Goal: Task Accomplishment & Management: Manage account settings

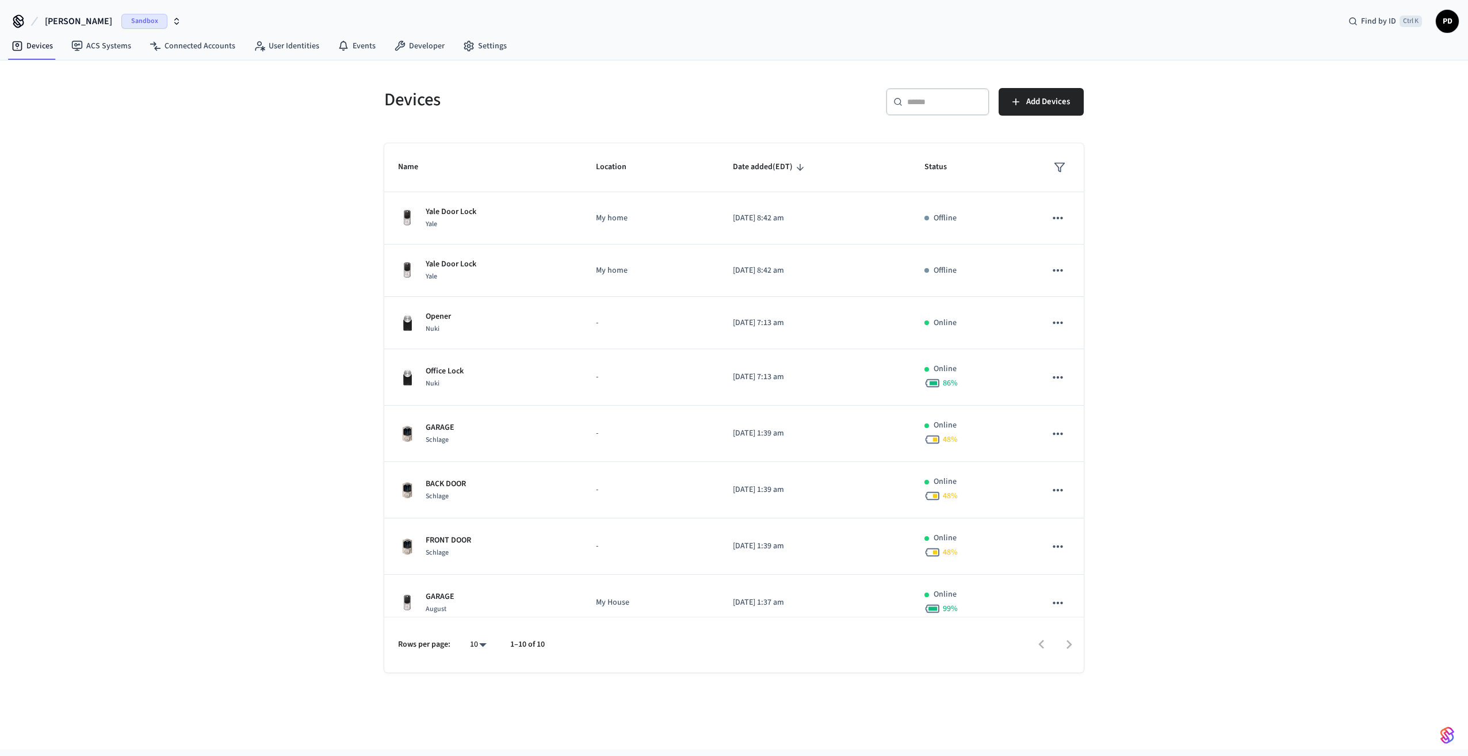
click at [58, 24] on span "[PERSON_NAME]" at bounding box center [78, 21] width 67 height 14
click at [41, 117] on div "qaext Sandbox" at bounding box center [93, 117] width 158 height 15
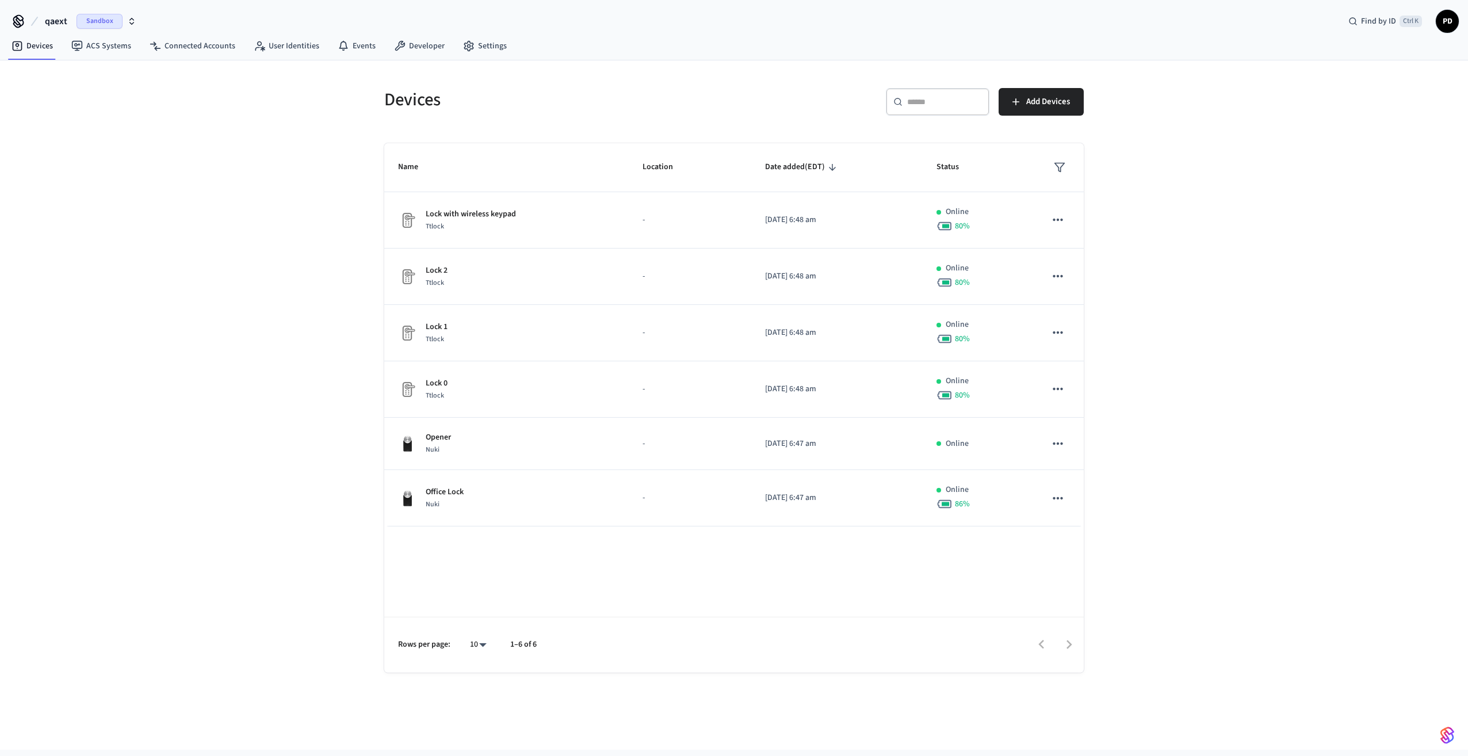
click at [130, 23] on icon "button" at bounding box center [132, 23] width 4 height 2
click at [146, 20] on div "qaext Sandbox Find by ID Ctrl K PD" at bounding box center [734, 16] width 1468 height 33
click at [464, 43] on icon at bounding box center [468, 46] width 9 height 10
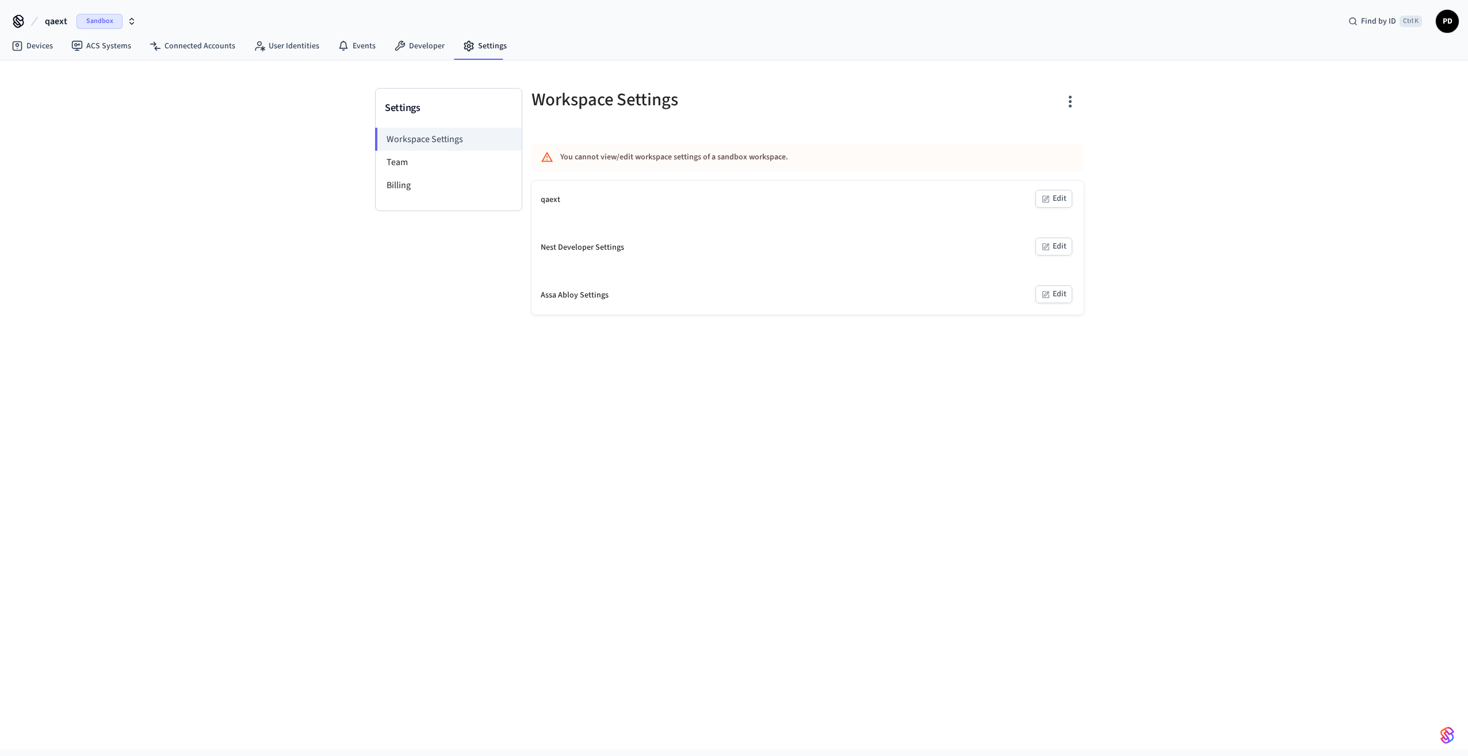
click at [455, 293] on div "Settings Workspace Settings Team Billing" at bounding box center [448, 201] width 147 height 227
click at [471, 140] on li "Workspace Settings" at bounding box center [448, 139] width 147 height 23
click at [47, 22] on span "qaext" at bounding box center [56, 21] width 22 height 14
click at [34, 140] on span "qaext-prod" at bounding box center [33, 140] width 39 height 12
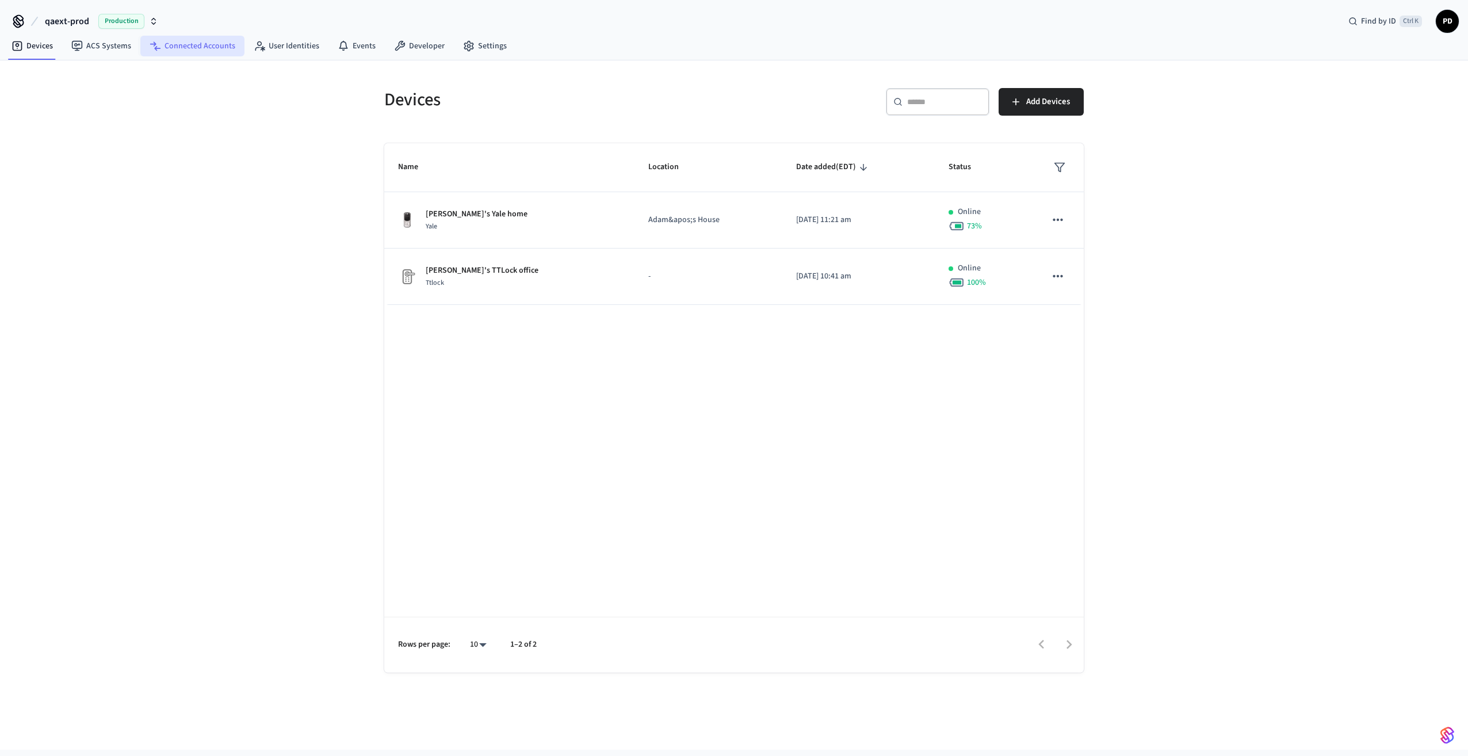
click at [170, 41] on link "Connected Accounts" at bounding box center [192, 46] width 104 height 21
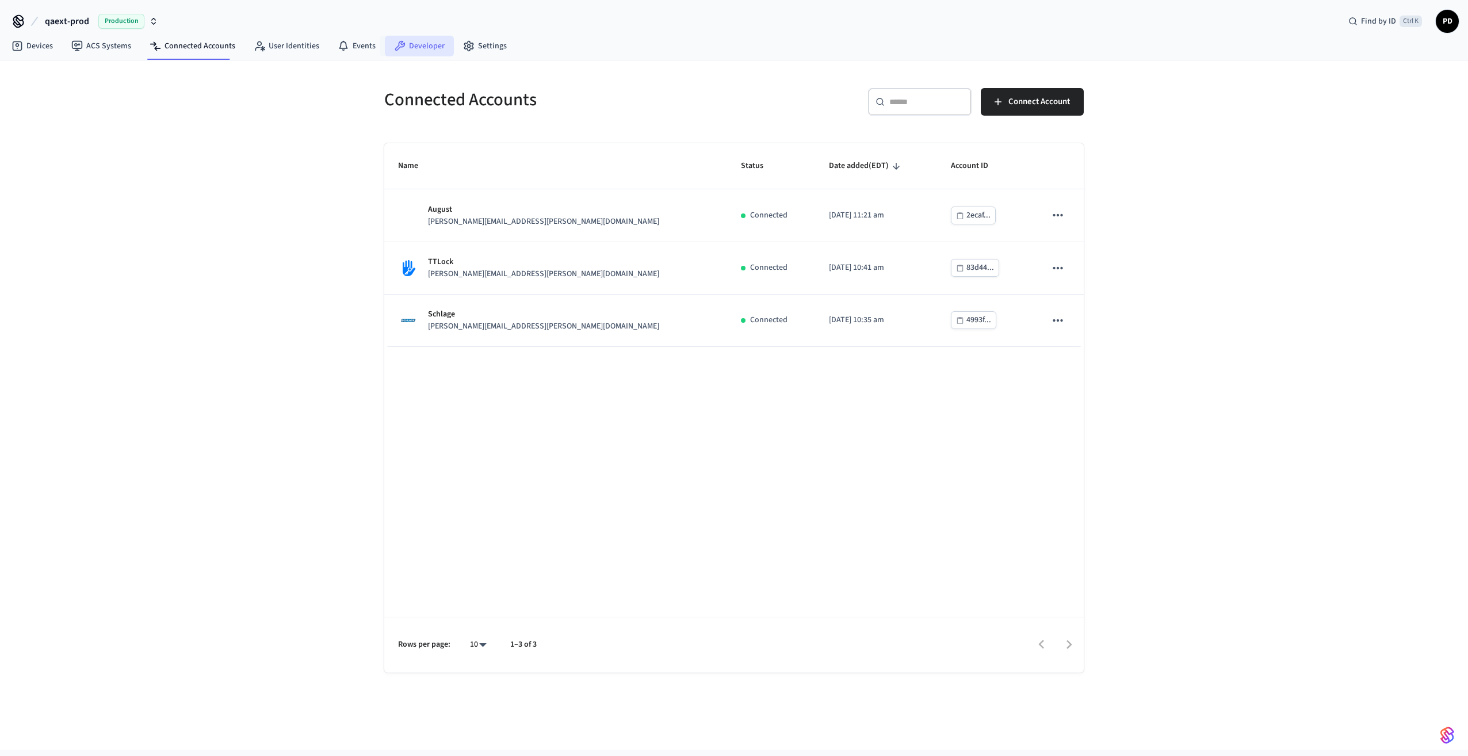
click at [429, 44] on link "Developer" at bounding box center [419, 46] width 69 height 21
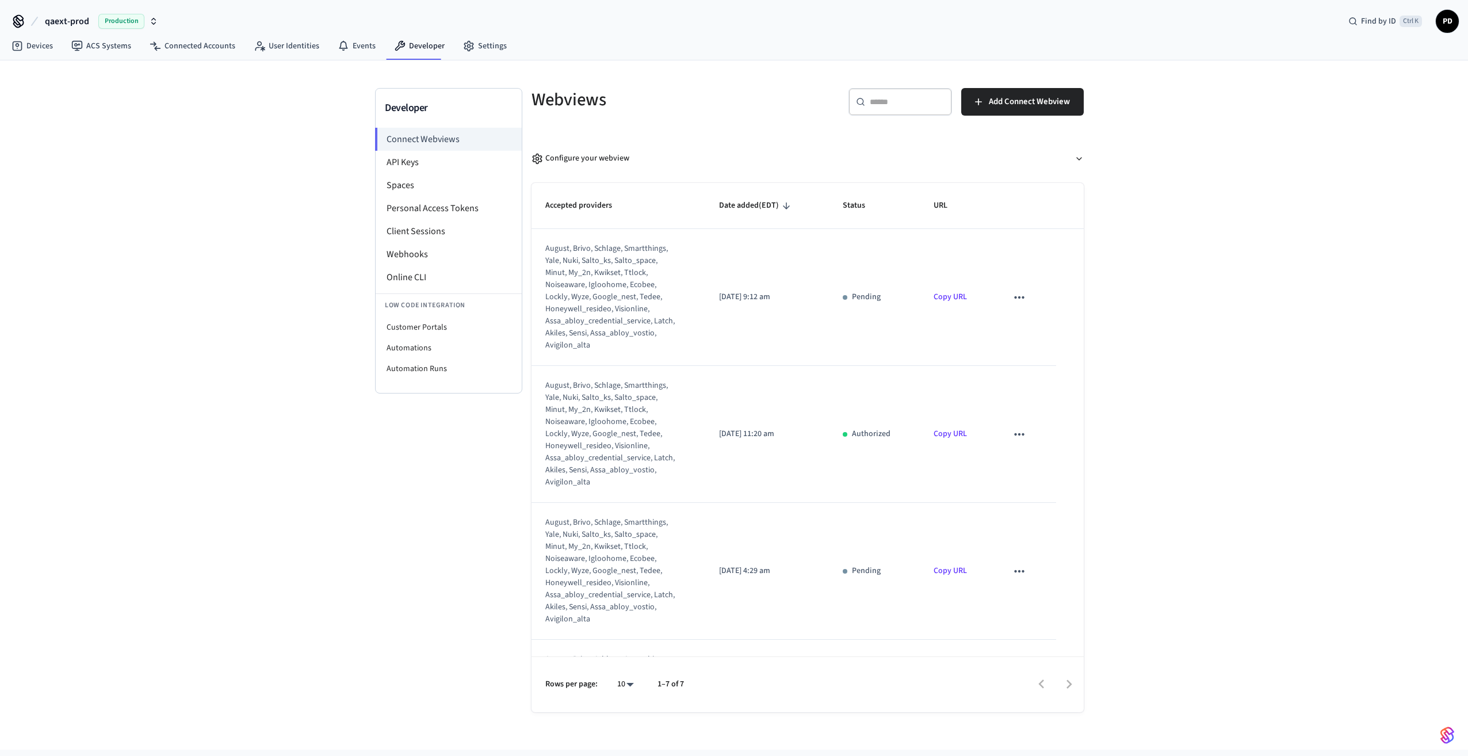
click at [75, 21] on span "qaext-prod" at bounding box center [67, 21] width 44 height 14
click at [41, 110] on div "qaext Sandbox" at bounding box center [93, 117] width 158 height 15
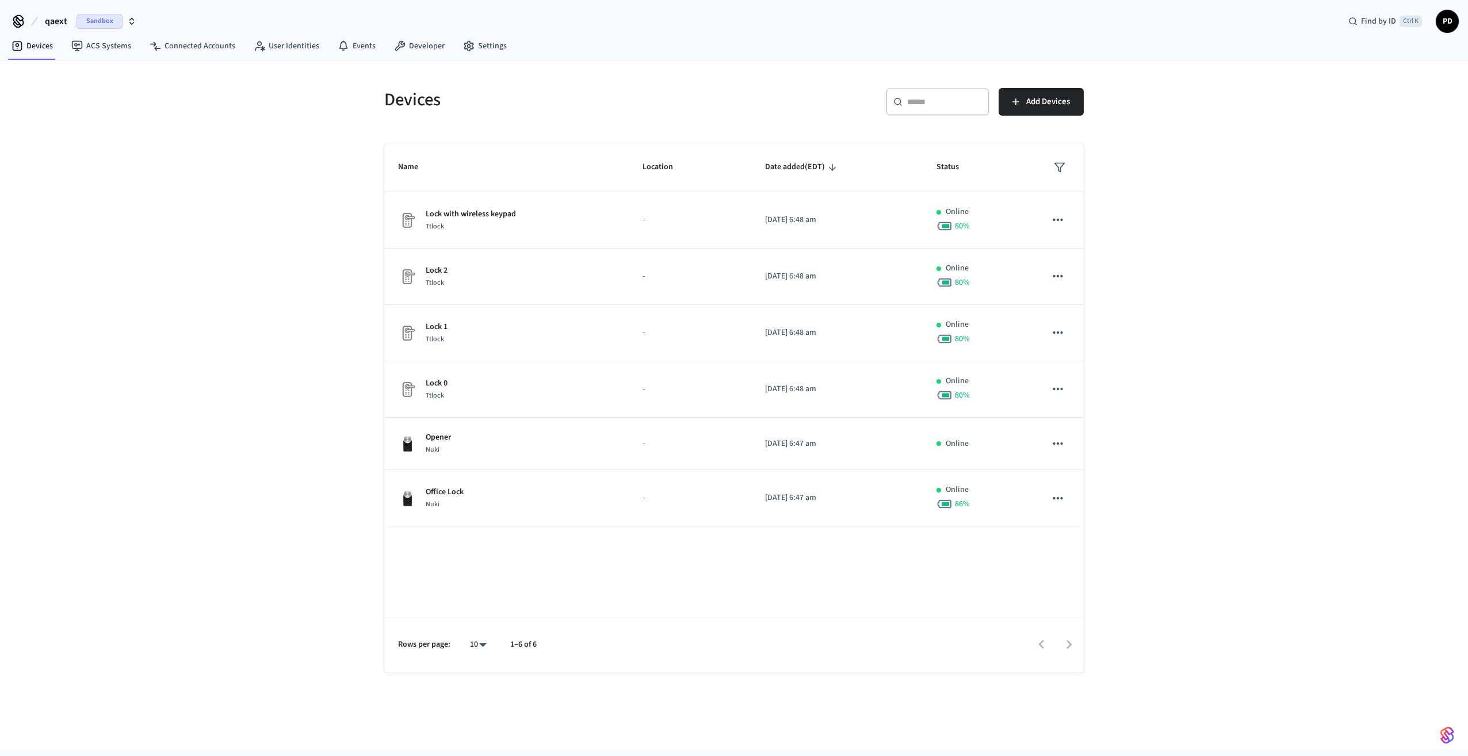
click at [62, 21] on span "qaext" at bounding box center [56, 21] width 22 height 14
click at [49, 140] on span "qaext-prod" at bounding box center [33, 140] width 39 height 12
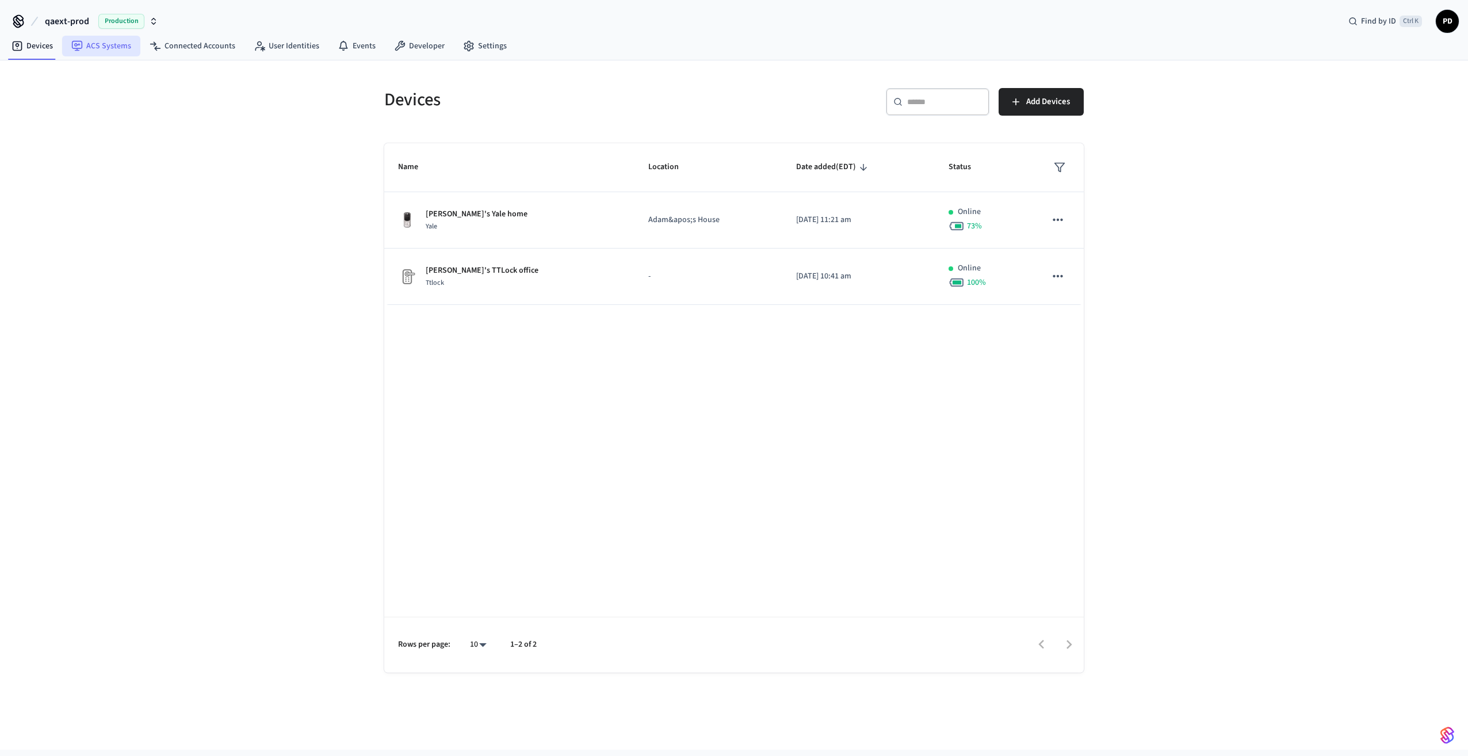
click at [98, 46] on link "ACS Systems" at bounding box center [101, 46] width 78 height 21
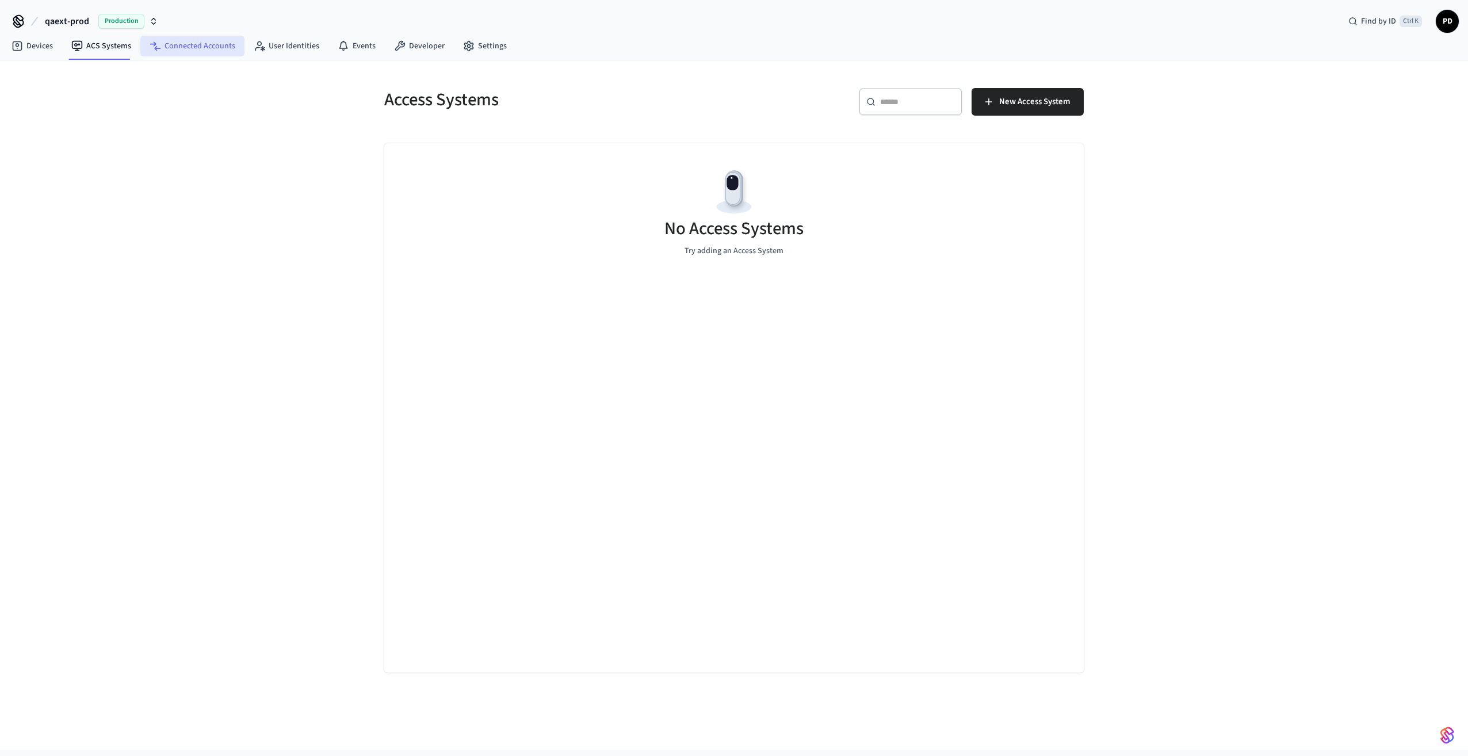
click at [181, 48] on link "Connected Accounts" at bounding box center [192, 46] width 104 height 21
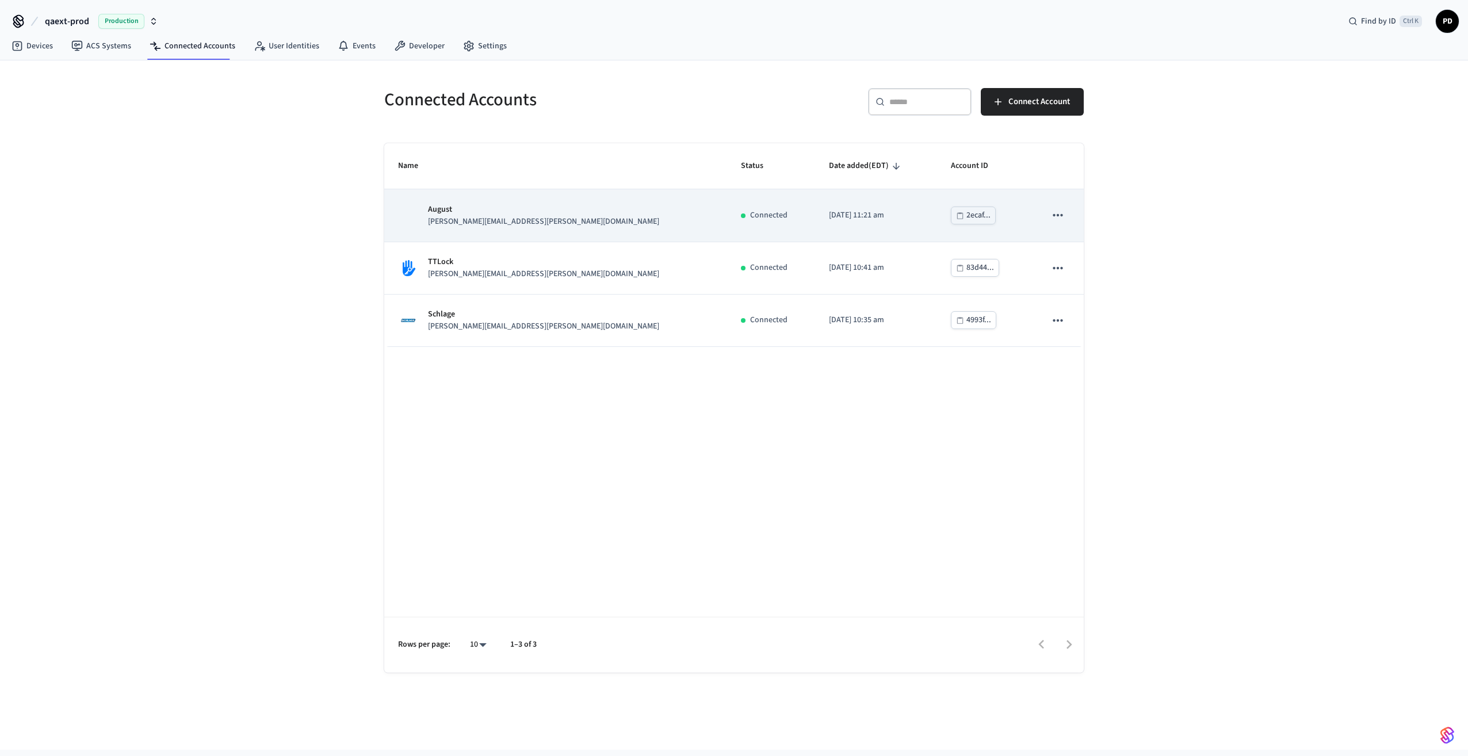
click at [1058, 214] on icon "sticky table" at bounding box center [1057, 215] width 15 height 15
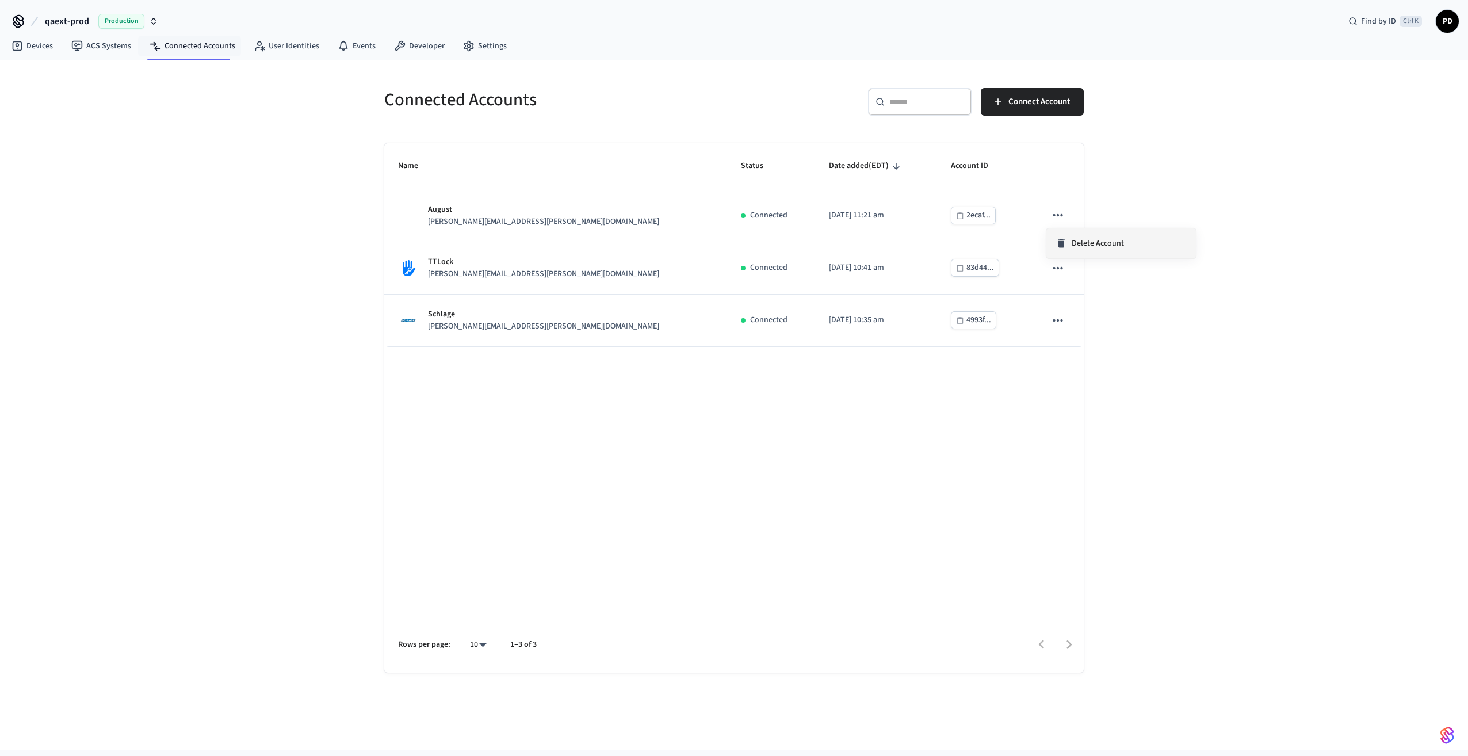
click at [1078, 241] on span "Delete Account" at bounding box center [1098, 244] width 52 height 12
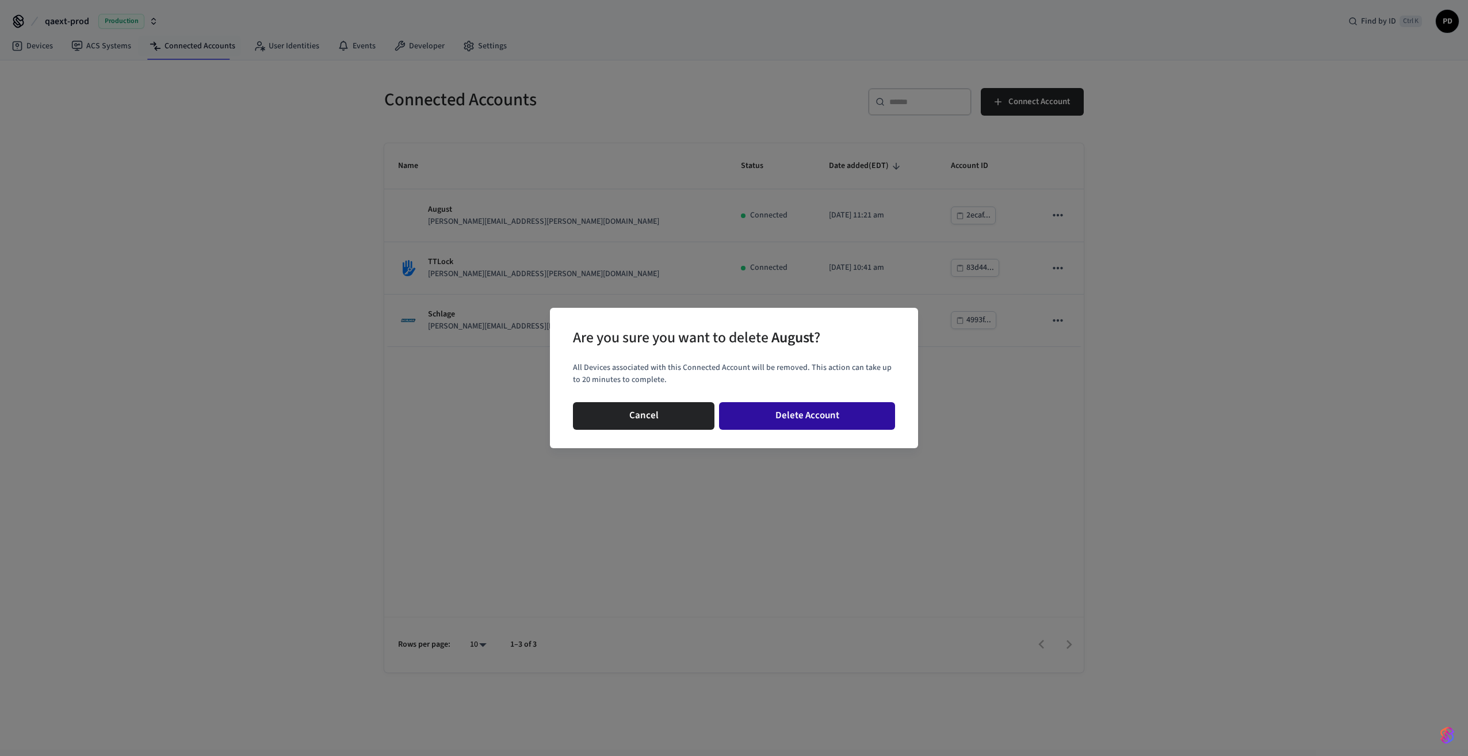
click at [758, 424] on button "Delete Account" at bounding box center [807, 416] width 176 height 28
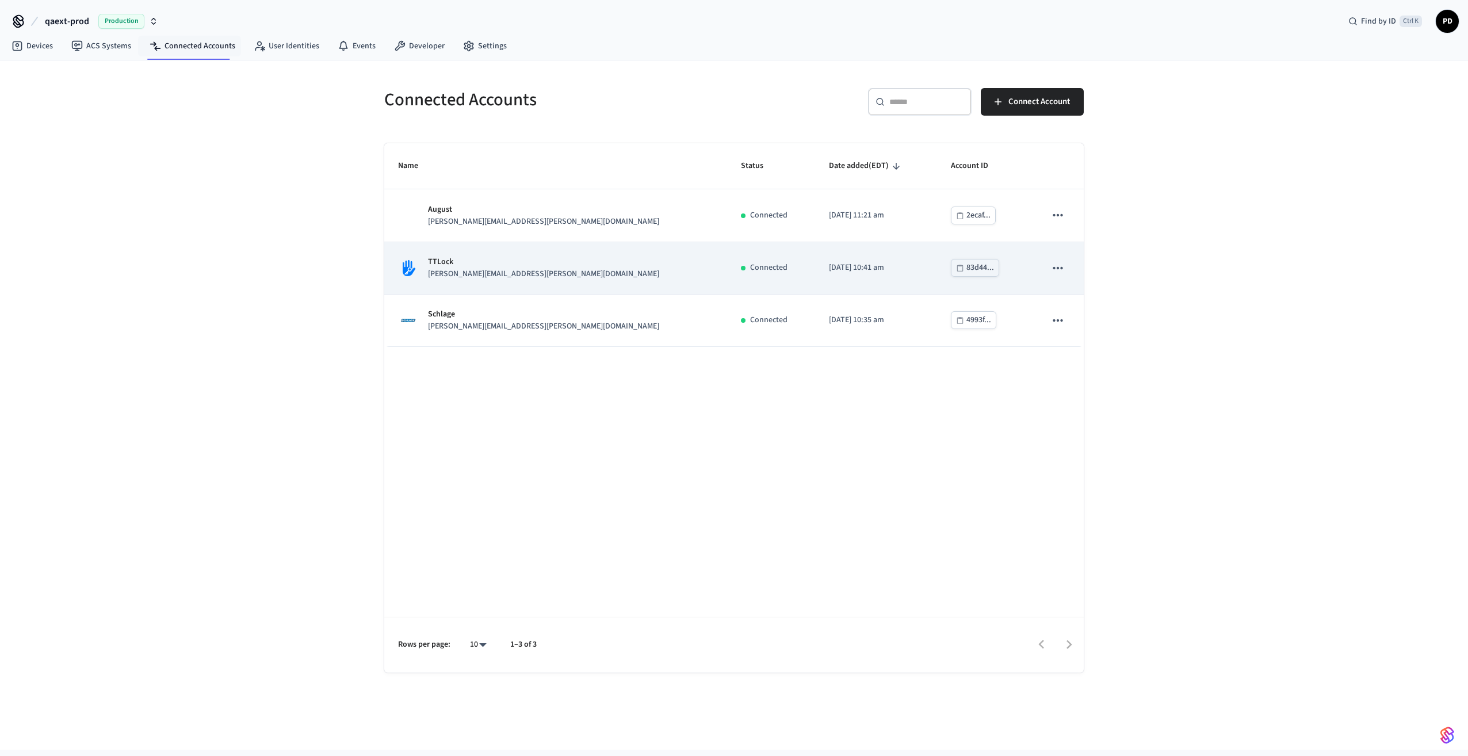
click at [1056, 270] on icon "sticky table" at bounding box center [1057, 268] width 15 height 15
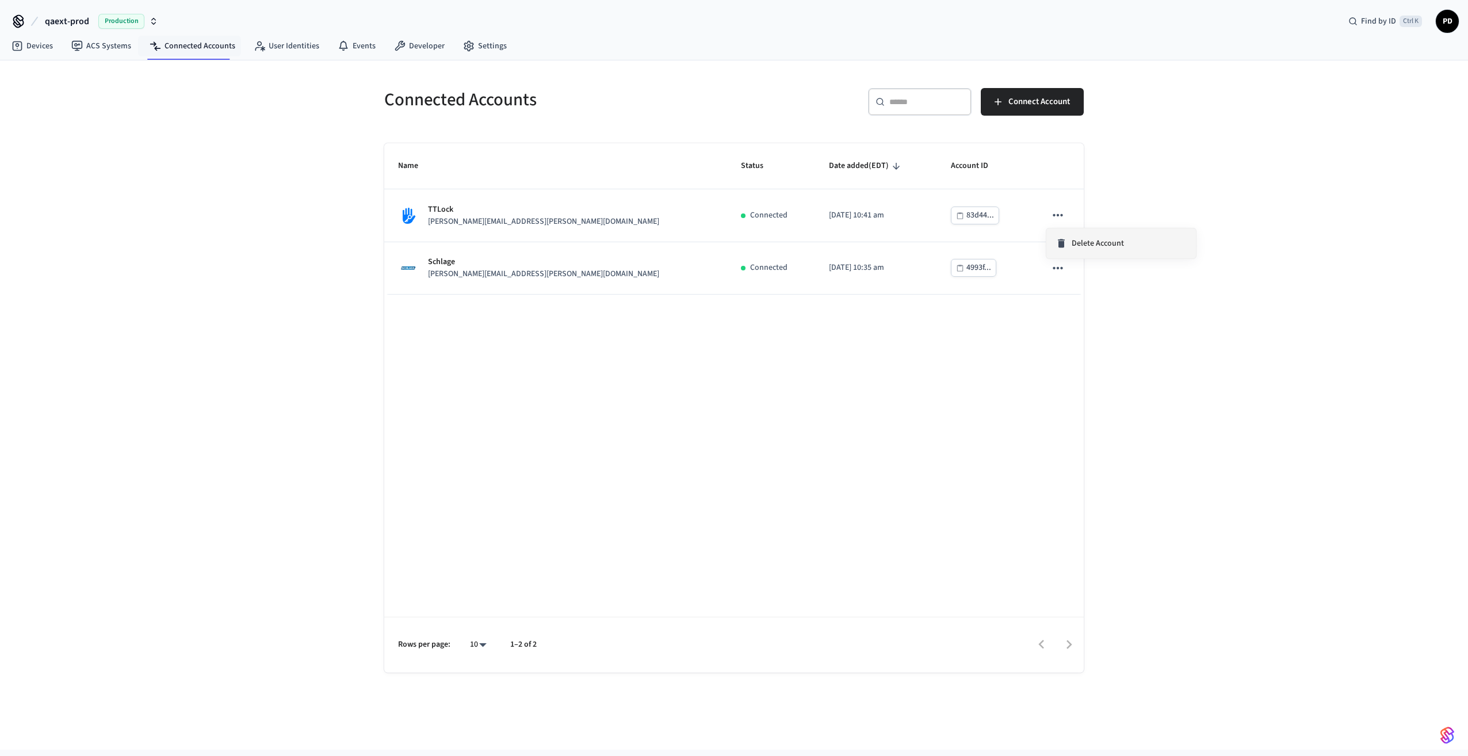
click at [1083, 247] on span "Delete Account" at bounding box center [1098, 244] width 52 height 12
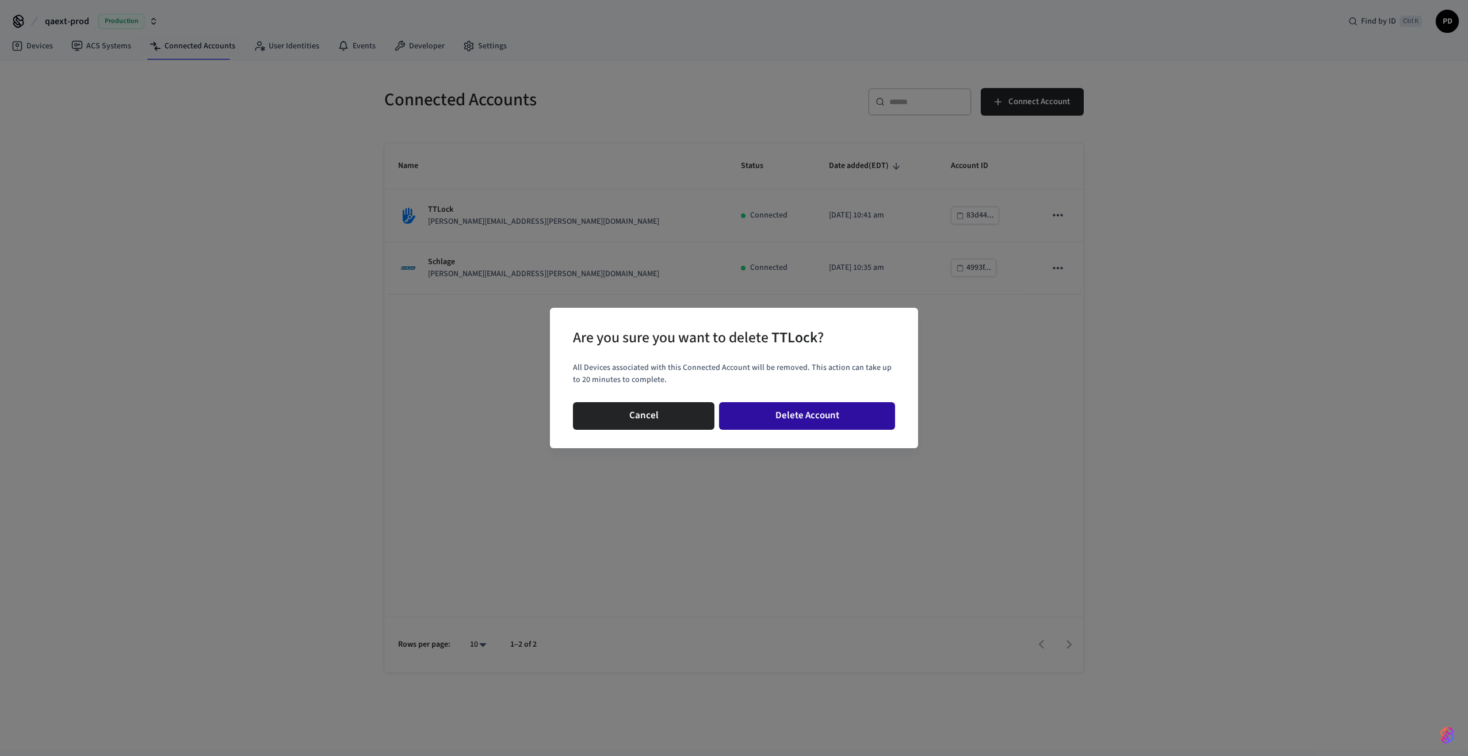
click at [877, 410] on button "Delete Account" at bounding box center [807, 416] width 176 height 28
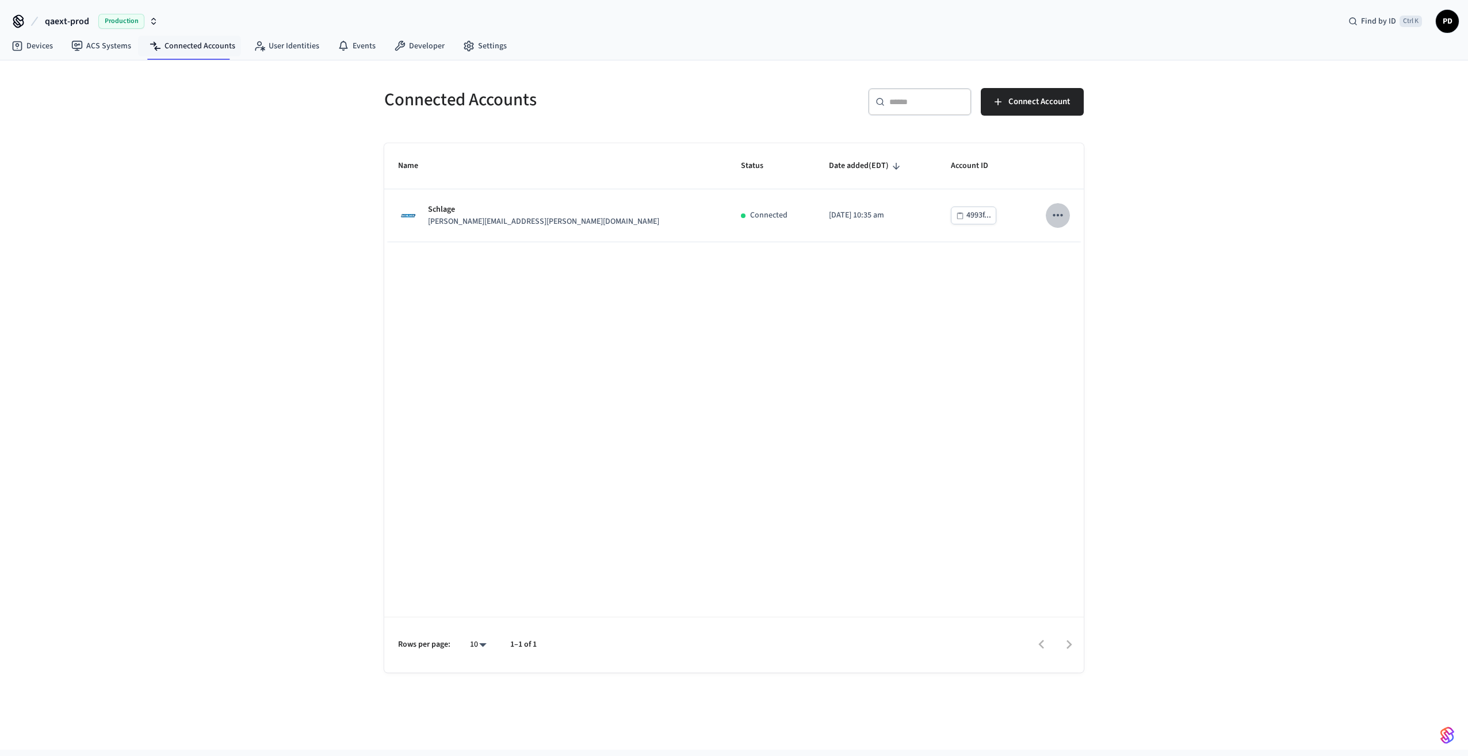
click at [1055, 216] on icon "sticky table" at bounding box center [1058, 215] width 10 height 2
click at [1083, 245] on span "Delete Account" at bounding box center [1098, 244] width 52 height 12
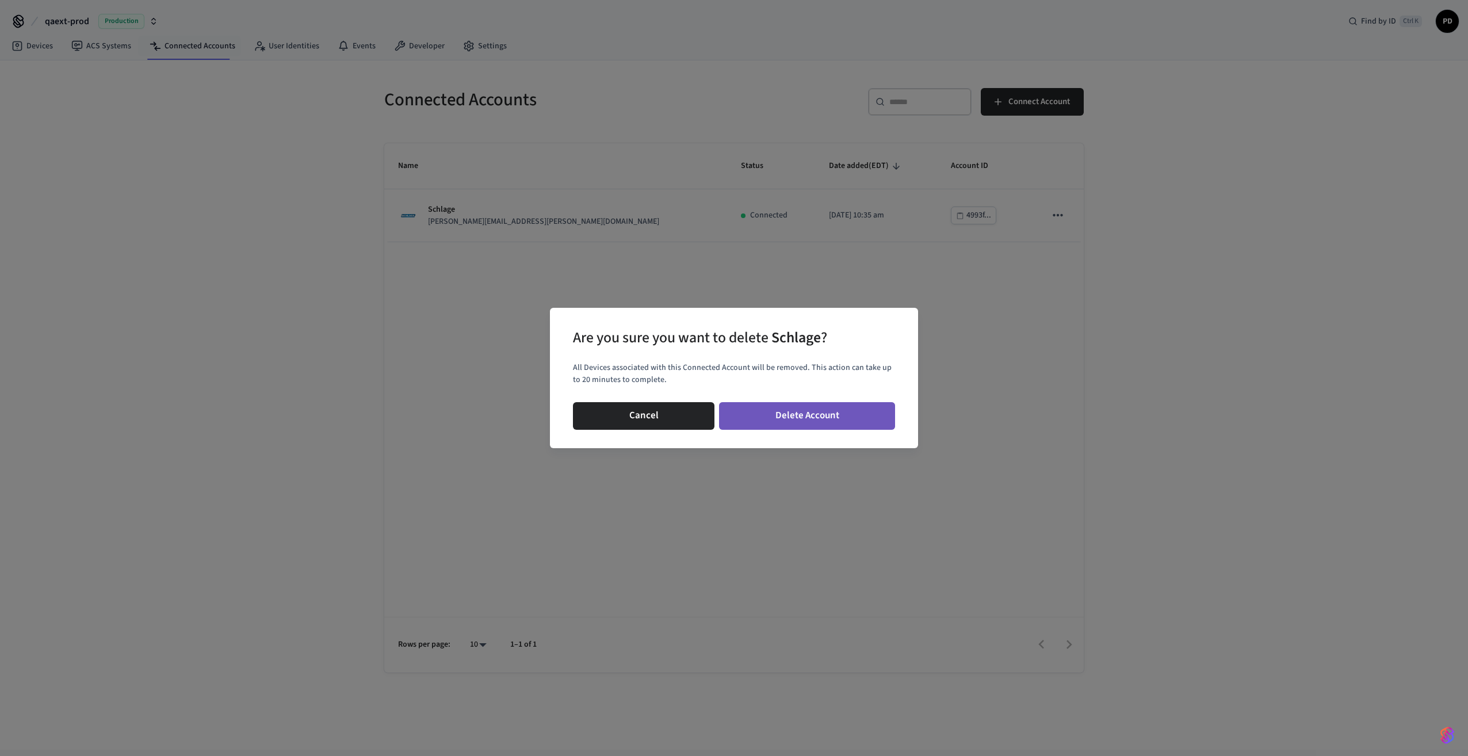
click at [798, 419] on button "Delete Account" at bounding box center [807, 416] width 176 height 28
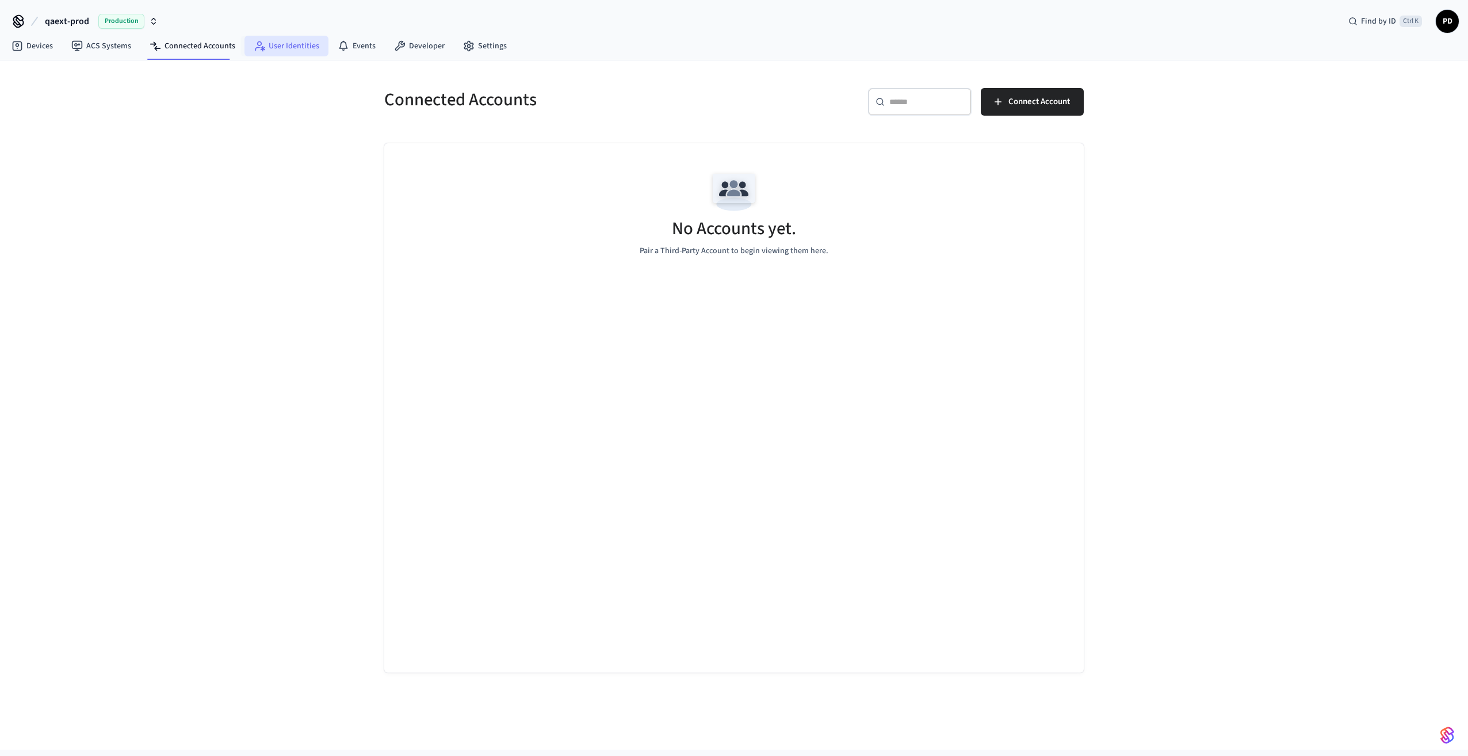
click at [277, 49] on link "User Identities" at bounding box center [286, 46] width 84 height 21
click at [339, 49] on icon at bounding box center [344, 46] width 12 height 12
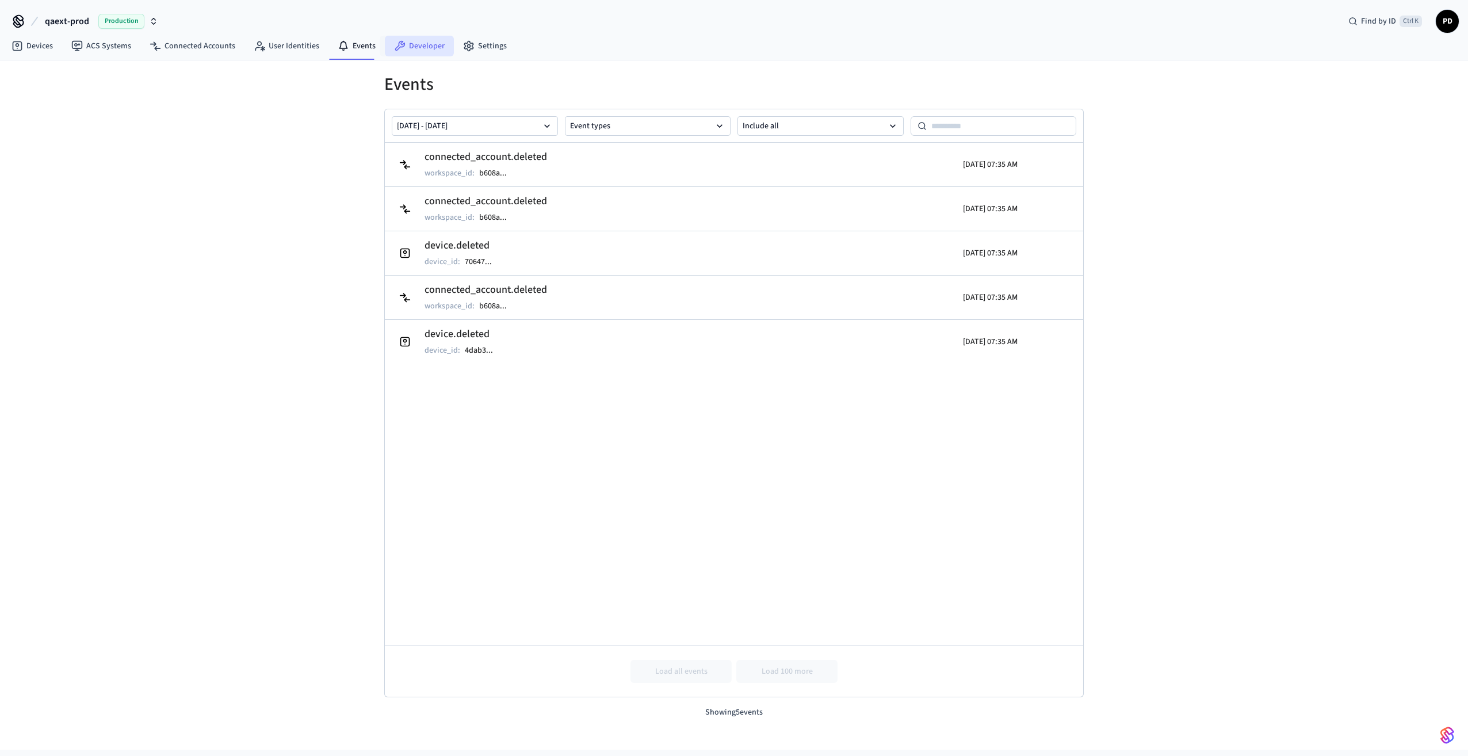
click at [415, 46] on link "Developer" at bounding box center [419, 46] width 69 height 21
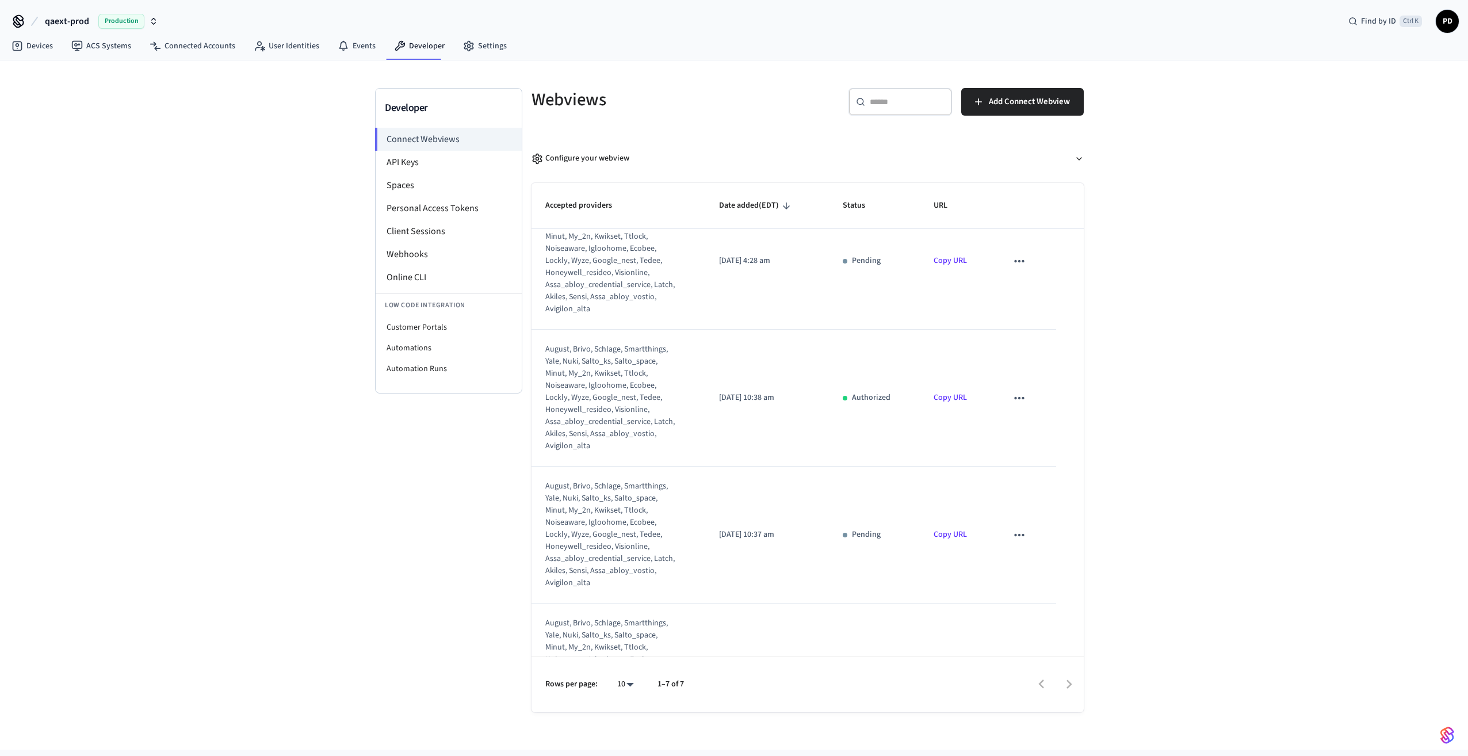
scroll to position [531, 0]
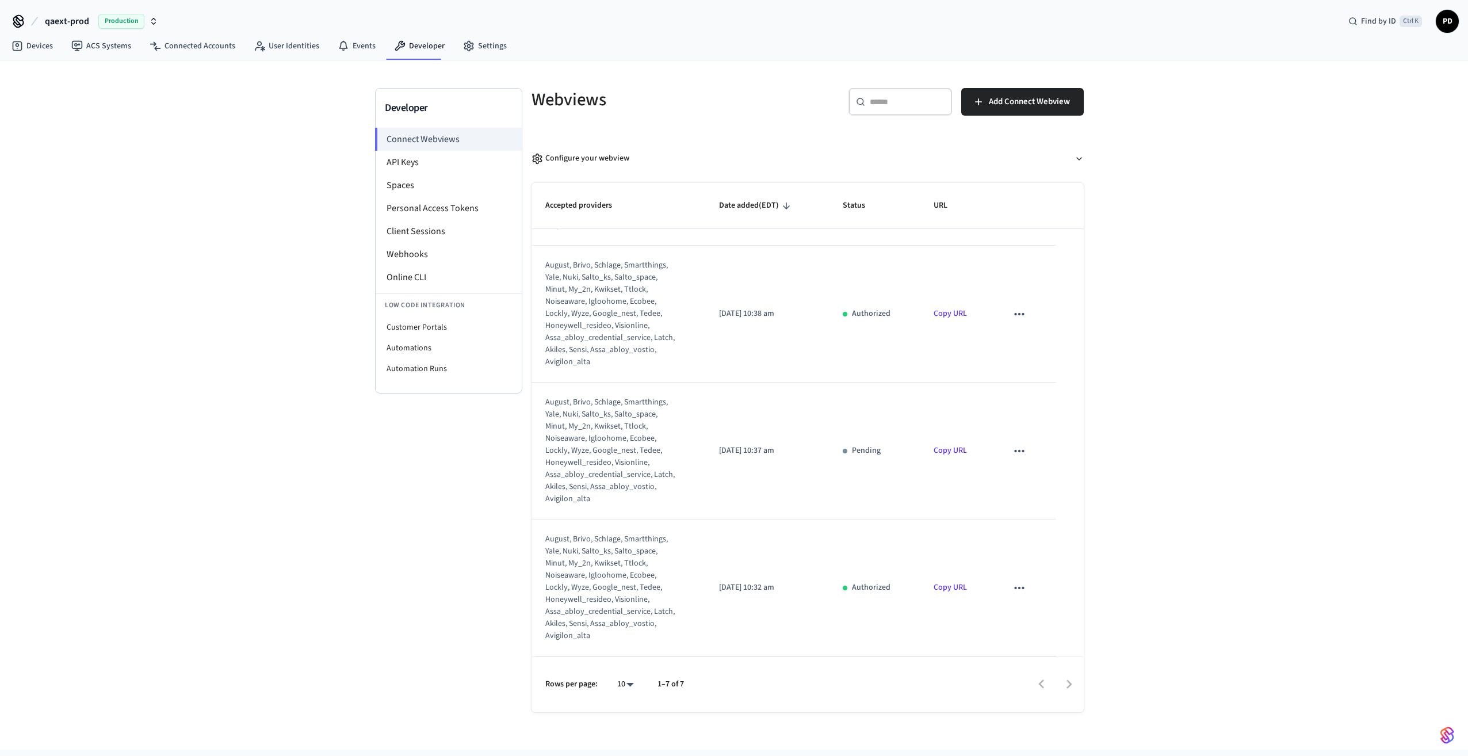
click at [1012, 586] on icon "sticky table" at bounding box center [1019, 587] width 15 height 15
click at [1029, 617] on li "Delete" at bounding box center [1036, 624] width 52 height 30
click at [1013, 446] on icon "sticky table" at bounding box center [1019, 450] width 15 height 15
click at [1040, 490] on li "Delete" at bounding box center [1036, 487] width 52 height 30
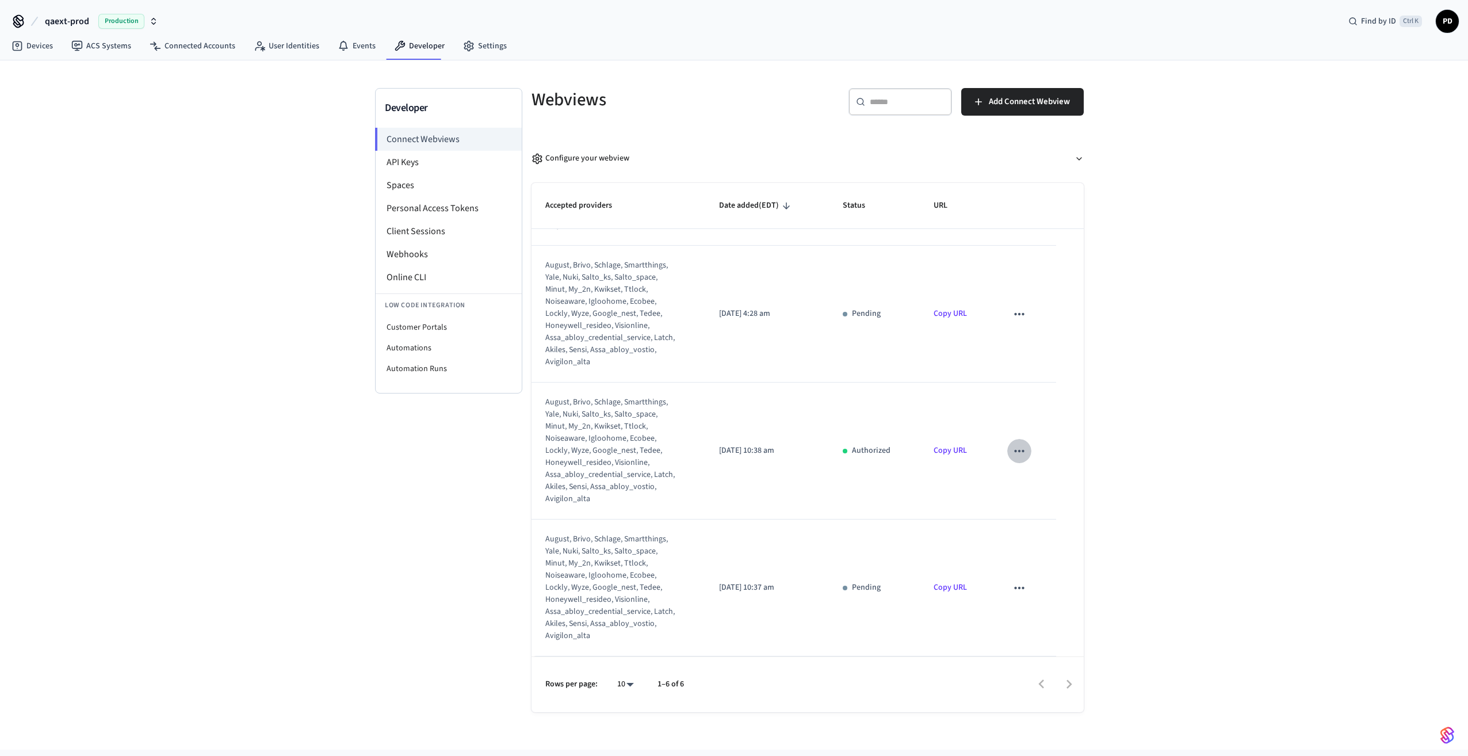
click at [1016, 452] on icon "sticky table" at bounding box center [1019, 451] width 10 height 2
click at [1030, 486] on li "Delete" at bounding box center [1036, 487] width 52 height 30
click at [1012, 318] on icon "sticky table" at bounding box center [1019, 314] width 15 height 15
click at [1031, 343] on li "Delete" at bounding box center [1036, 350] width 52 height 30
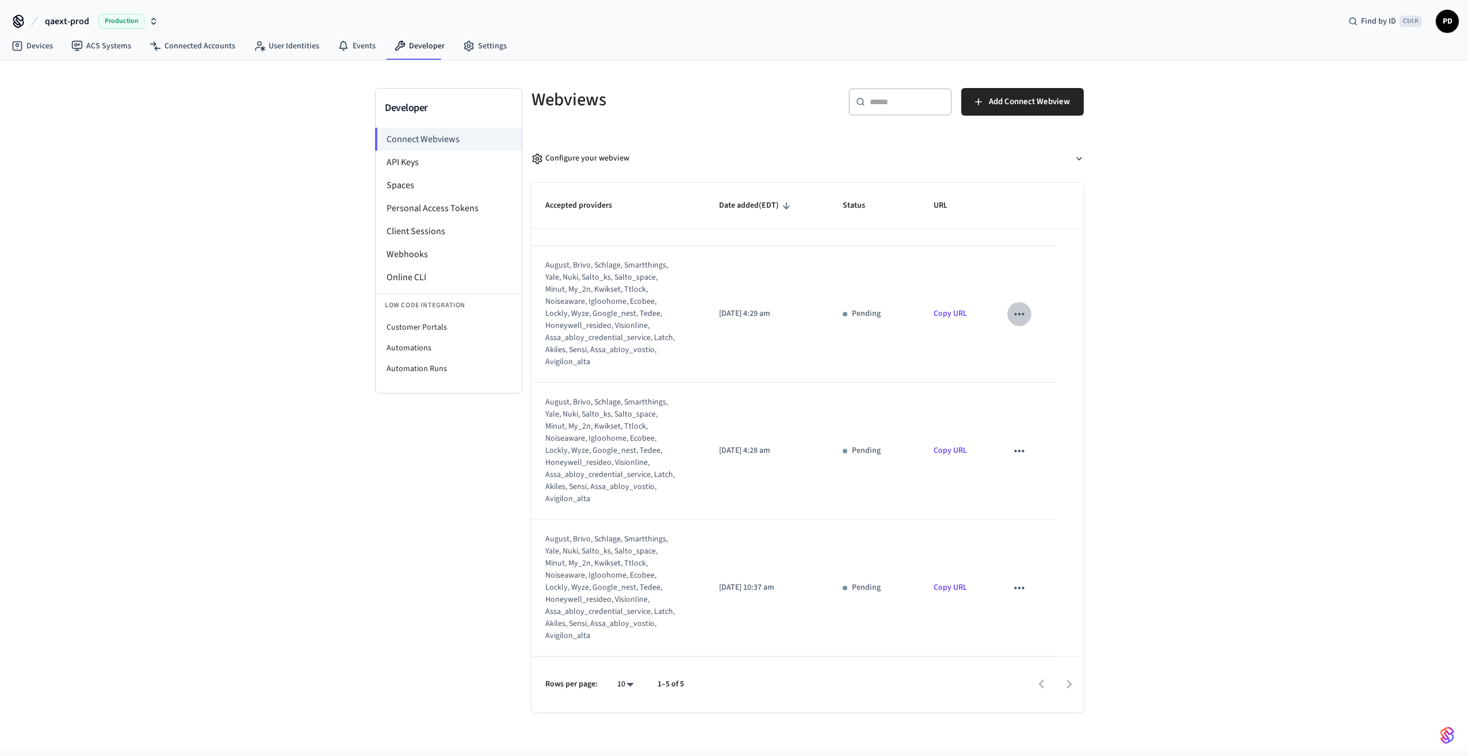
click at [1014, 315] on icon "sticky table" at bounding box center [1019, 314] width 15 height 15
click at [1041, 350] on li "Delete" at bounding box center [1036, 350] width 52 height 30
click at [1012, 449] on icon "sticky table" at bounding box center [1019, 450] width 15 height 15
click at [1037, 491] on li "Delete" at bounding box center [1036, 487] width 52 height 30
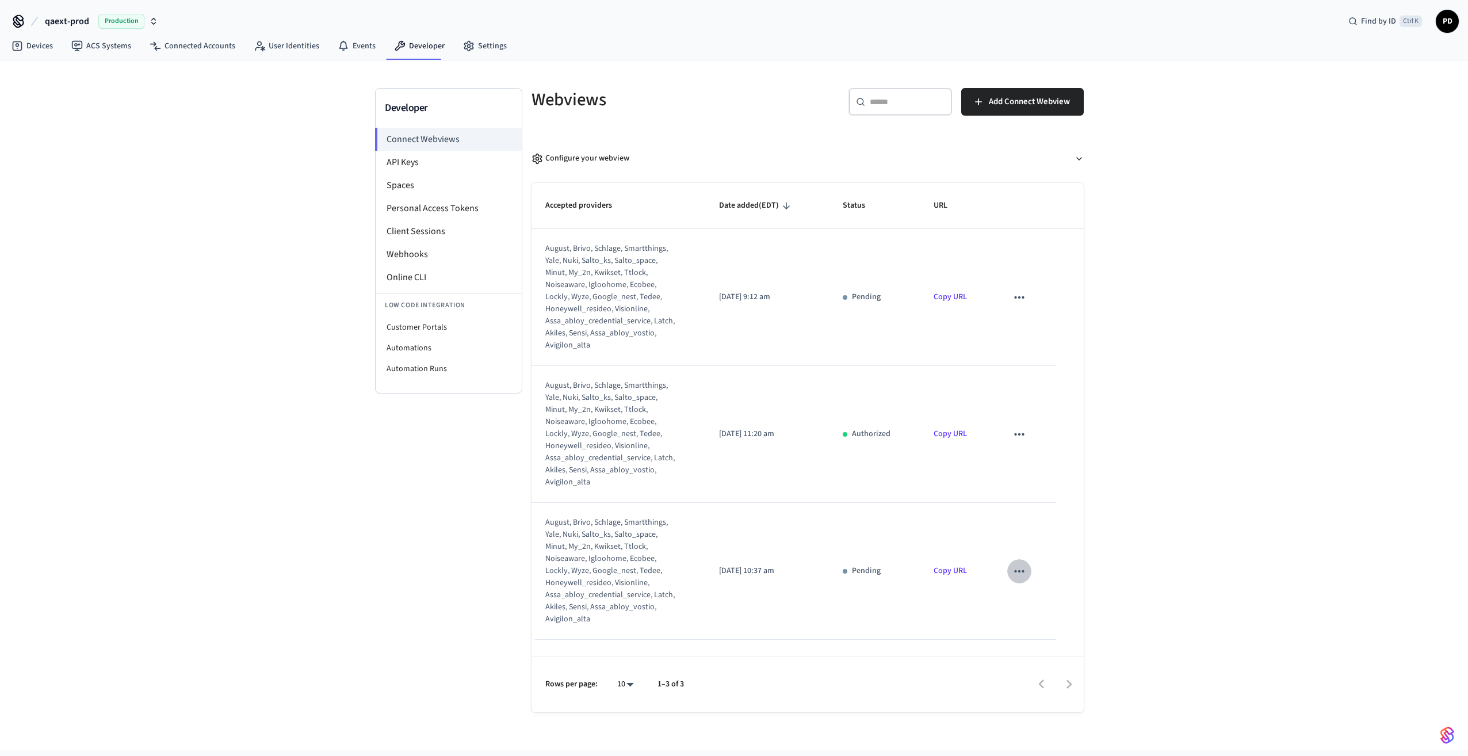
click at [1024, 571] on icon "sticky table" at bounding box center [1019, 571] width 10 height 2
click at [1045, 603] on li "Delete" at bounding box center [1043, 607] width 52 height 30
click at [1020, 300] on icon "sticky table" at bounding box center [1019, 297] width 15 height 15
click at [1041, 336] on li "Delete" at bounding box center [1043, 334] width 52 height 30
click at [1022, 295] on icon "sticky table" at bounding box center [1019, 297] width 15 height 15
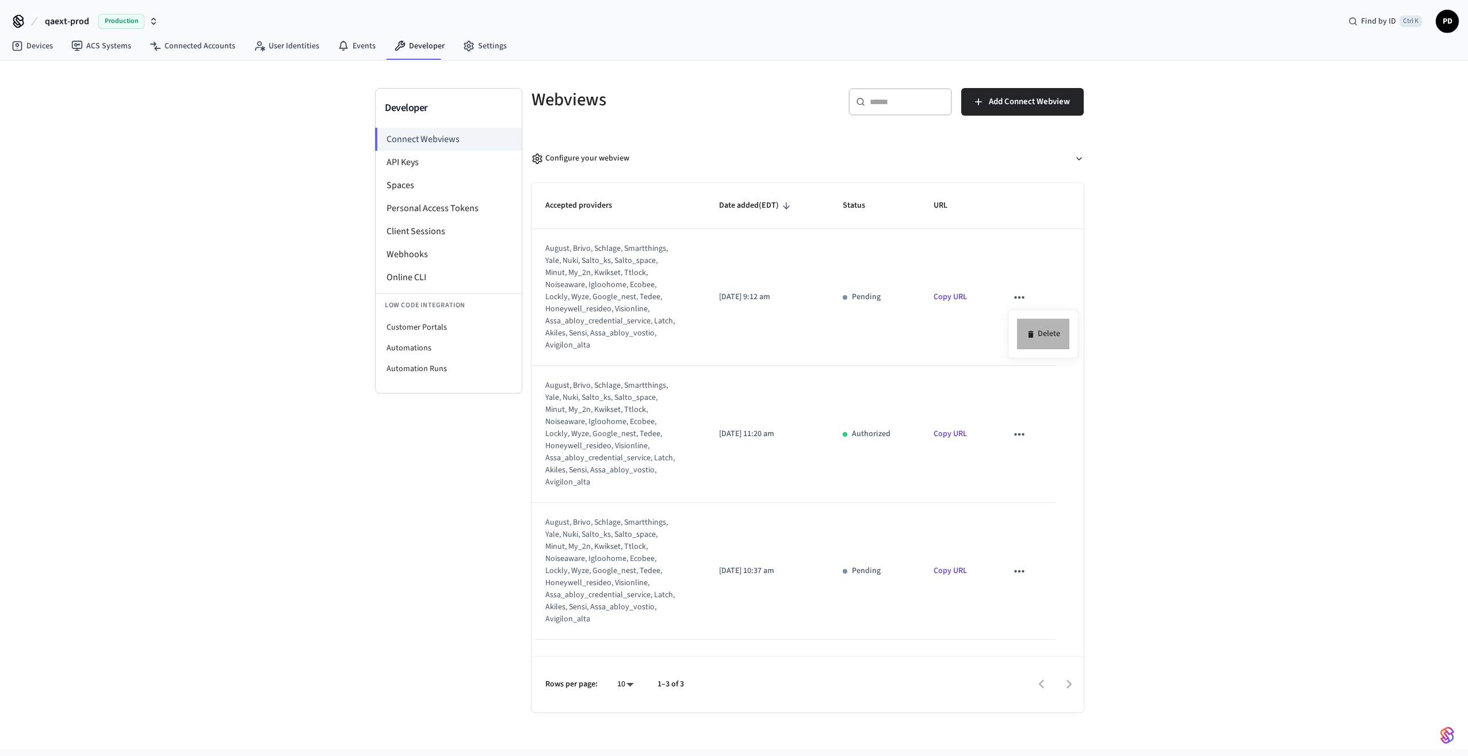
click at [1030, 328] on li "Delete" at bounding box center [1043, 334] width 52 height 30
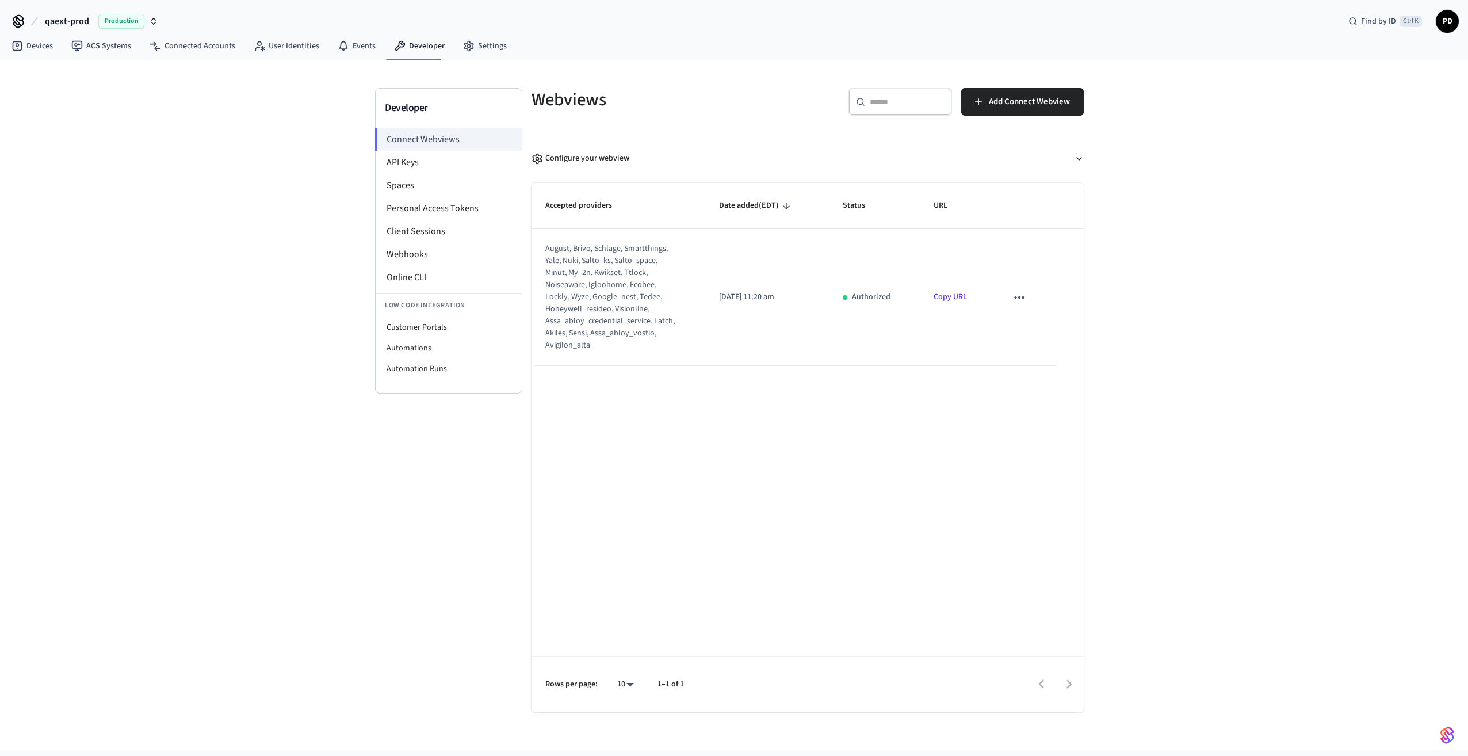
click at [1025, 299] on icon "sticky table" at bounding box center [1019, 297] width 15 height 15
click at [1047, 331] on li "Delete" at bounding box center [1043, 334] width 52 height 30
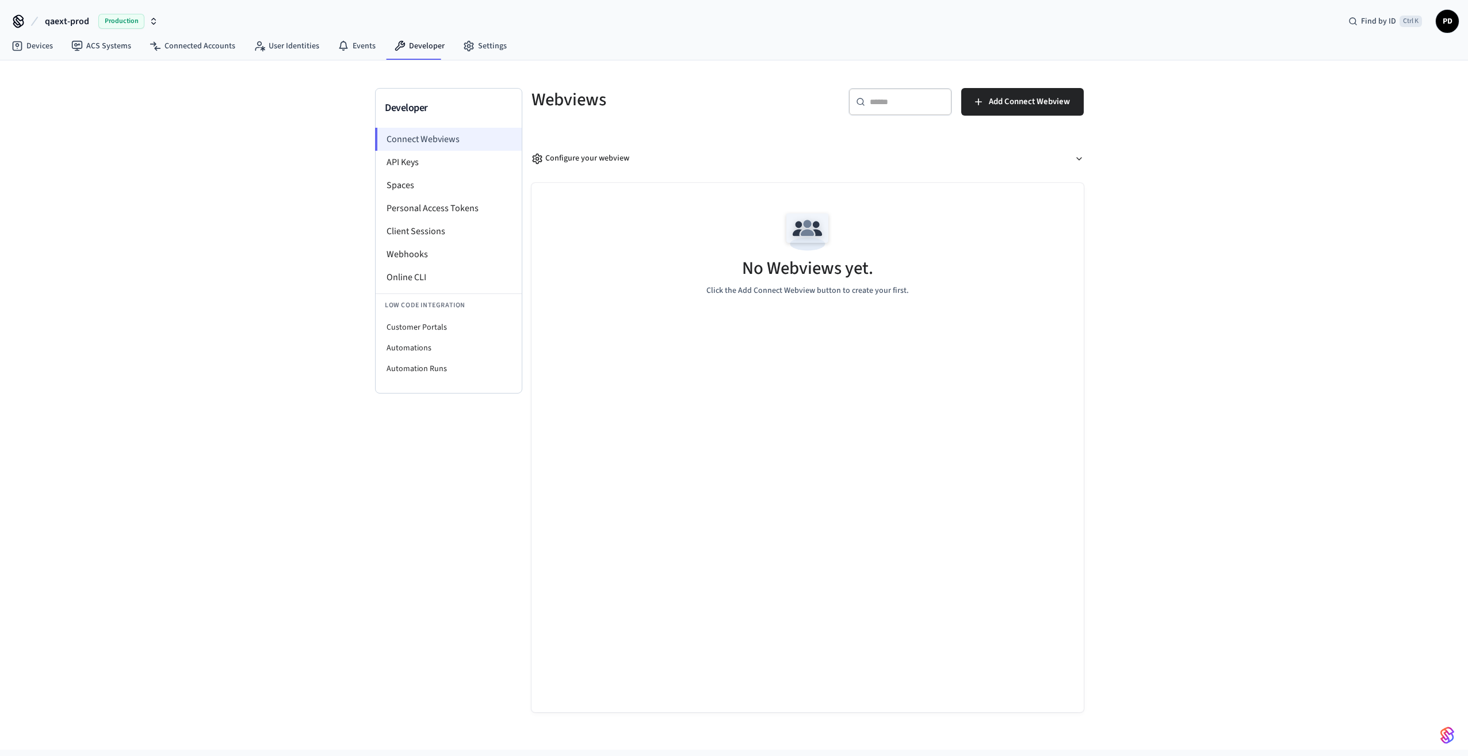
click at [435, 149] on li "Connect Webviews" at bounding box center [448, 139] width 147 height 23
click at [428, 163] on li "API Keys" at bounding box center [449, 162] width 146 height 23
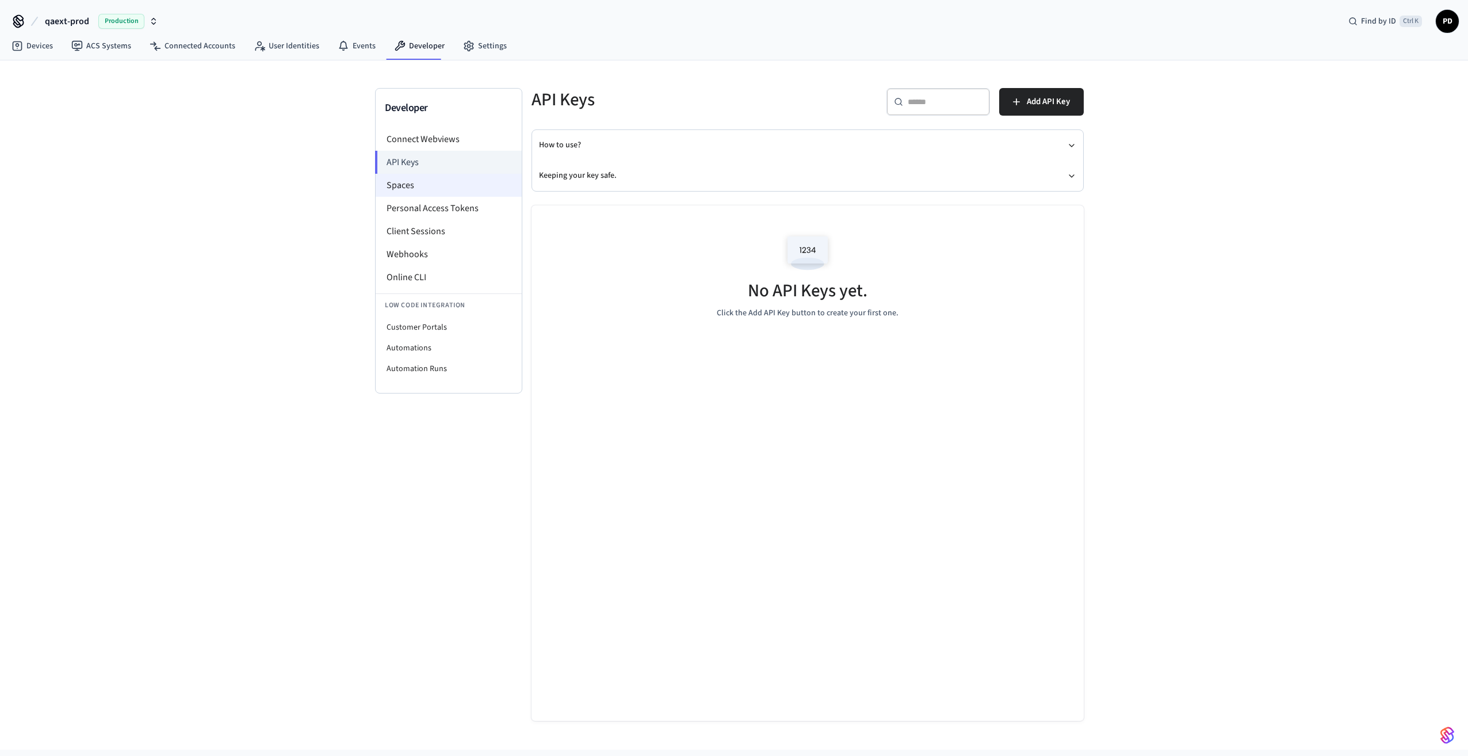
click at [406, 178] on li "Spaces" at bounding box center [449, 185] width 146 height 23
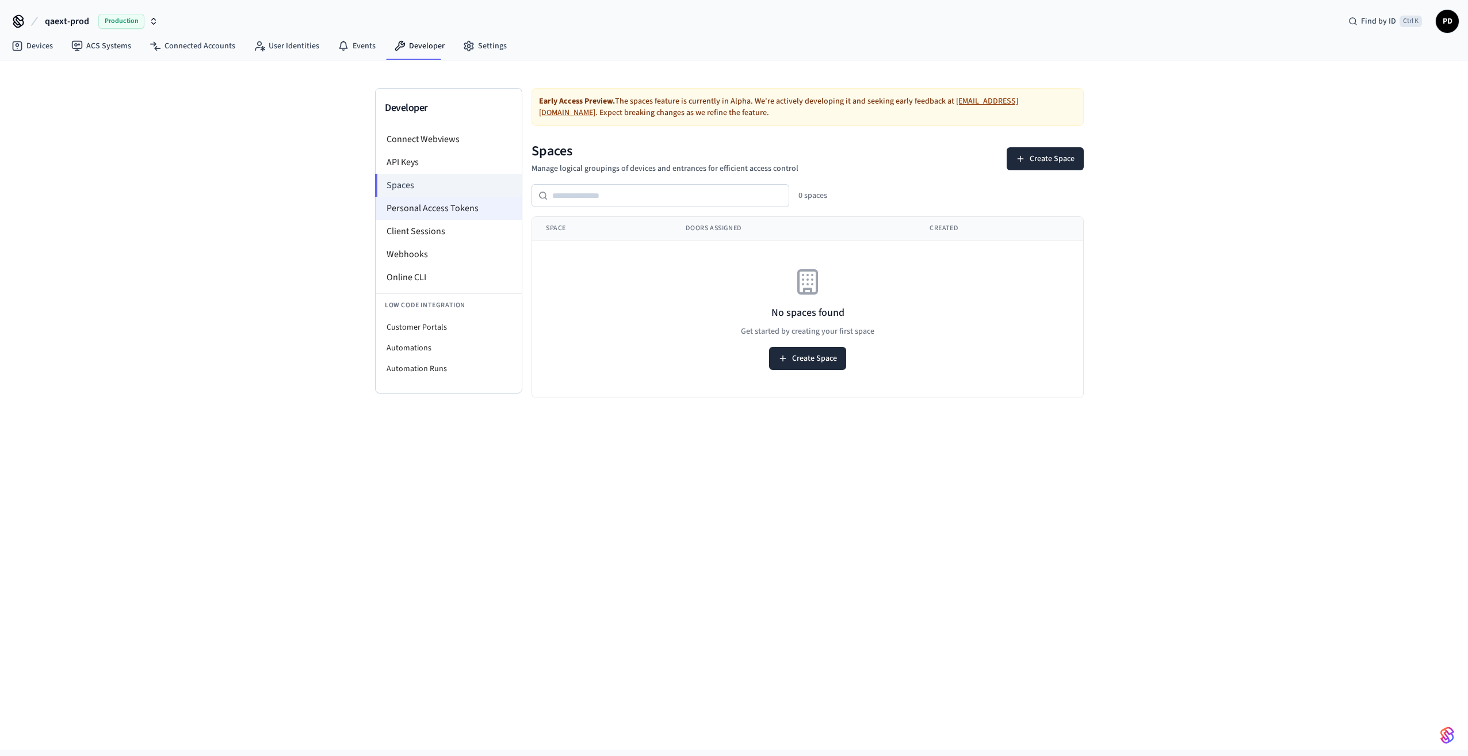
click at [410, 205] on li "Personal Access Tokens" at bounding box center [449, 208] width 146 height 23
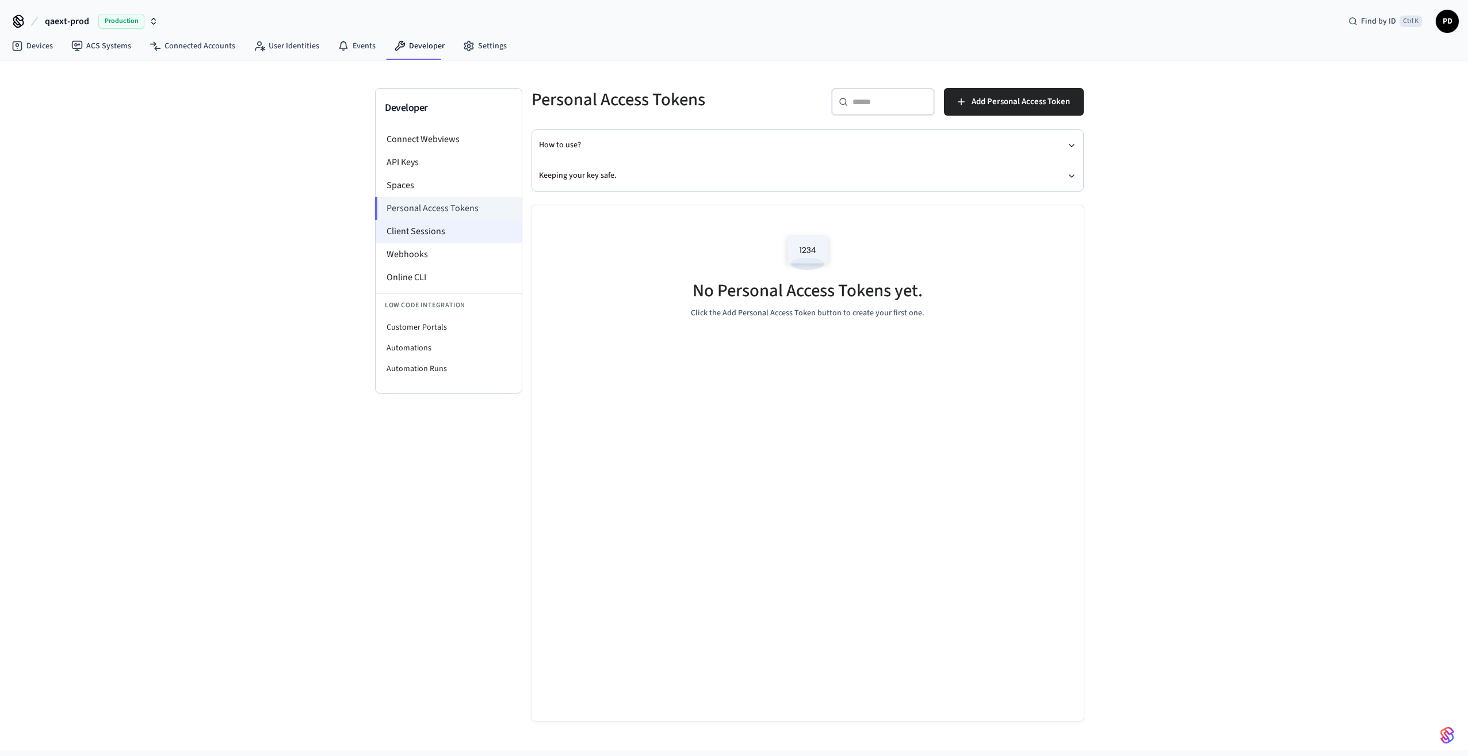
click at [409, 223] on li "Client Sessions" at bounding box center [449, 231] width 146 height 23
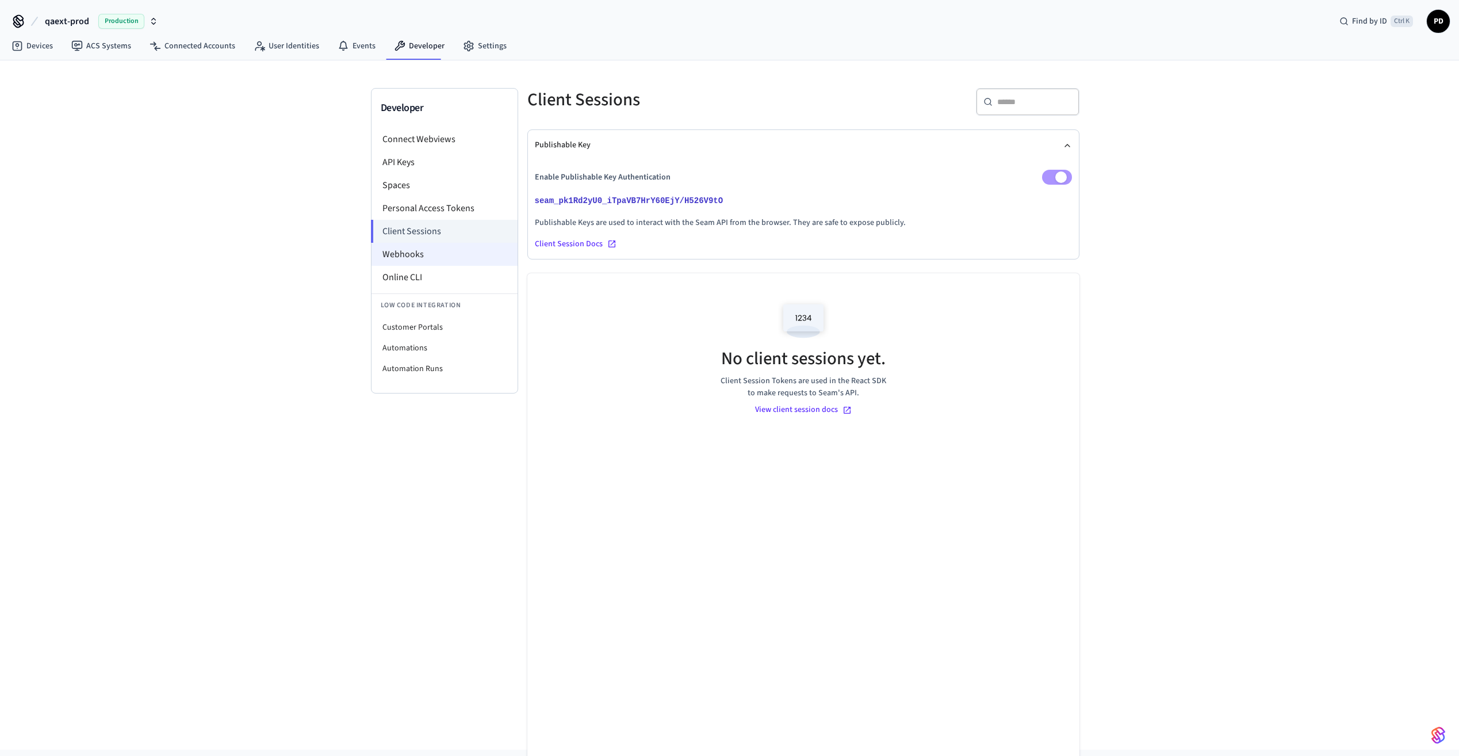
click at [409, 253] on li "Webhooks" at bounding box center [445, 254] width 146 height 23
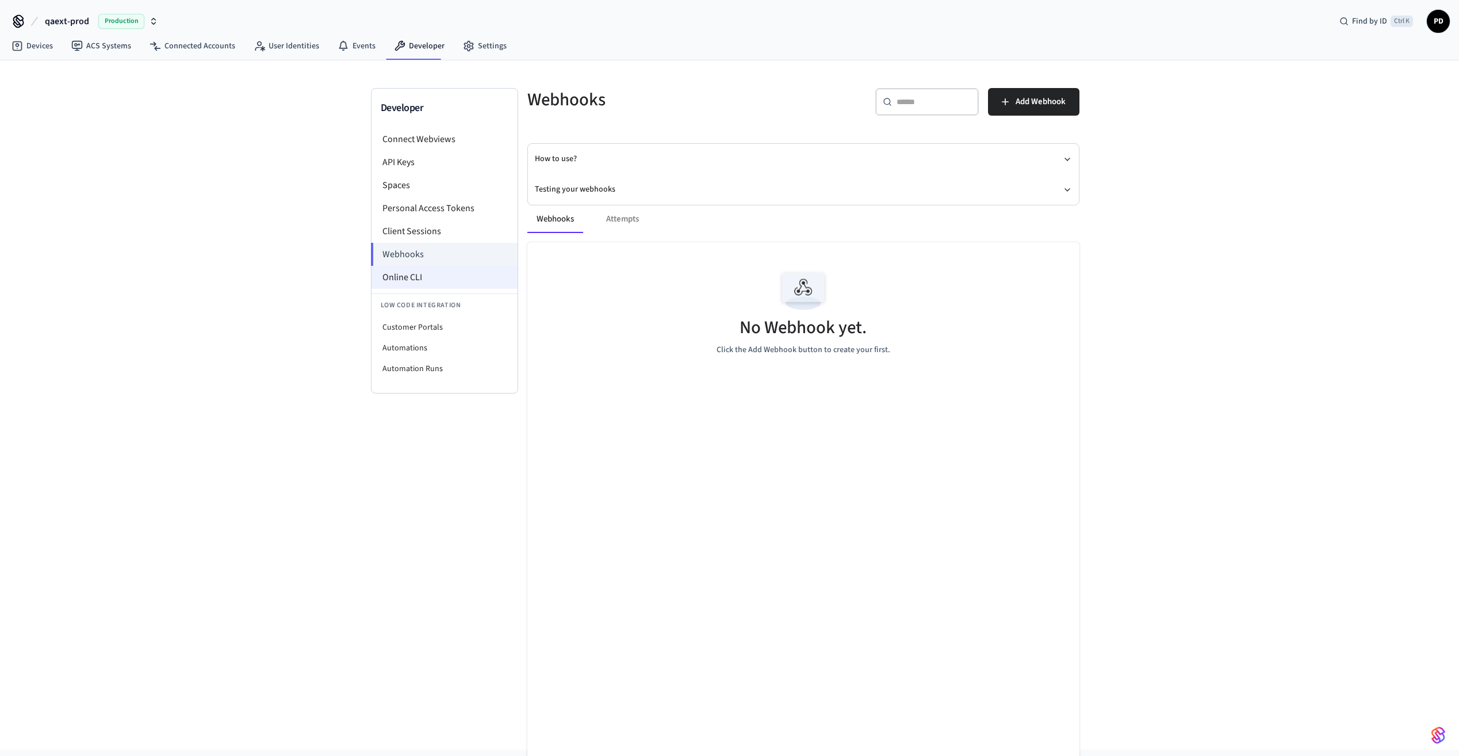
click at [407, 268] on li "Online CLI" at bounding box center [445, 277] width 146 height 23
click at [396, 280] on li "Online CLI" at bounding box center [445, 277] width 146 height 23
click at [55, 32] on button "qaext-prod Production" at bounding box center [101, 21] width 120 height 24
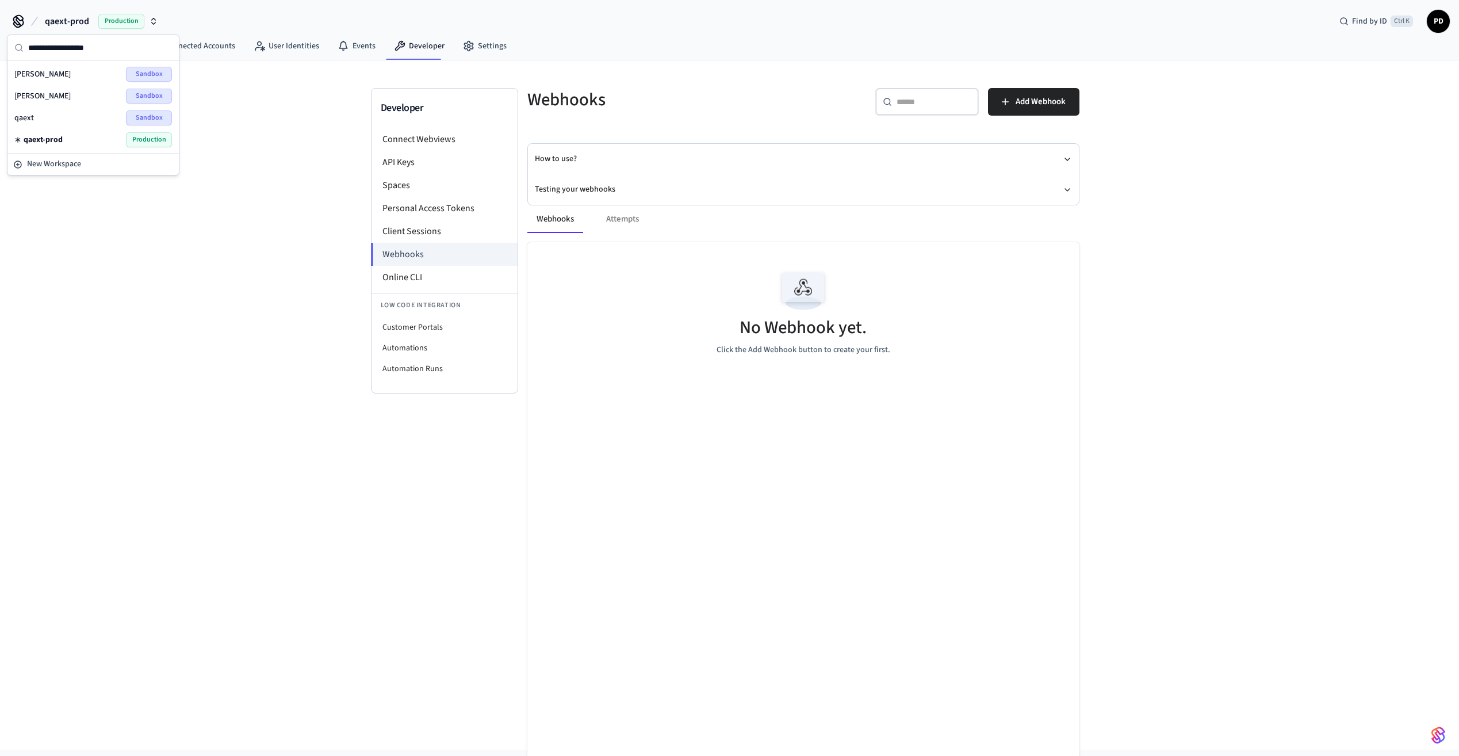
click at [37, 117] on div "qaext Sandbox" at bounding box center [93, 117] width 158 height 15
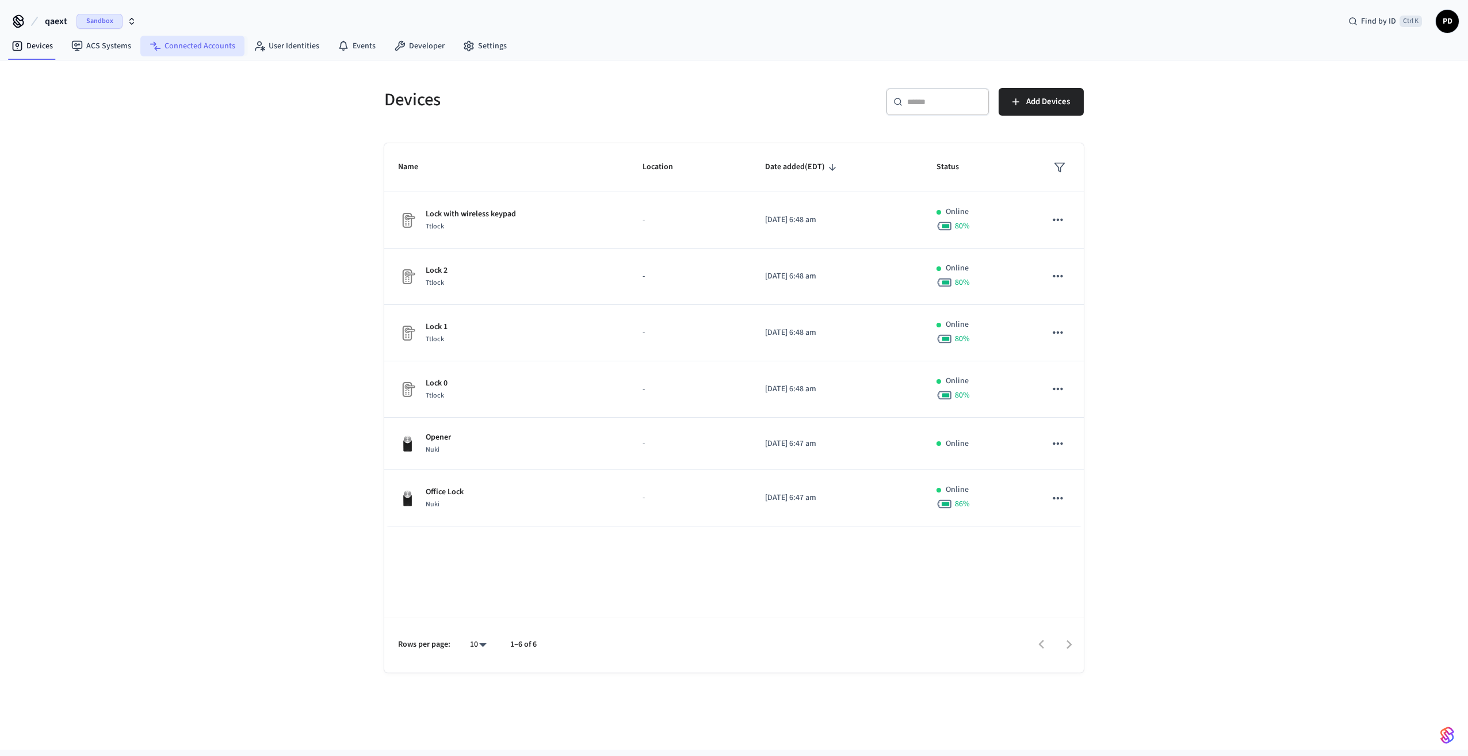
click at [236, 43] on link "Connected Accounts" at bounding box center [192, 46] width 104 height 21
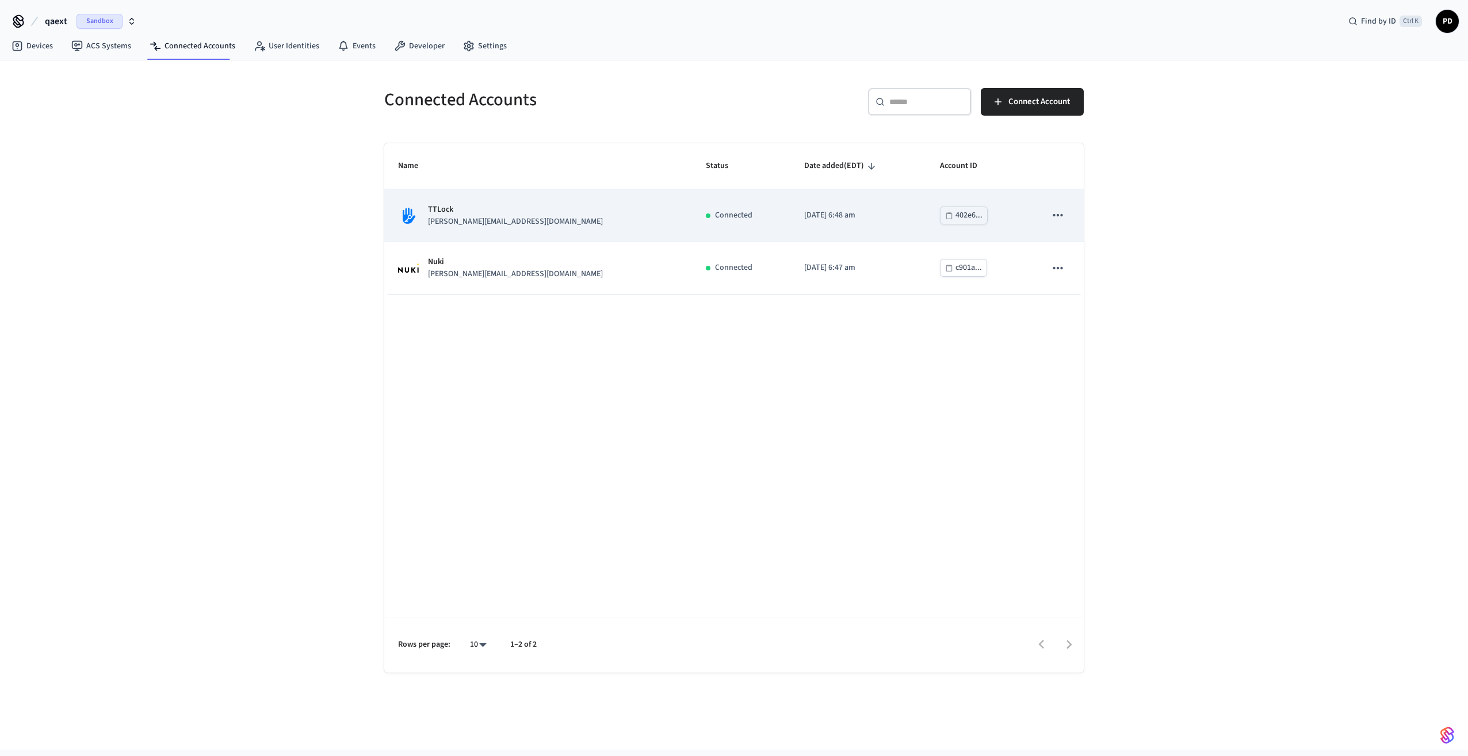
click at [1057, 207] on button "sticky table" at bounding box center [1058, 215] width 24 height 24
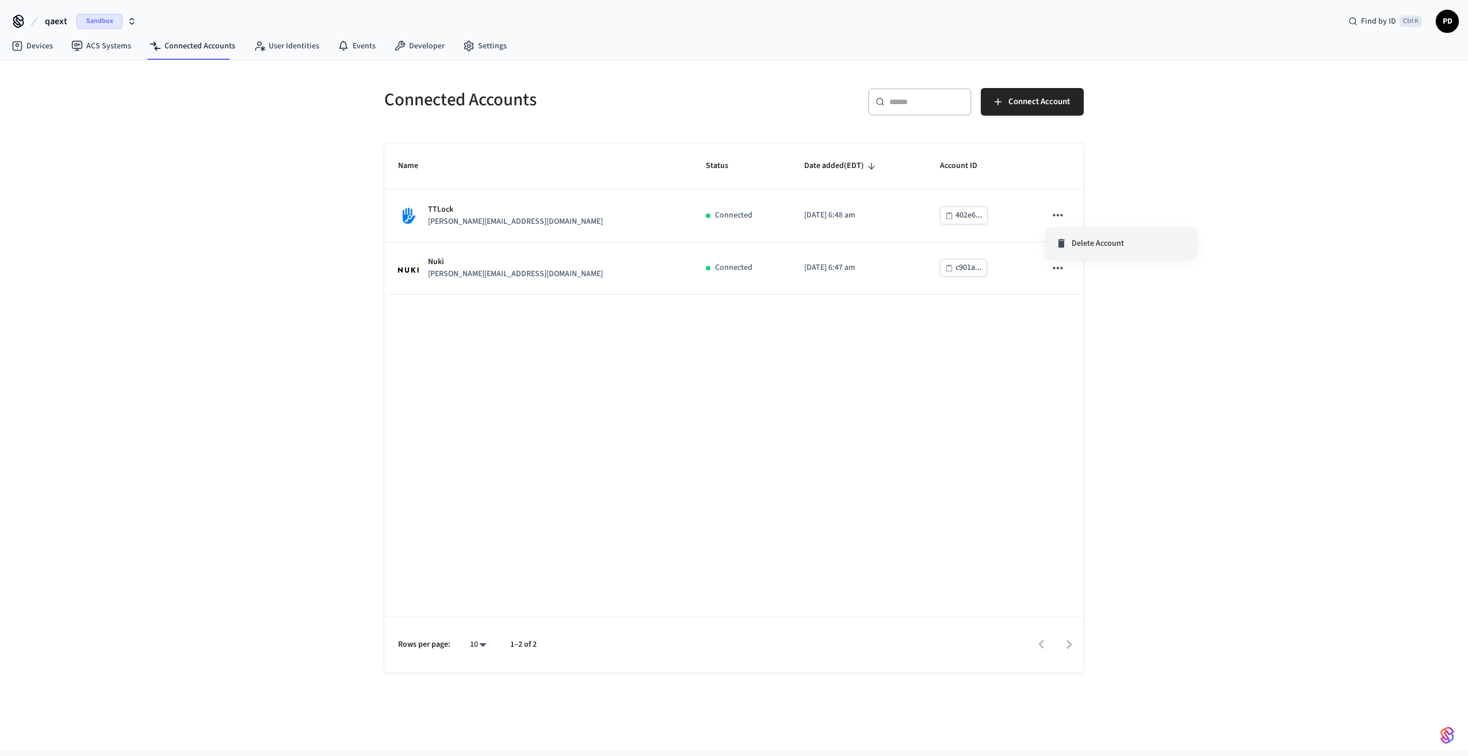
click at [1075, 244] on span "Delete Account" at bounding box center [1098, 244] width 52 height 12
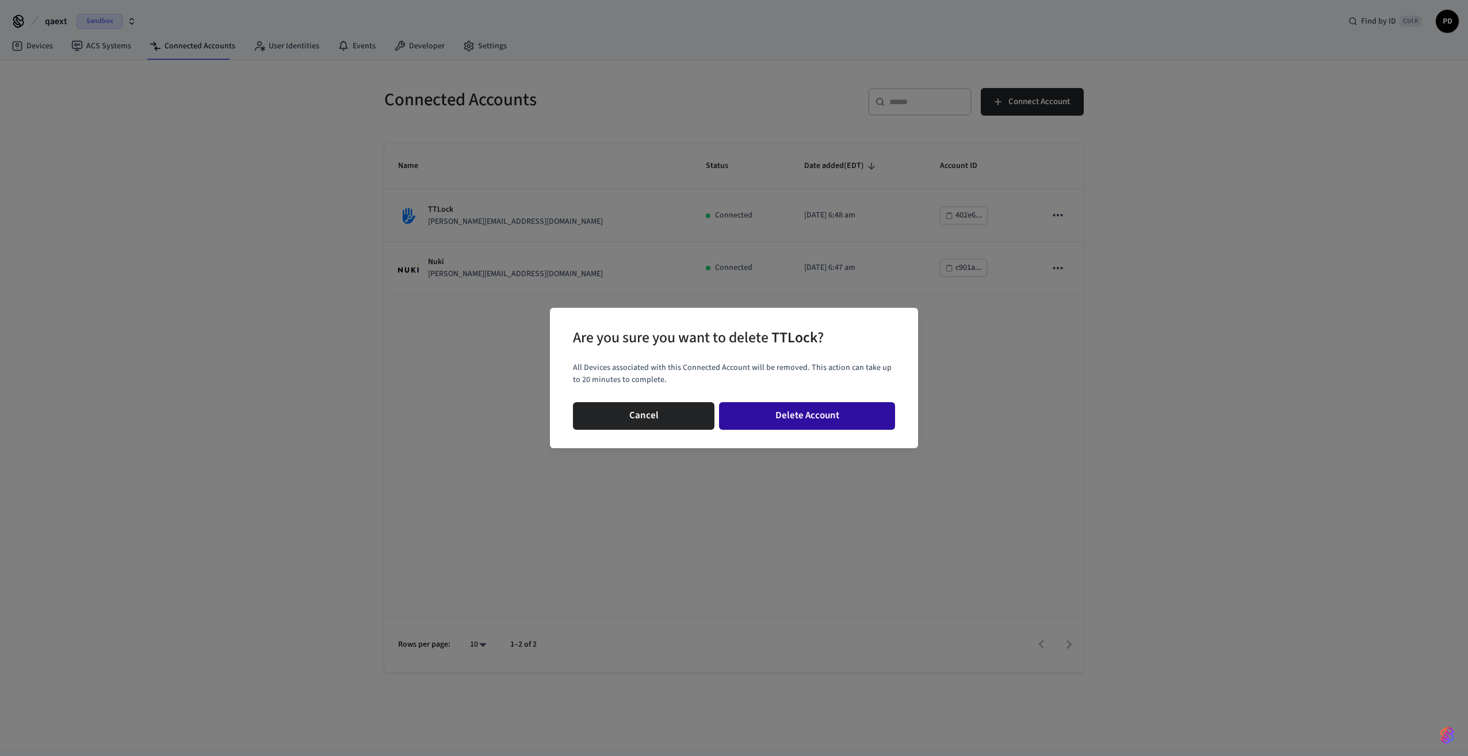
click at [844, 410] on button "Delete Account" at bounding box center [807, 416] width 176 height 28
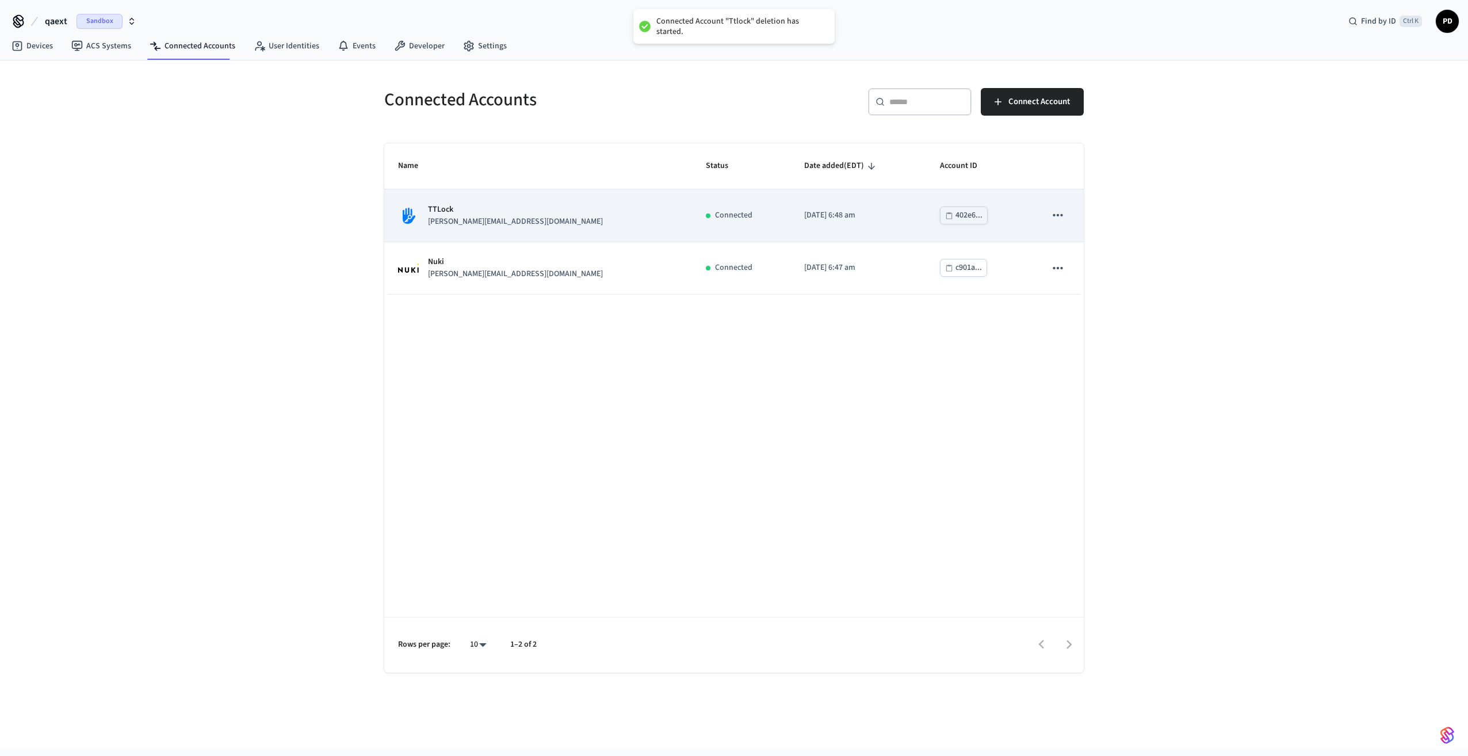
click at [1060, 217] on icon "sticky table" at bounding box center [1057, 215] width 15 height 15
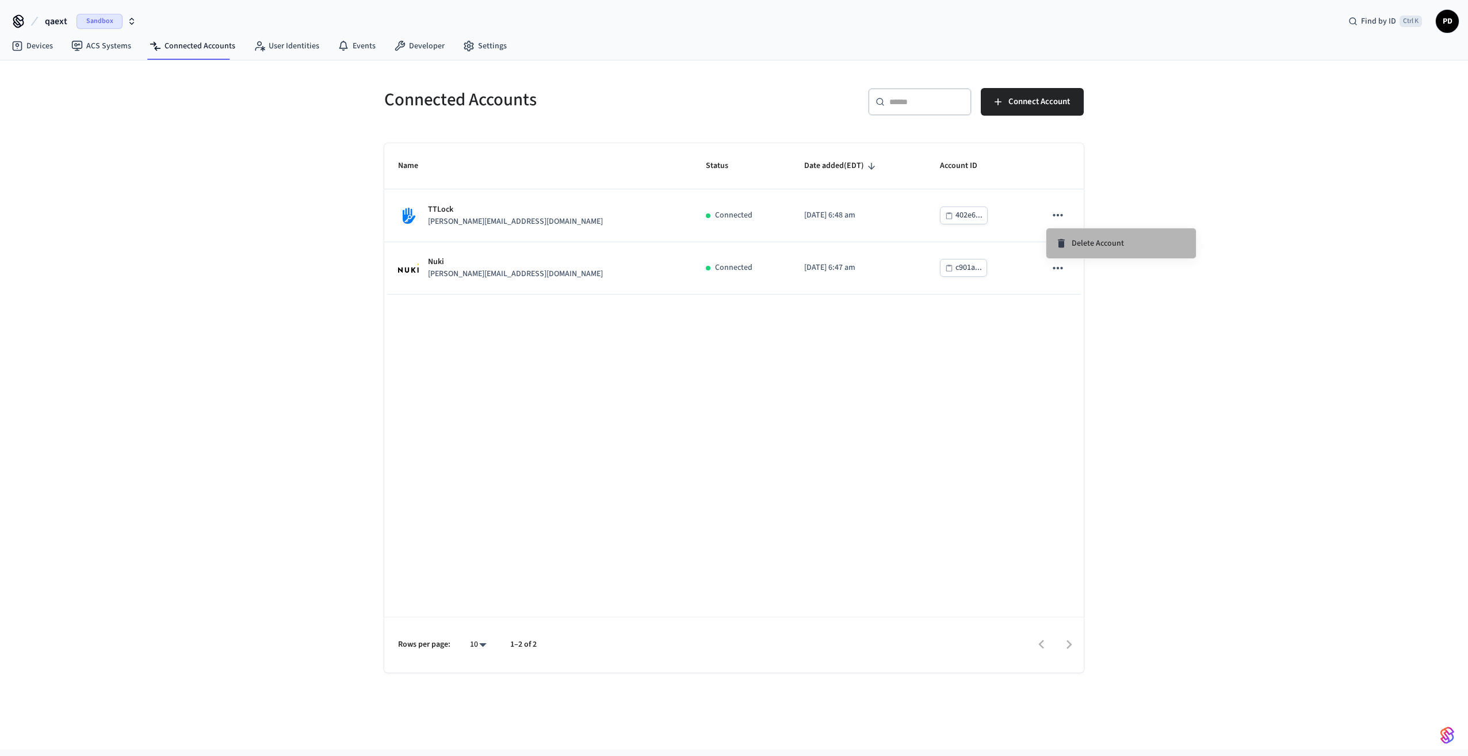
click at [1062, 244] on icon at bounding box center [1061, 243] width 7 height 9
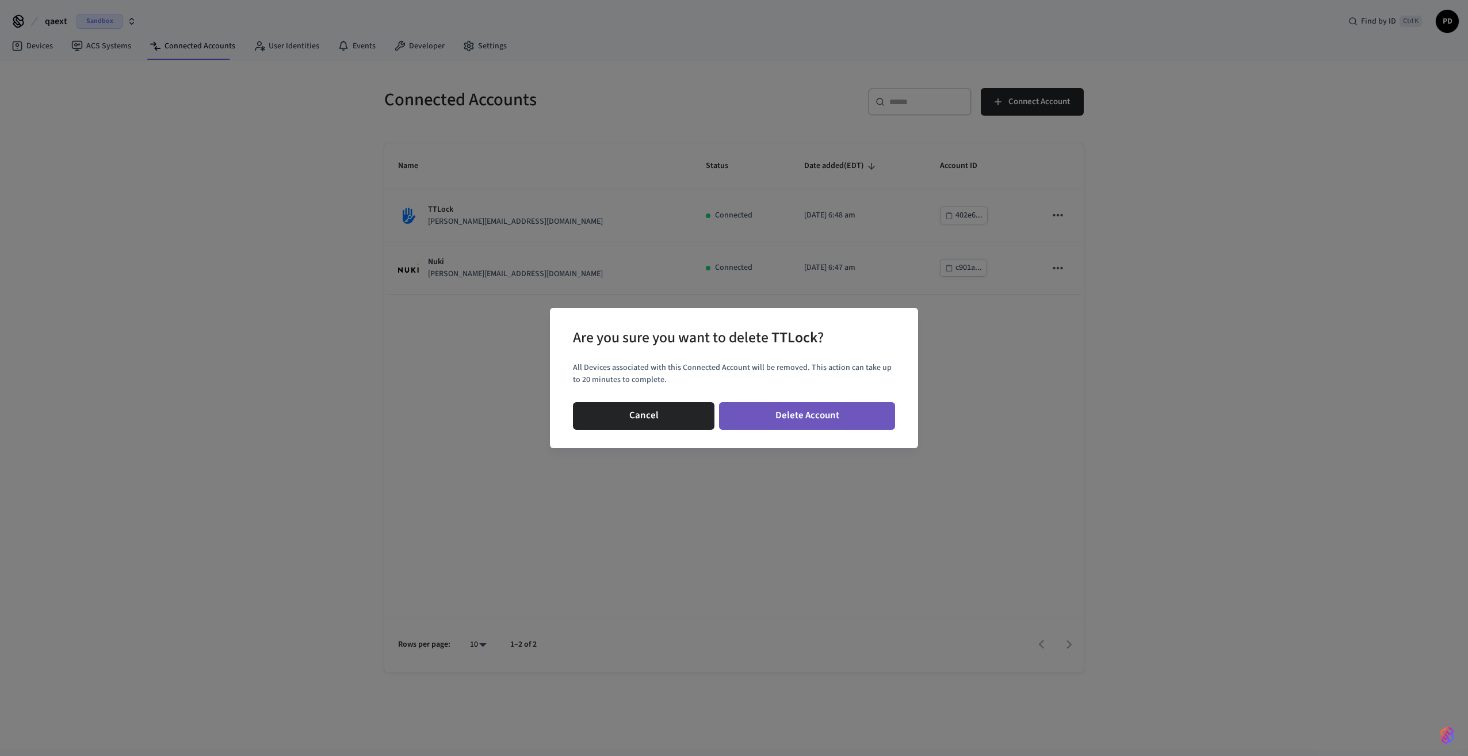
click at [867, 414] on button "Delete Account" at bounding box center [807, 416] width 176 height 28
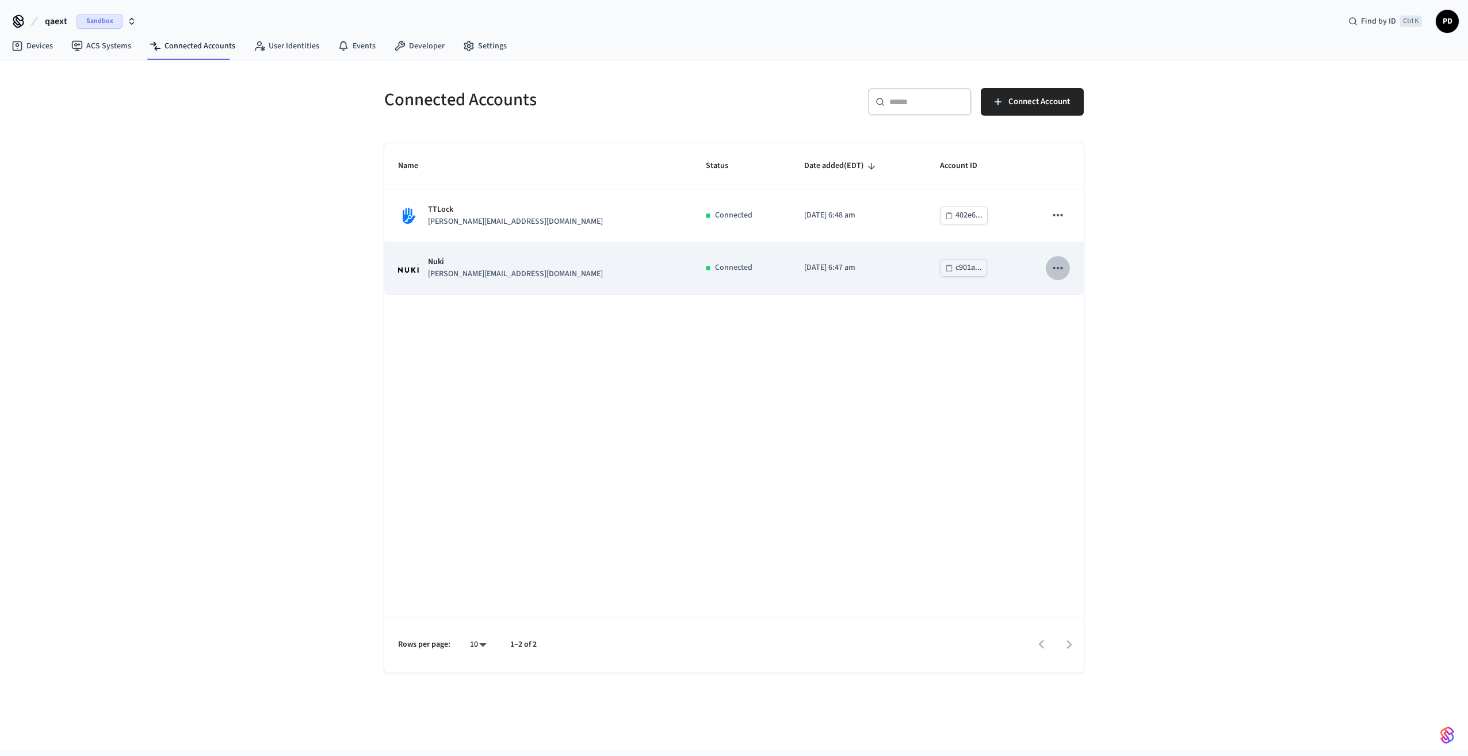
click at [1057, 271] on icon "sticky table" at bounding box center [1057, 268] width 15 height 15
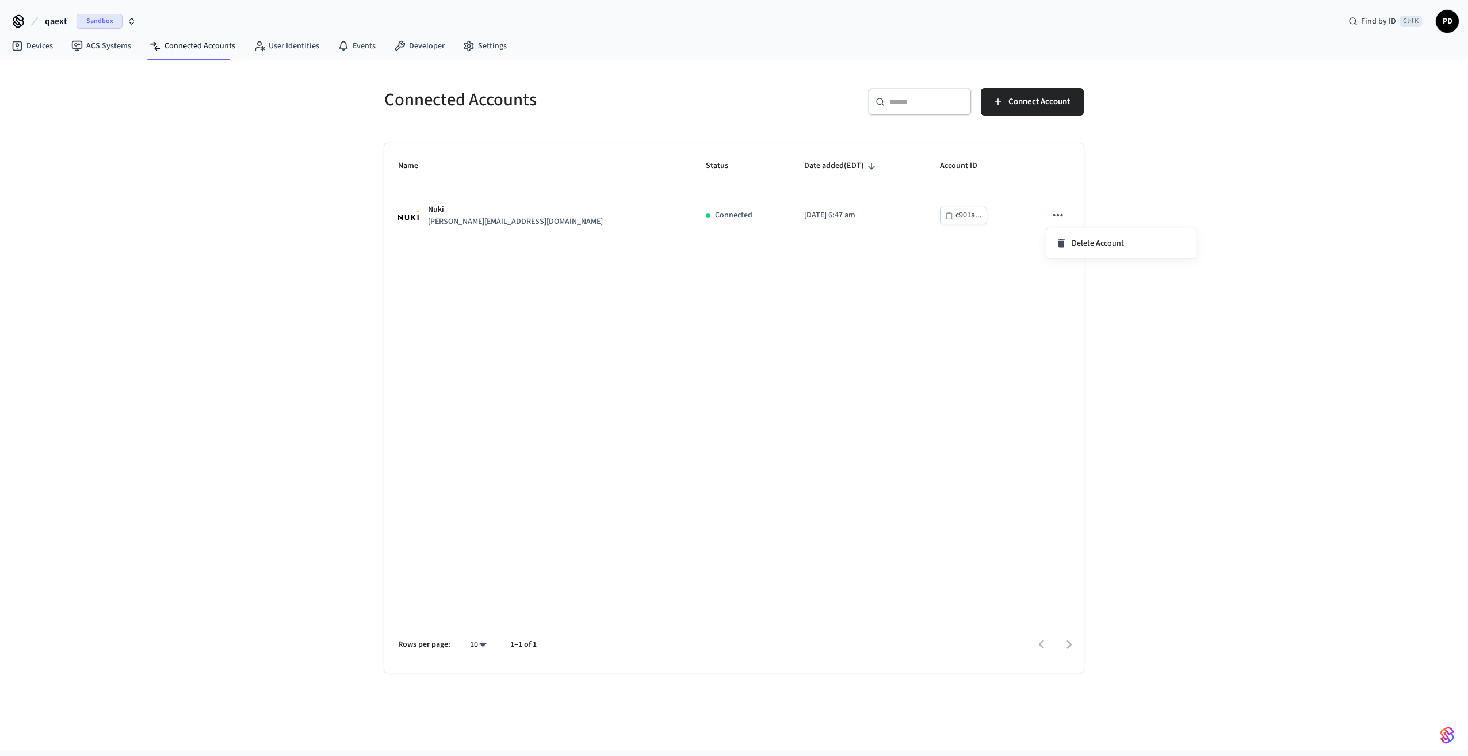
click at [1066, 297] on div at bounding box center [734, 378] width 1468 height 756
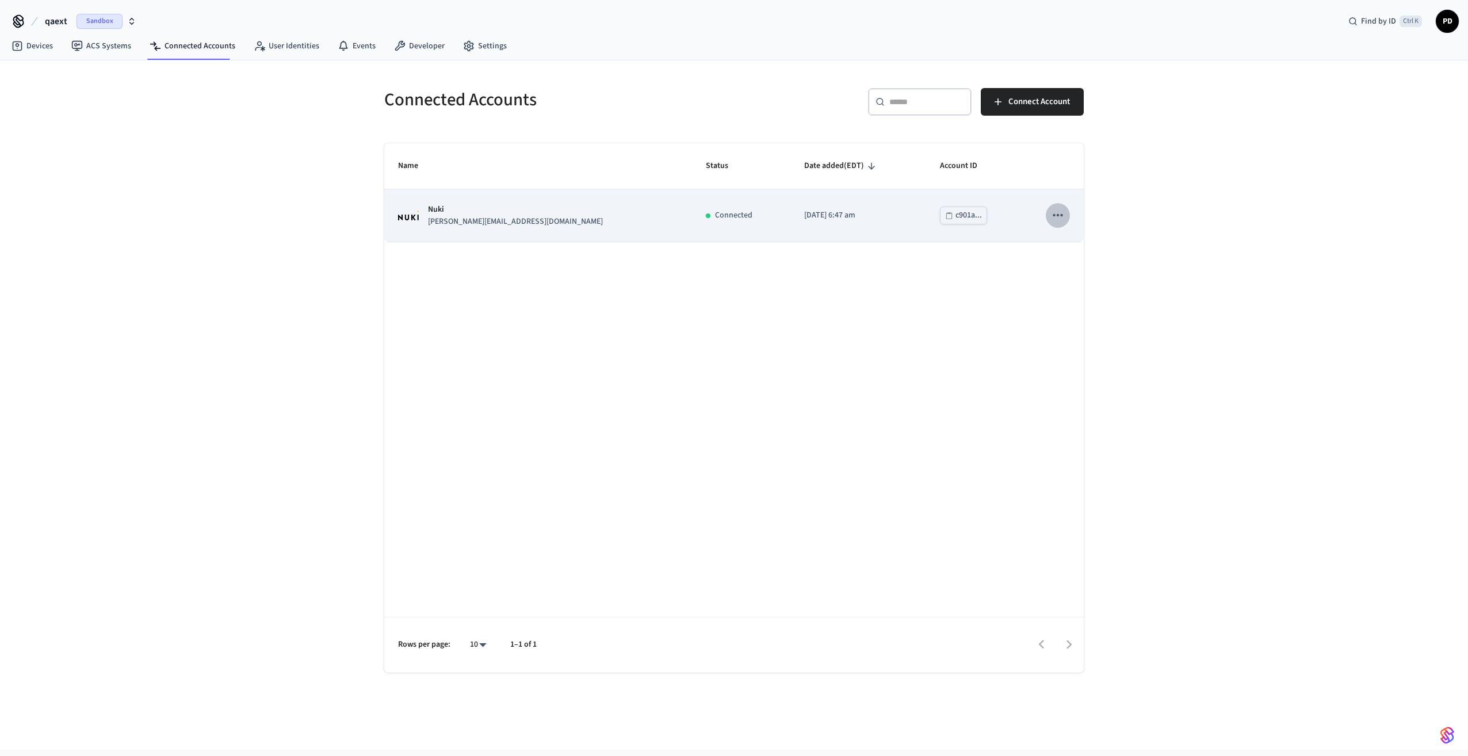
click at [1060, 213] on icon "sticky table" at bounding box center [1057, 215] width 15 height 15
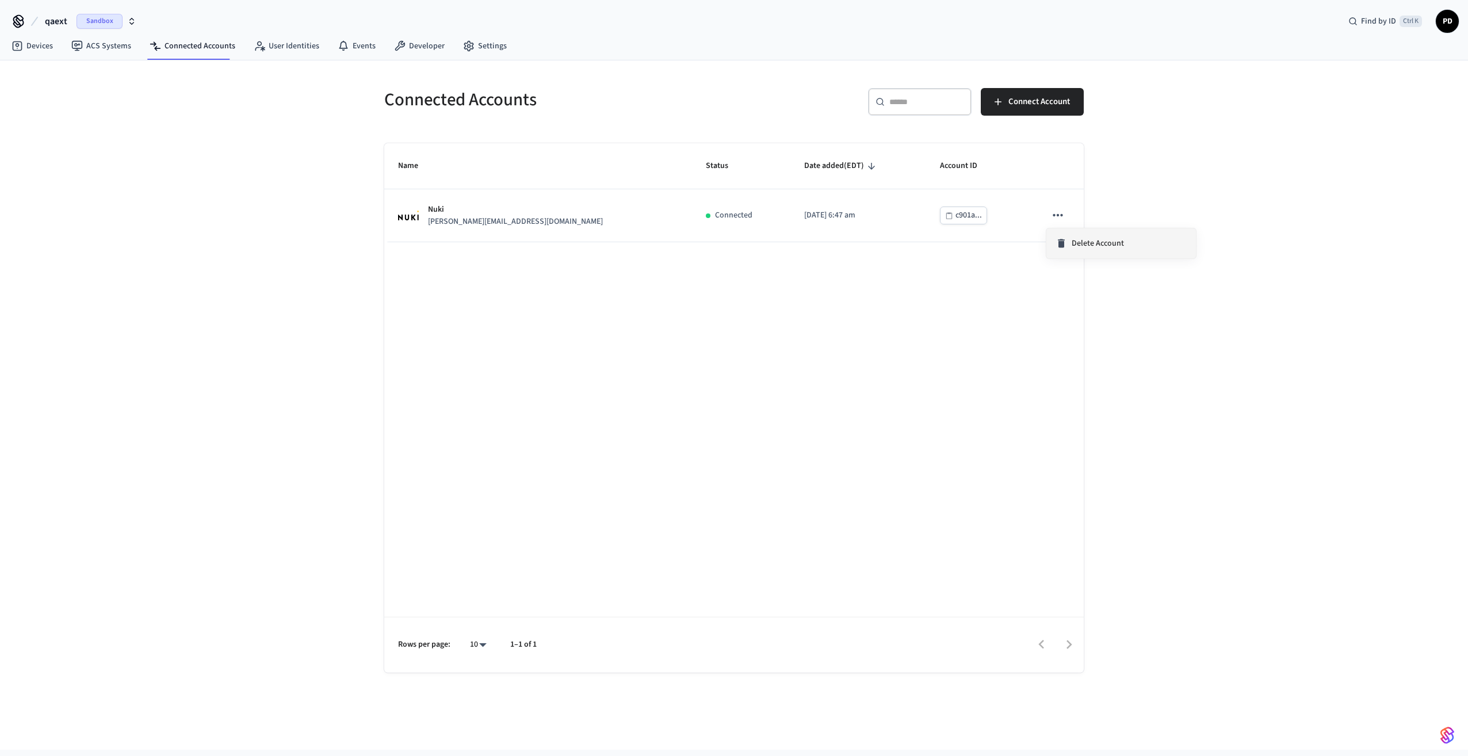
click at [1085, 240] on span "Delete Account" at bounding box center [1098, 244] width 52 height 12
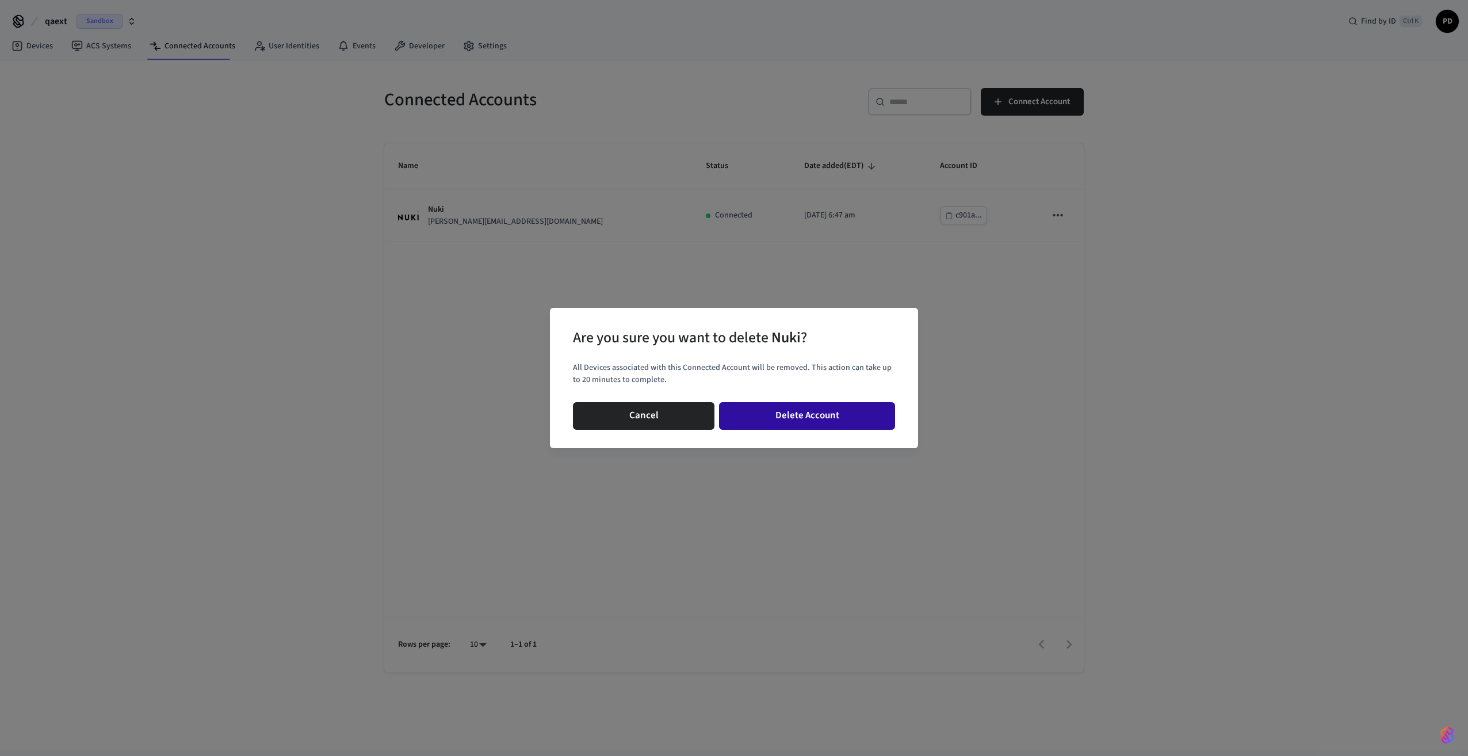
click at [793, 407] on button "Delete Account" at bounding box center [807, 416] width 176 height 28
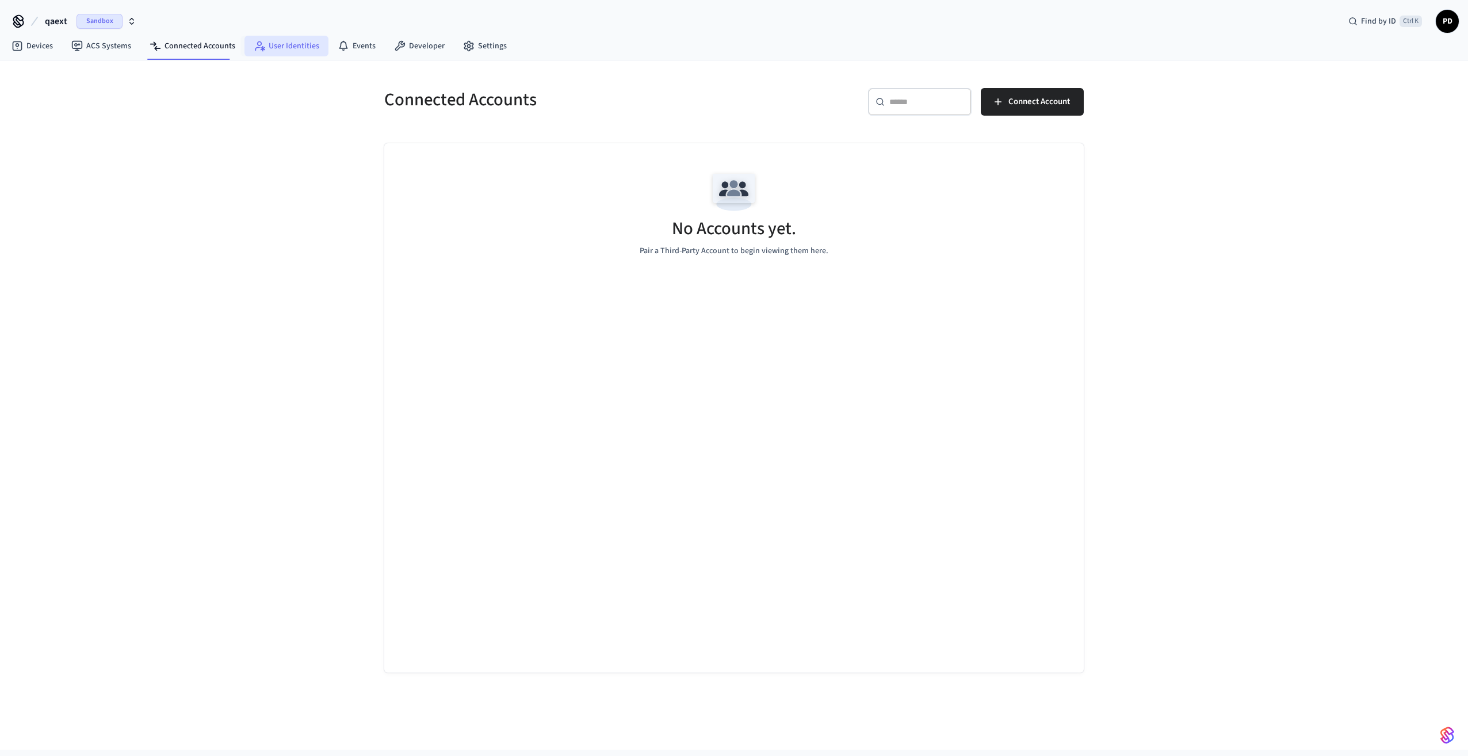
click at [290, 41] on link "User Identities" at bounding box center [286, 46] width 84 height 21
click at [352, 47] on link "Events" at bounding box center [356, 46] width 56 height 21
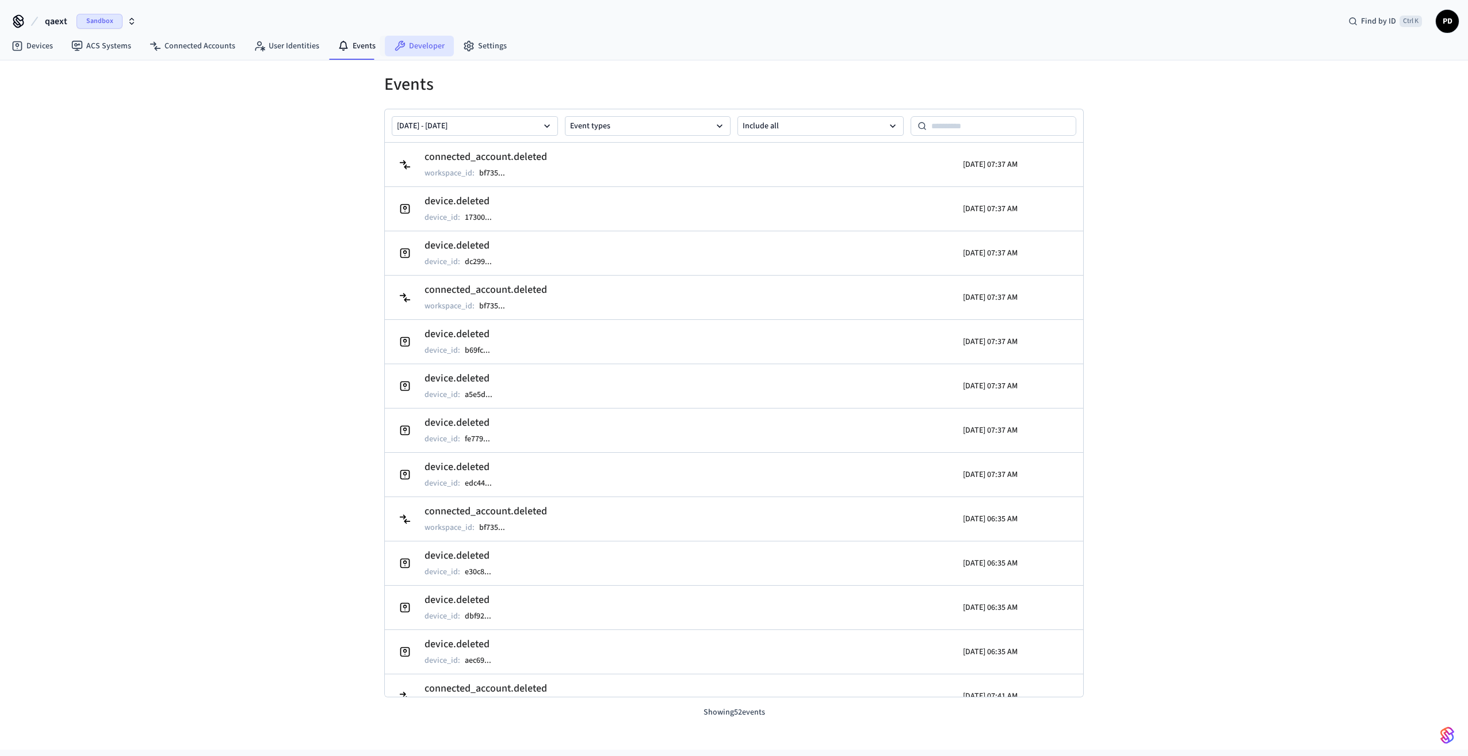
click at [406, 49] on link "Developer" at bounding box center [419, 46] width 69 height 21
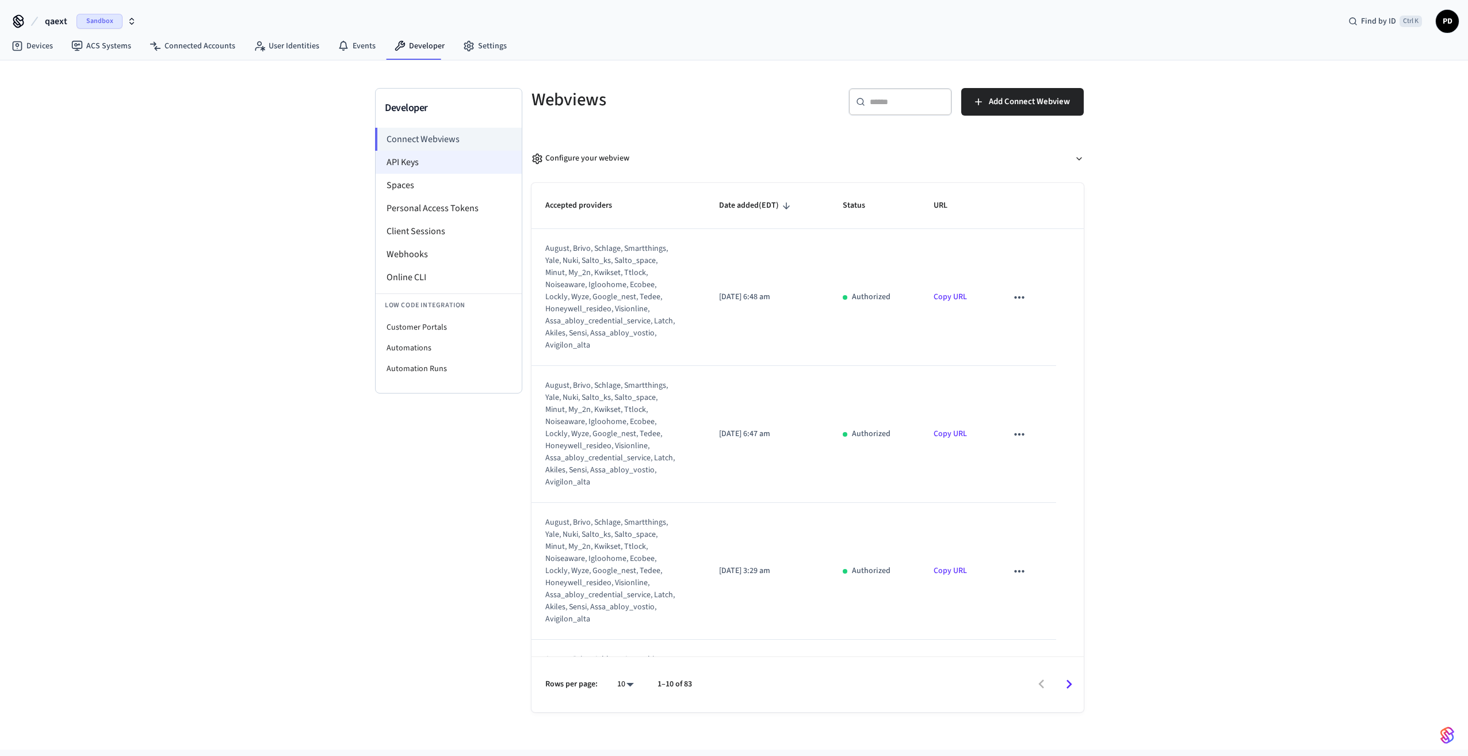
click at [400, 163] on li "API Keys" at bounding box center [449, 162] width 146 height 23
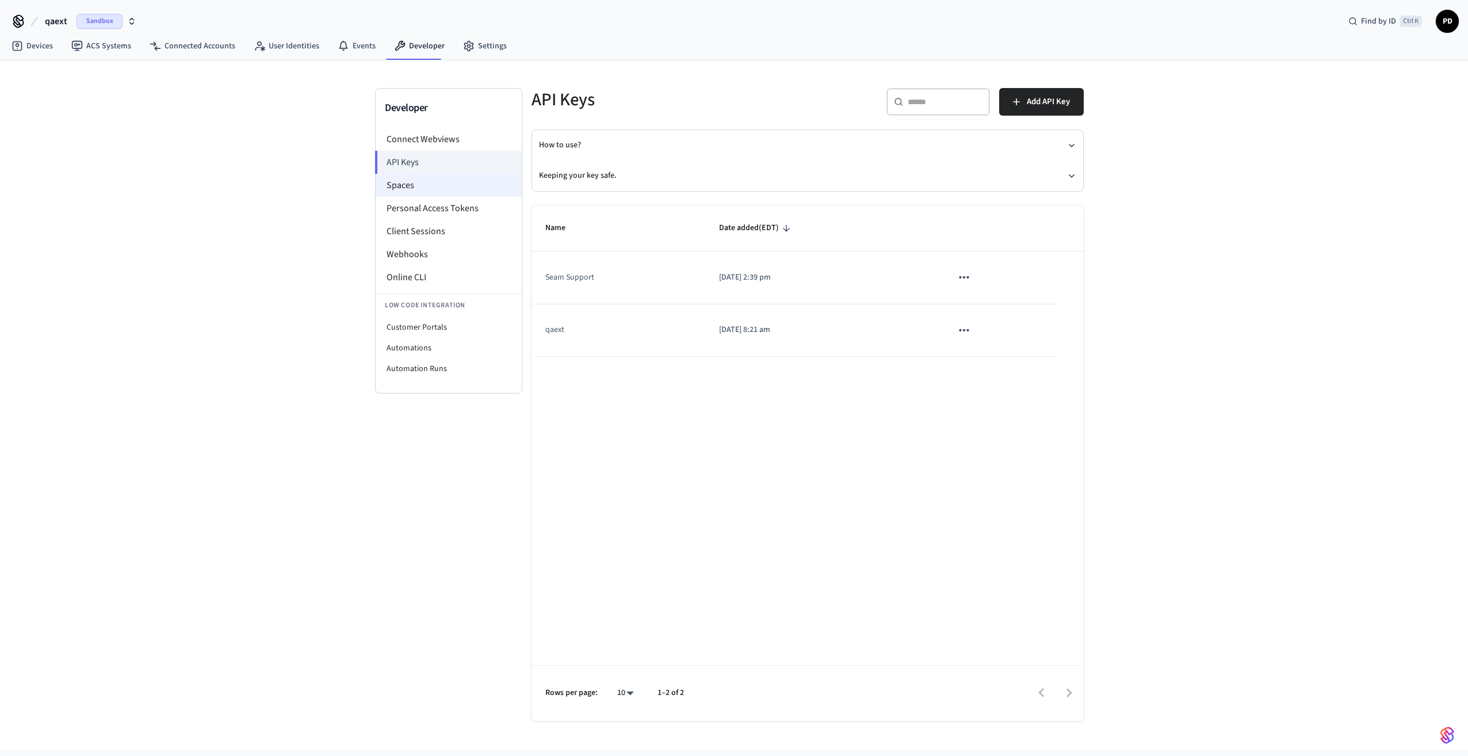
click at [404, 188] on li "Spaces" at bounding box center [449, 185] width 146 height 23
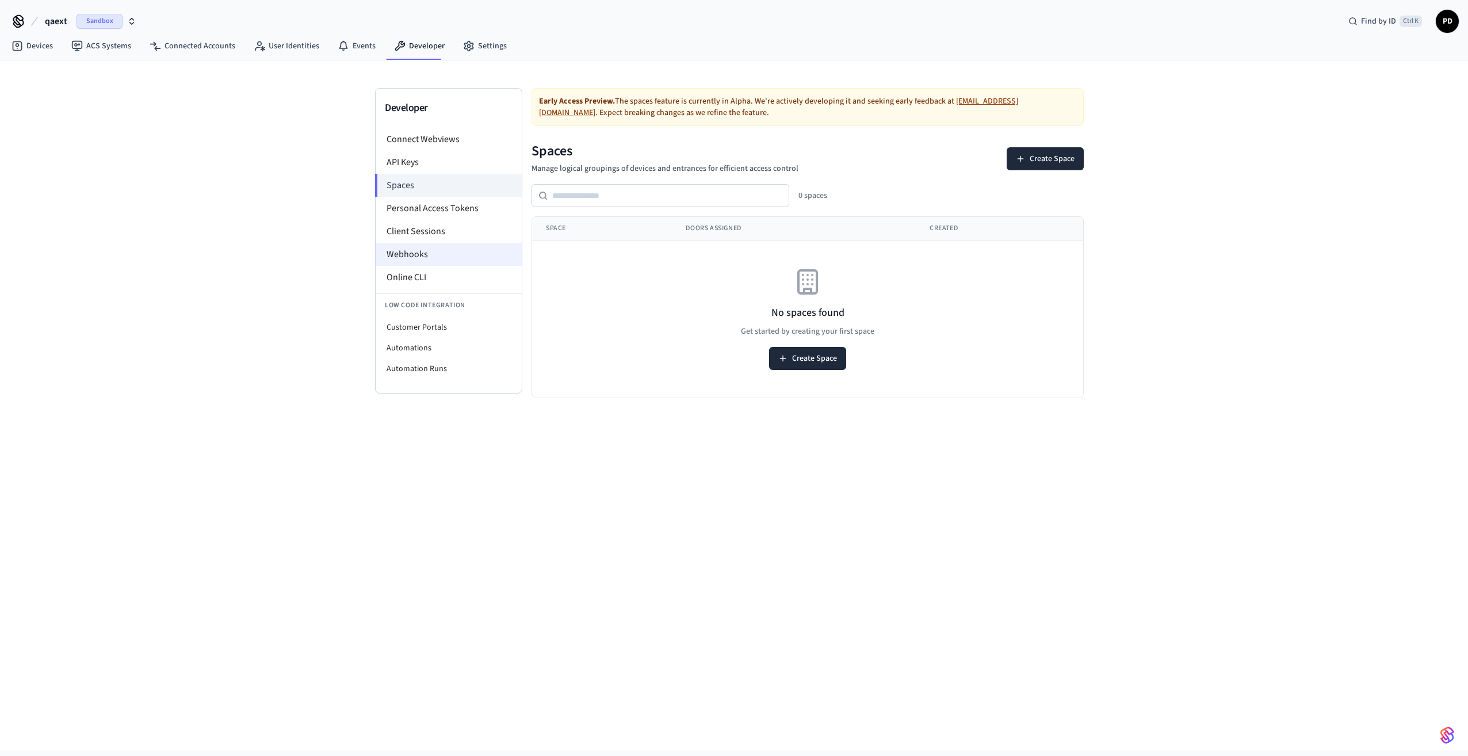
click at [407, 247] on li "Webhooks" at bounding box center [449, 254] width 146 height 23
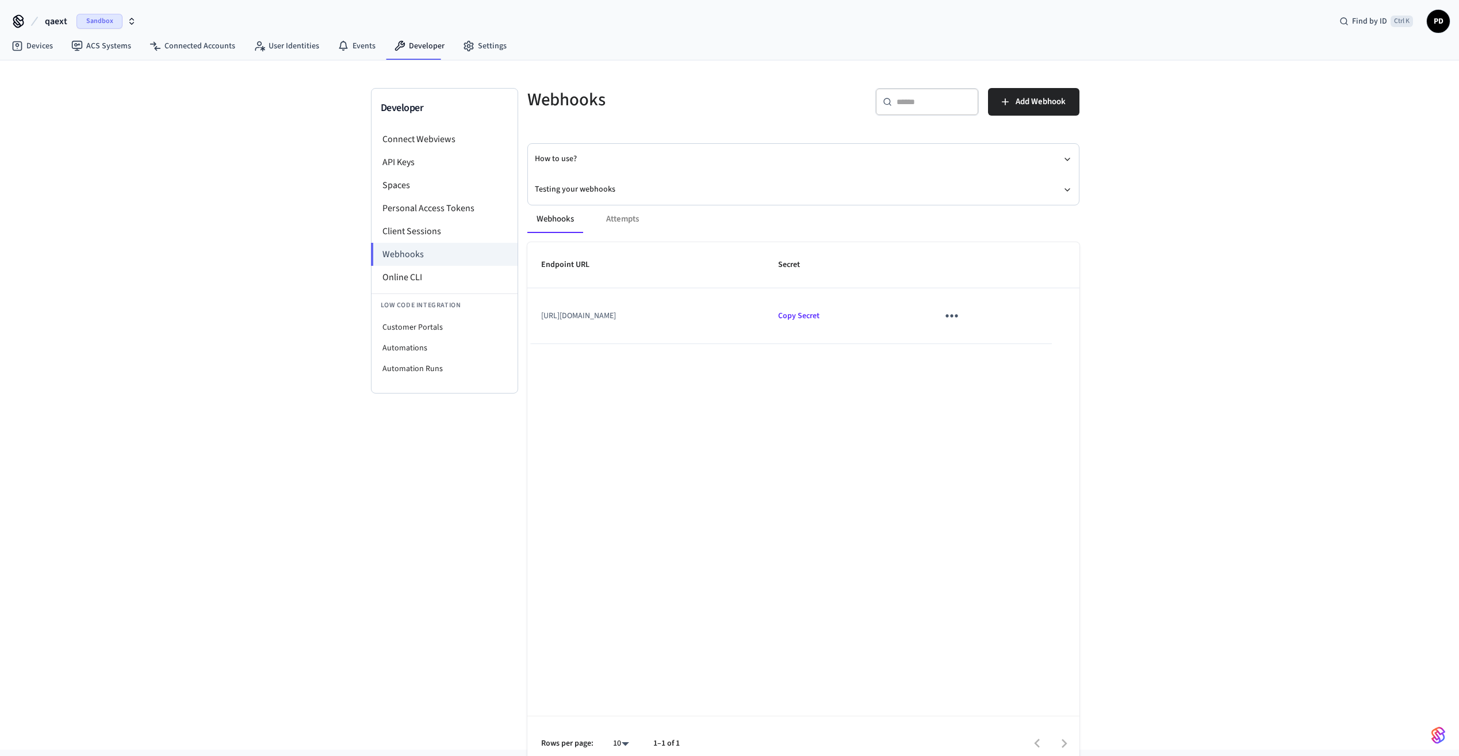
click at [961, 311] on icon "sticky table" at bounding box center [952, 316] width 18 height 18
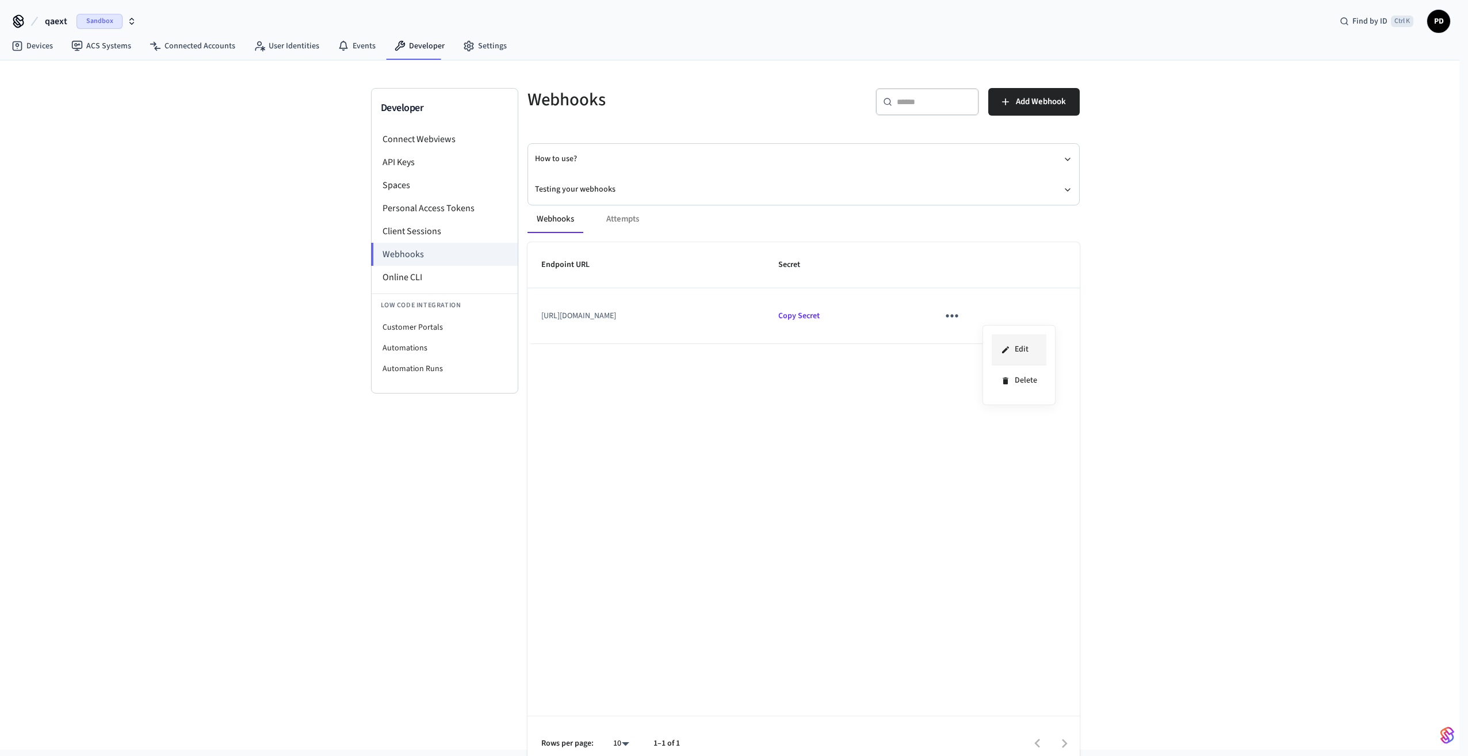
click at [1012, 344] on li "Edit" at bounding box center [1019, 349] width 55 height 31
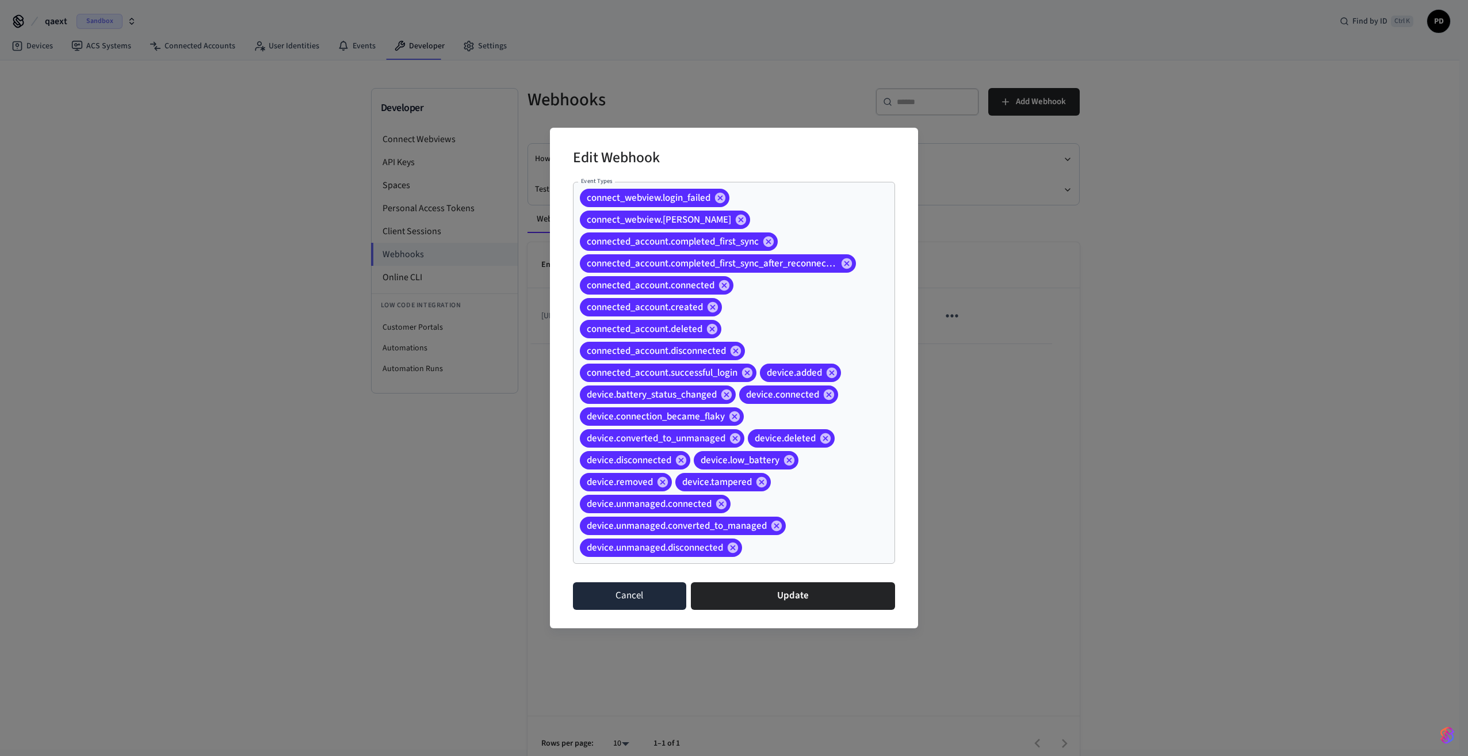
click at [623, 584] on button "Cancel" at bounding box center [629, 596] width 113 height 28
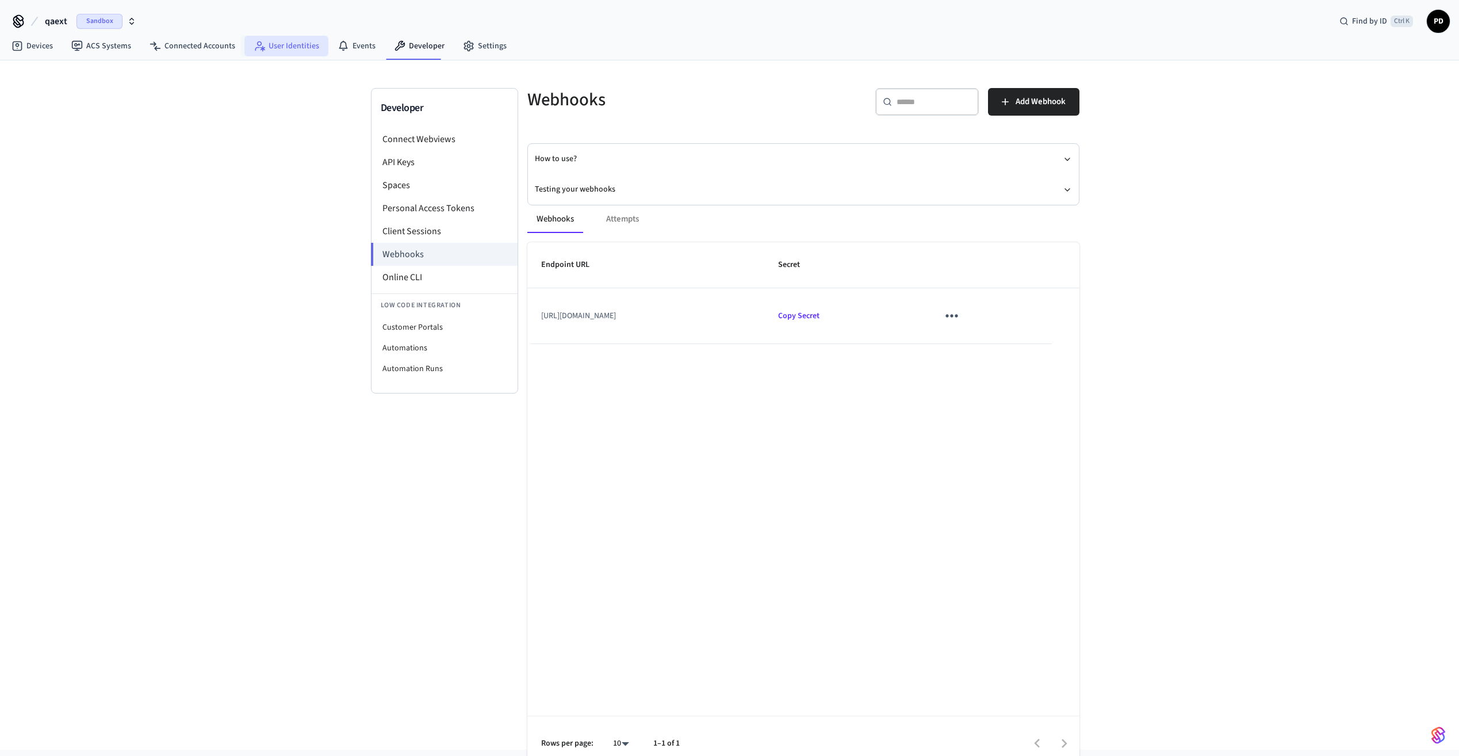
click at [290, 47] on link "User Identities" at bounding box center [286, 46] width 84 height 21
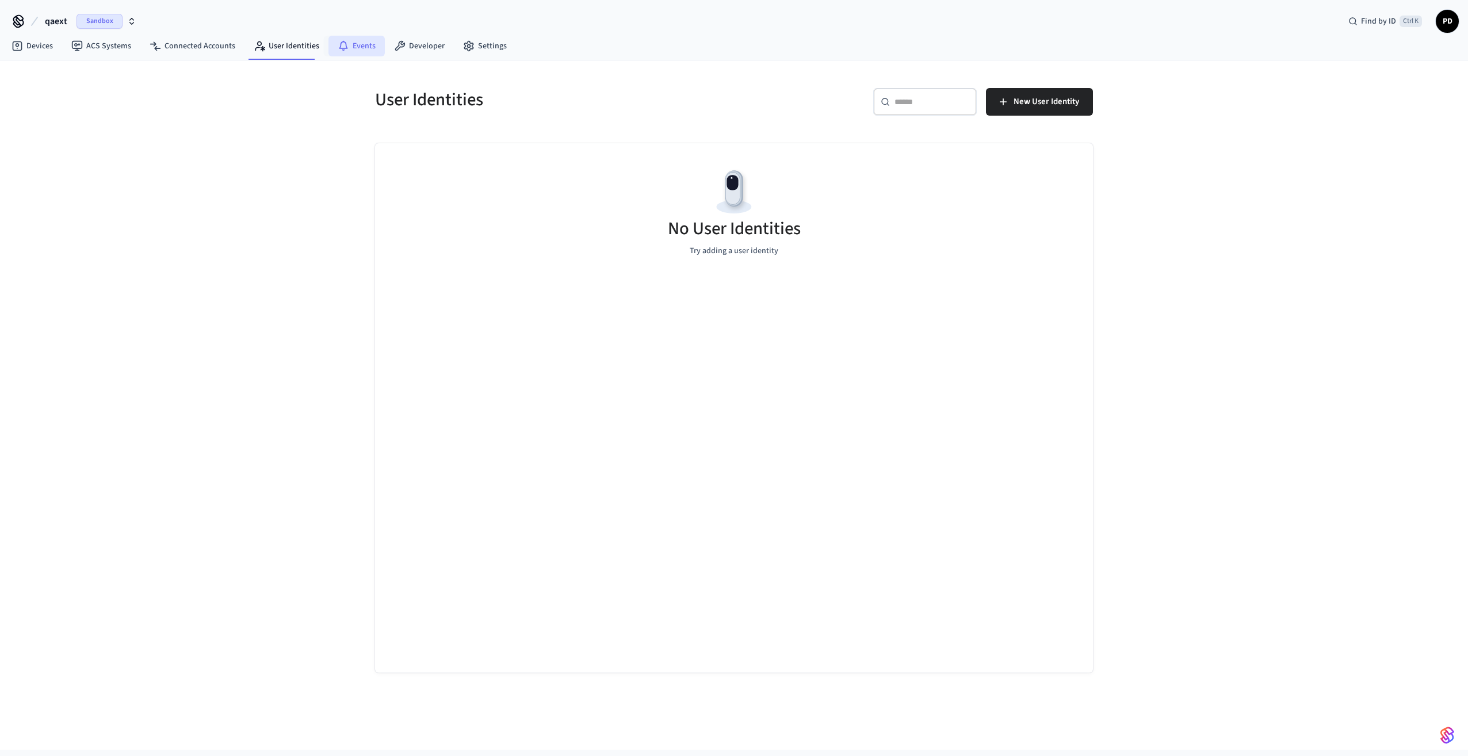
click at [339, 46] on icon at bounding box center [344, 46] width 12 height 12
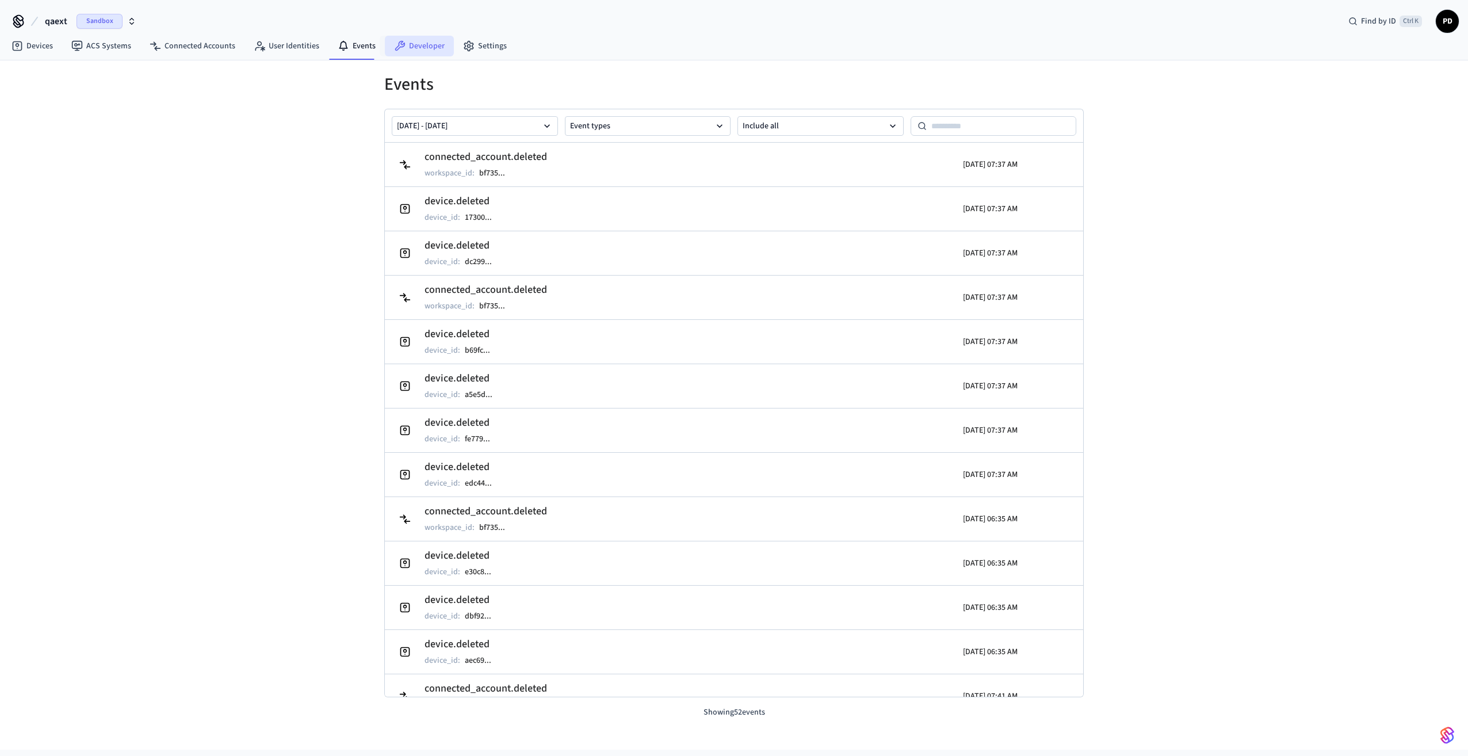
click at [403, 47] on link "Developer" at bounding box center [419, 46] width 69 height 21
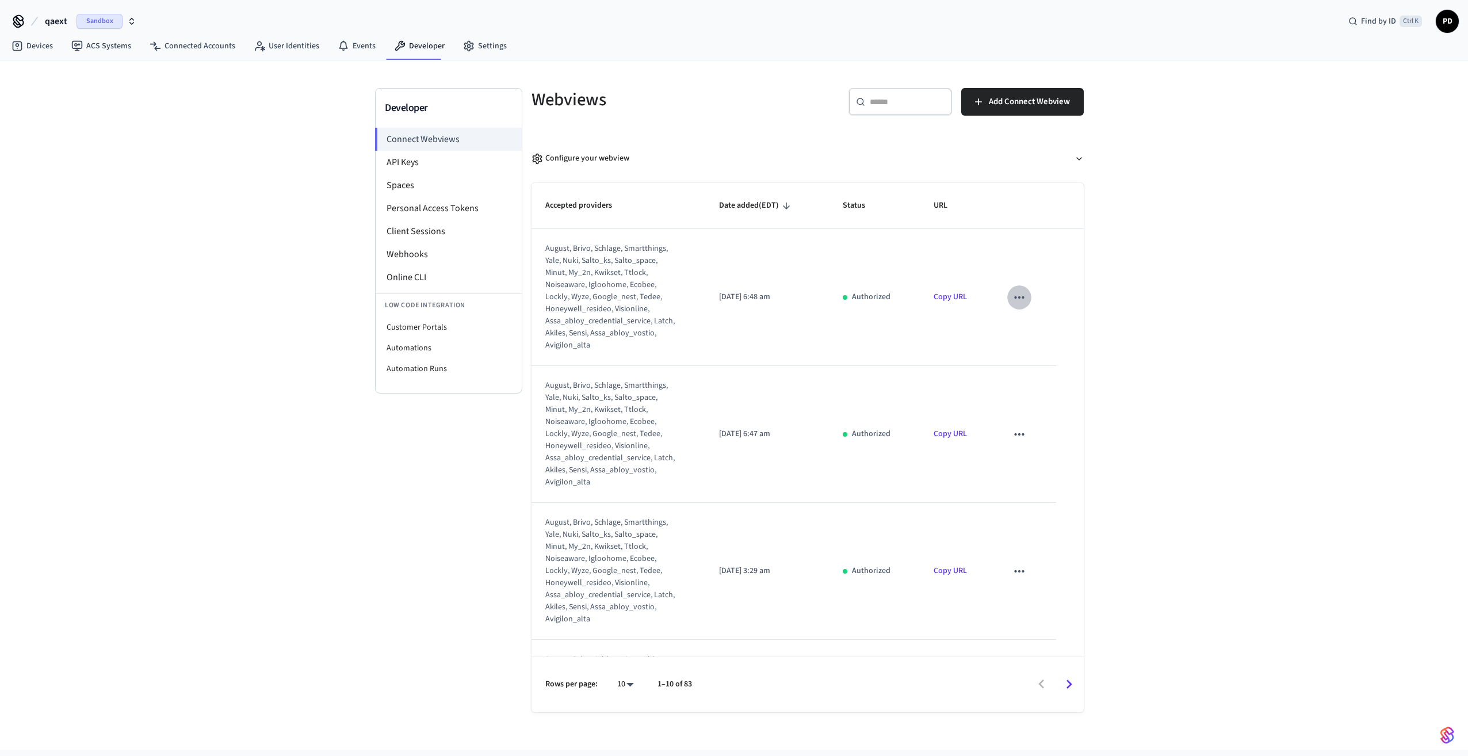
click at [1015, 299] on icon "sticky table" at bounding box center [1019, 297] width 15 height 15
click at [1033, 339] on li "Delete" at bounding box center [1035, 334] width 52 height 30
click at [1015, 297] on icon "sticky table" at bounding box center [1019, 297] width 10 height 2
click at [1035, 339] on li "Delete" at bounding box center [1035, 334] width 52 height 30
click at [1012, 300] on icon "sticky table" at bounding box center [1019, 297] width 15 height 15
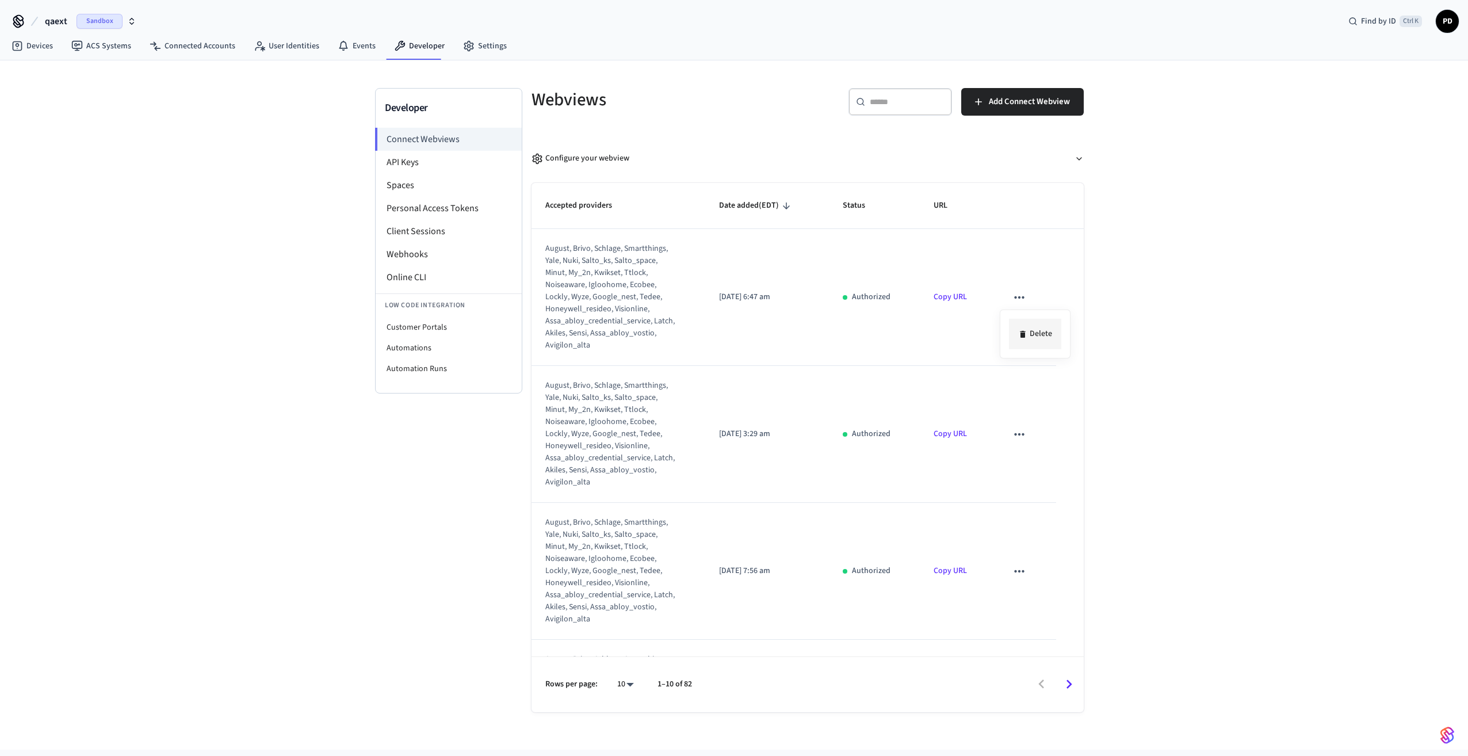
click at [1020, 331] on icon at bounding box center [1022, 334] width 9 height 9
click at [1012, 431] on icon "sticky table" at bounding box center [1019, 434] width 15 height 15
click at [1030, 464] on li "Delete" at bounding box center [1035, 471] width 52 height 30
click at [1015, 433] on icon "sticky table" at bounding box center [1019, 434] width 15 height 15
click at [1018, 439] on div at bounding box center [734, 378] width 1468 height 756
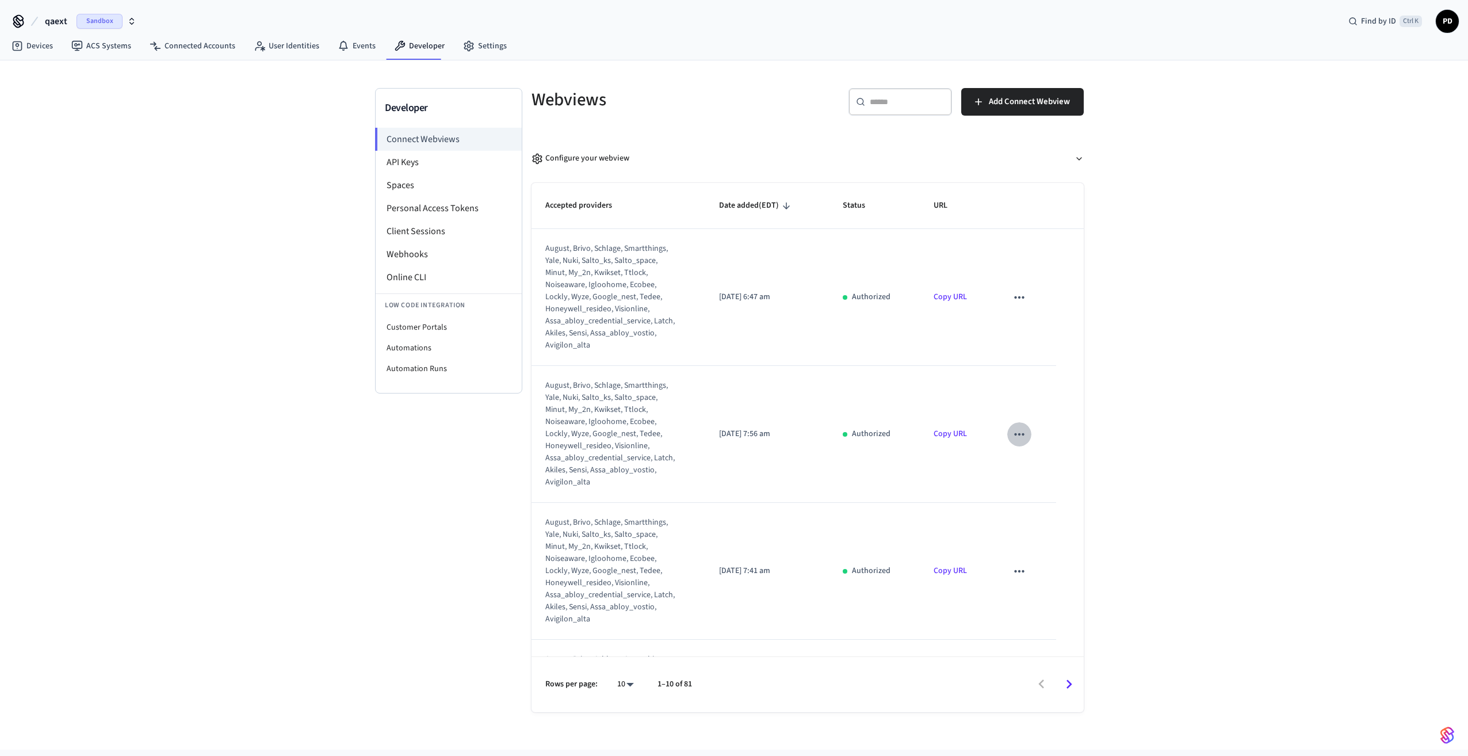
click at [1013, 430] on icon "sticky table" at bounding box center [1019, 434] width 15 height 15
click at [1039, 471] on li "Delete" at bounding box center [1035, 471] width 52 height 30
click at [1012, 433] on icon "sticky table" at bounding box center [1019, 434] width 15 height 15
drag, startPoint x: 1026, startPoint y: 454, endPoint x: 1030, endPoint y: 460, distance: 7.8
click at [1030, 460] on div "Delete" at bounding box center [1035, 470] width 71 height 49
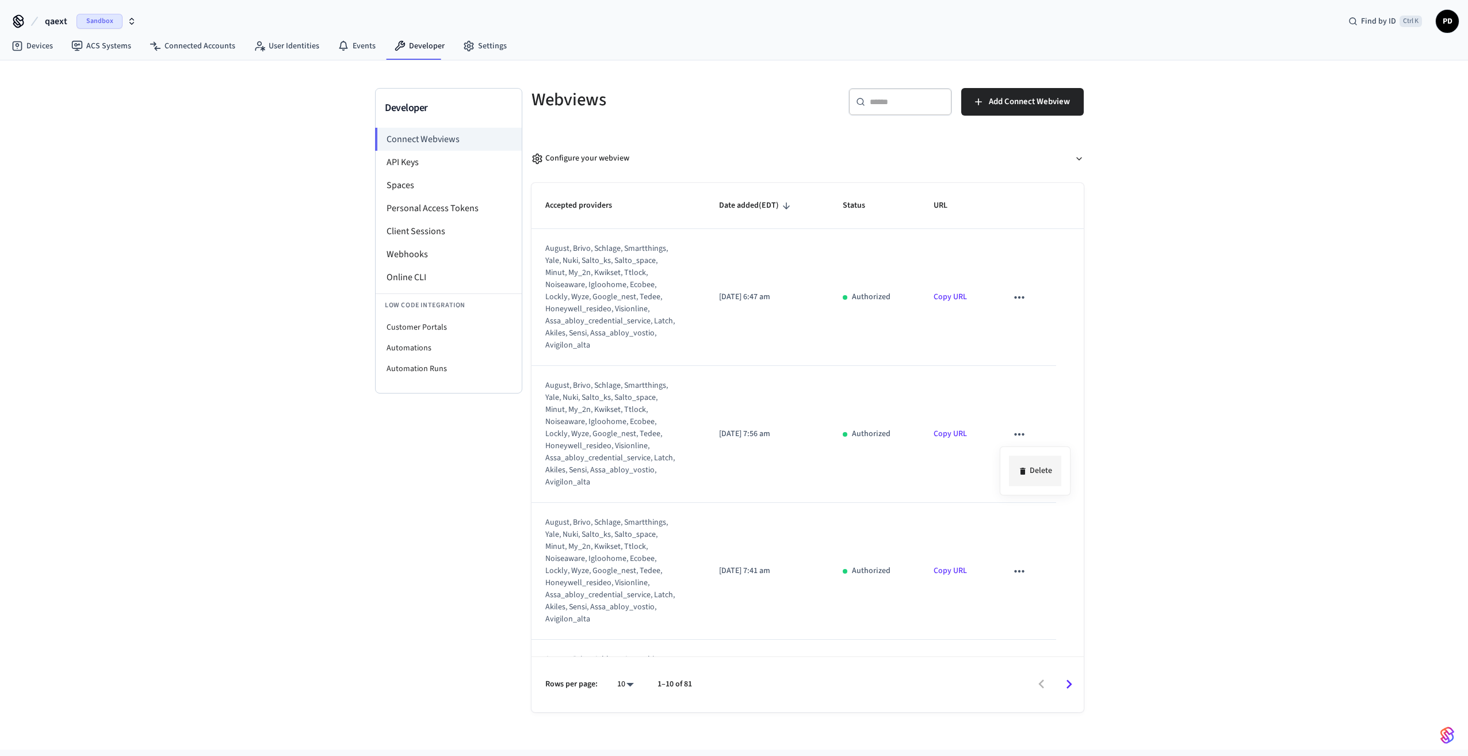
click at [1034, 468] on li "Delete" at bounding box center [1035, 471] width 52 height 30
click at [1013, 434] on icon "sticky table" at bounding box center [1019, 434] width 15 height 15
click at [1029, 459] on div at bounding box center [734, 378] width 1468 height 756
click at [1015, 293] on icon "sticky table" at bounding box center [1019, 297] width 15 height 15
click at [1035, 341] on li "Delete" at bounding box center [1035, 334] width 52 height 30
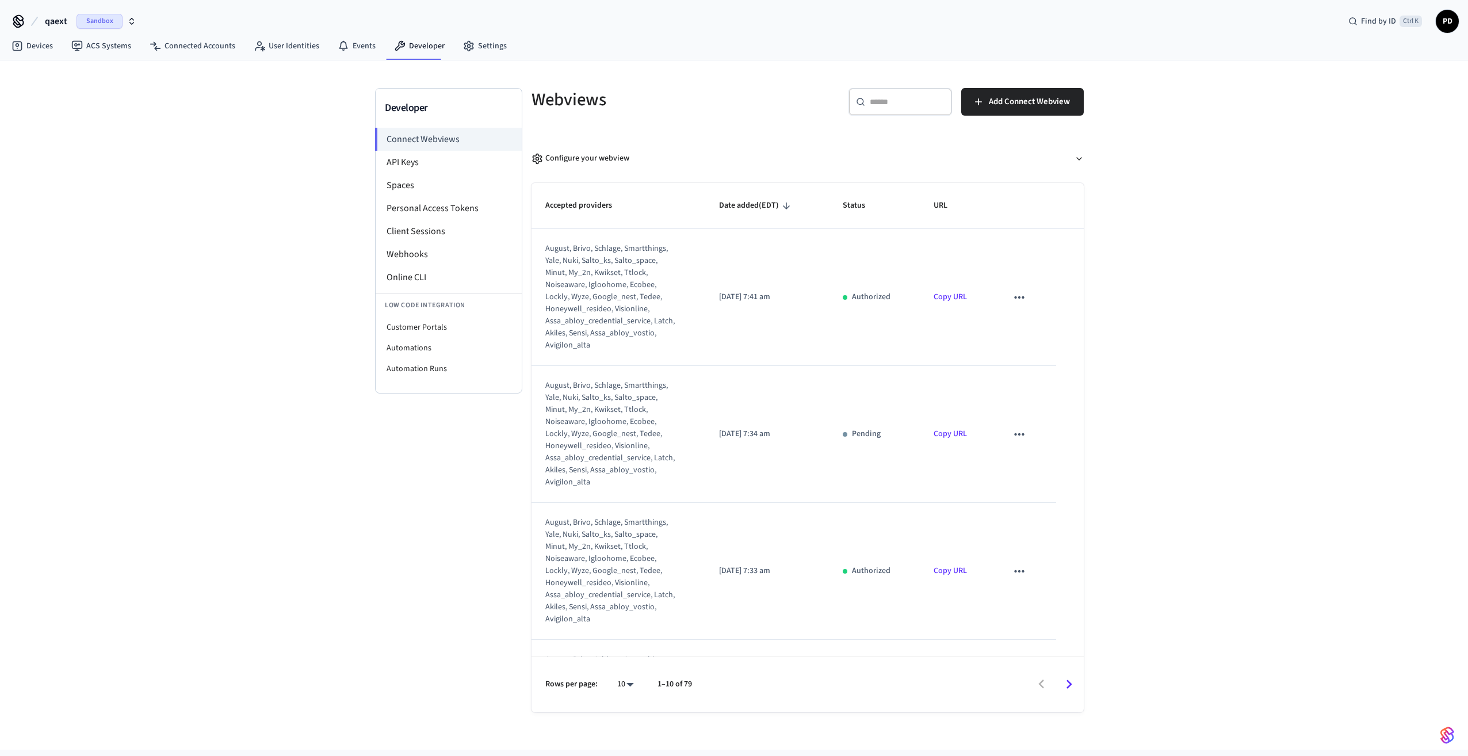
click at [1012, 294] on icon "sticky table" at bounding box center [1019, 297] width 15 height 15
click at [1029, 330] on li "Delete" at bounding box center [1035, 334] width 52 height 30
click at [1012, 298] on icon "sticky table" at bounding box center [1019, 297] width 15 height 15
click at [1031, 333] on li "Delete" at bounding box center [1035, 334] width 52 height 30
click at [1012, 293] on button "sticky table" at bounding box center [1019, 297] width 24 height 24
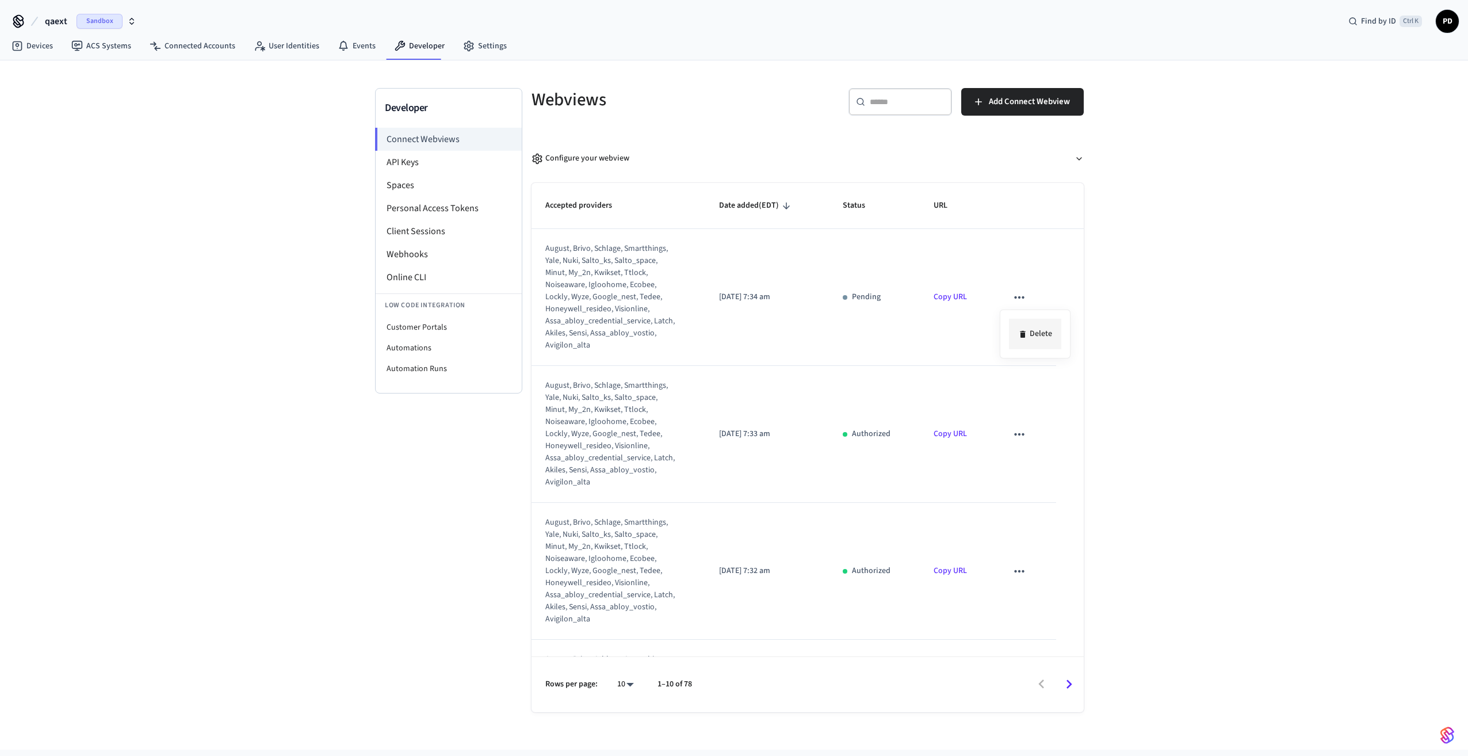
click at [1031, 336] on li "Delete" at bounding box center [1035, 334] width 52 height 30
click at [1012, 295] on icon "sticky table" at bounding box center [1019, 297] width 15 height 15
click at [1036, 335] on li "Delete" at bounding box center [1035, 334] width 52 height 30
click at [1018, 296] on icon "sticky table" at bounding box center [1019, 297] width 15 height 15
click at [1034, 332] on li "Delete" at bounding box center [1035, 334] width 52 height 30
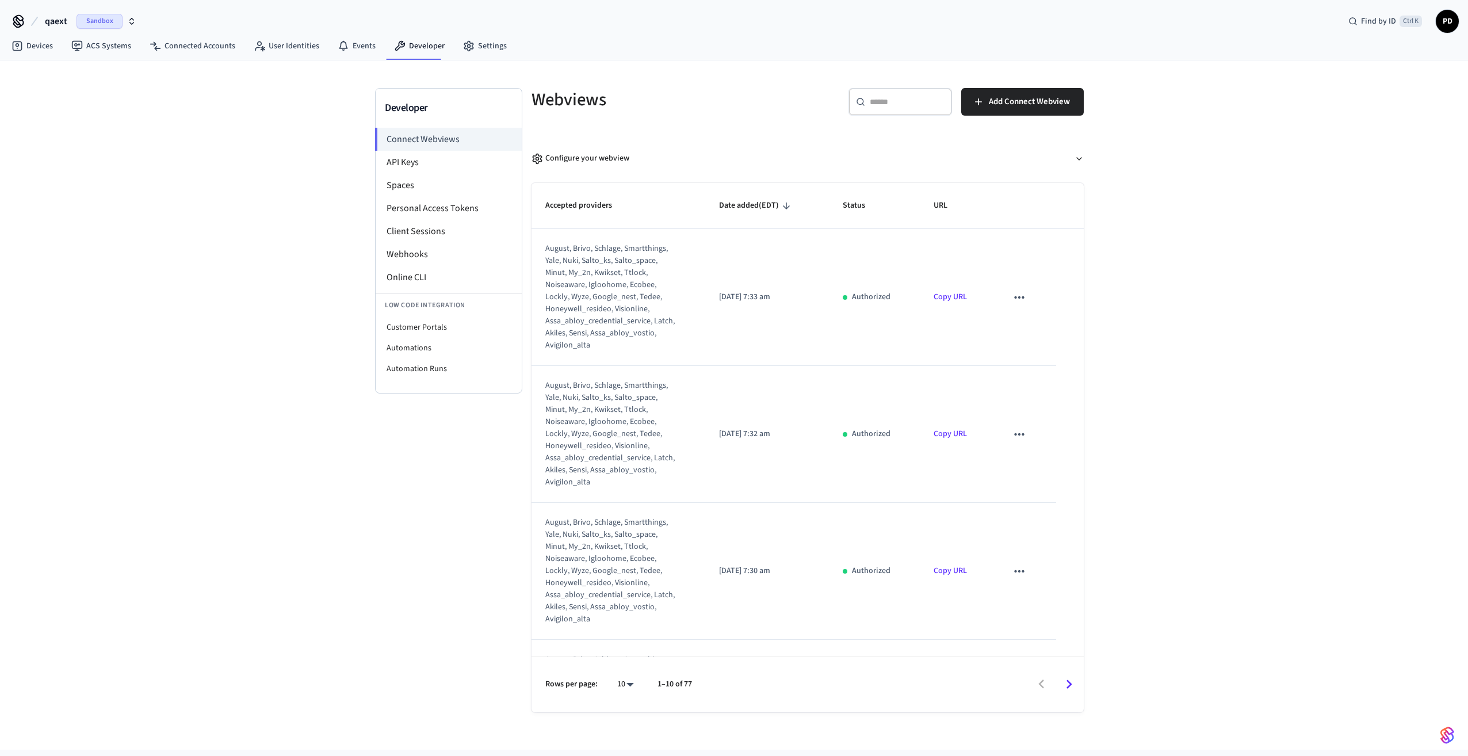
click at [1012, 296] on icon "sticky table" at bounding box center [1019, 297] width 15 height 15
click at [1027, 335] on li "Delete" at bounding box center [1035, 334] width 52 height 30
click at [1014, 297] on icon "sticky table" at bounding box center [1019, 297] width 15 height 15
click at [1034, 334] on li "Delete" at bounding box center [1035, 334] width 52 height 30
click at [1014, 433] on icon "sticky table" at bounding box center [1019, 434] width 15 height 15
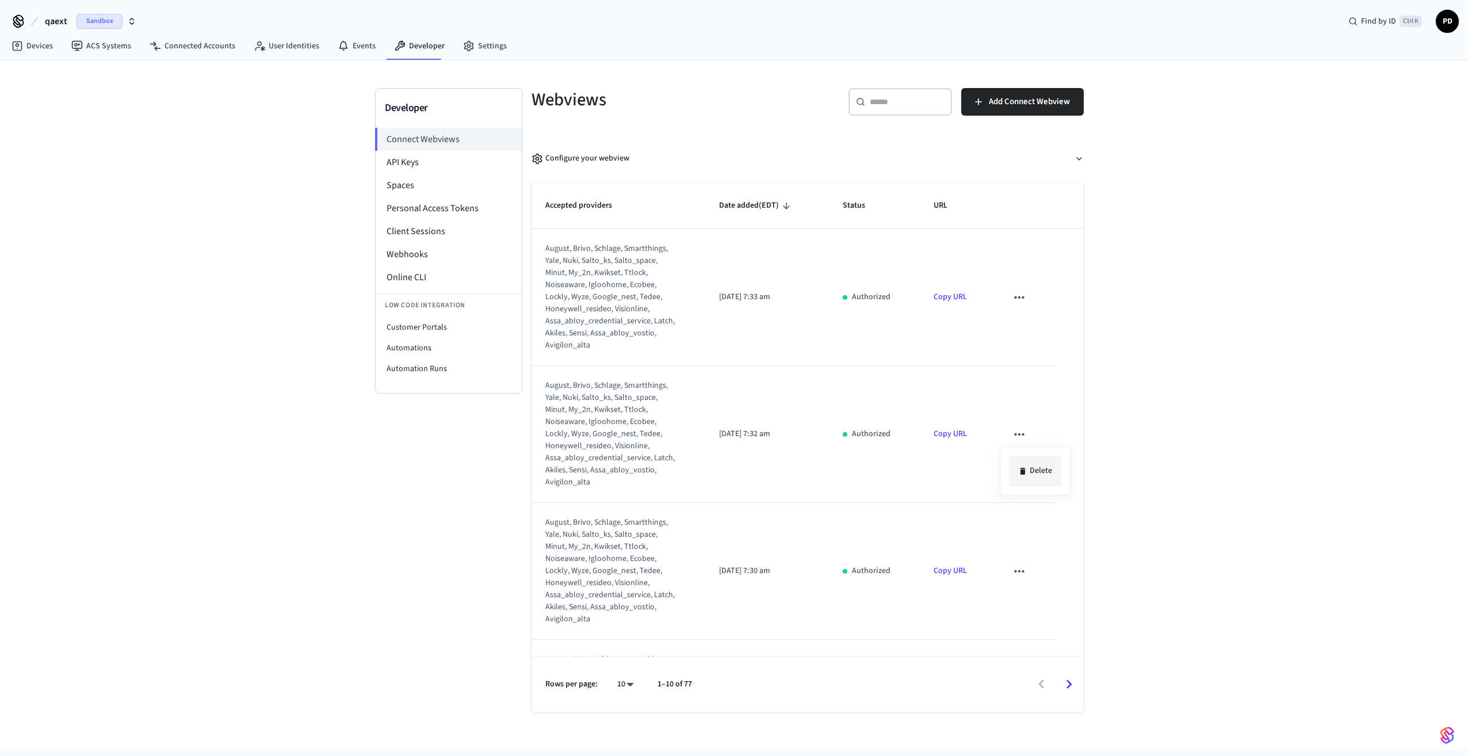
click at [1037, 480] on li "Delete" at bounding box center [1035, 471] width 52 height 30
click at [1008, 425] on button "sticky table" at bounding box center [1019, 434] width 24 height 24
click at [1018, 468] on li "Delete" at bounding box center [1035, 471] width 52 height 30
click at [1015, 432] on icon "sticky table" at bounding box center [1019, 434] width 15 height 15
click at [1030, 461] on li "Delete" at bounding box center [1035, 471] width 52 height 30
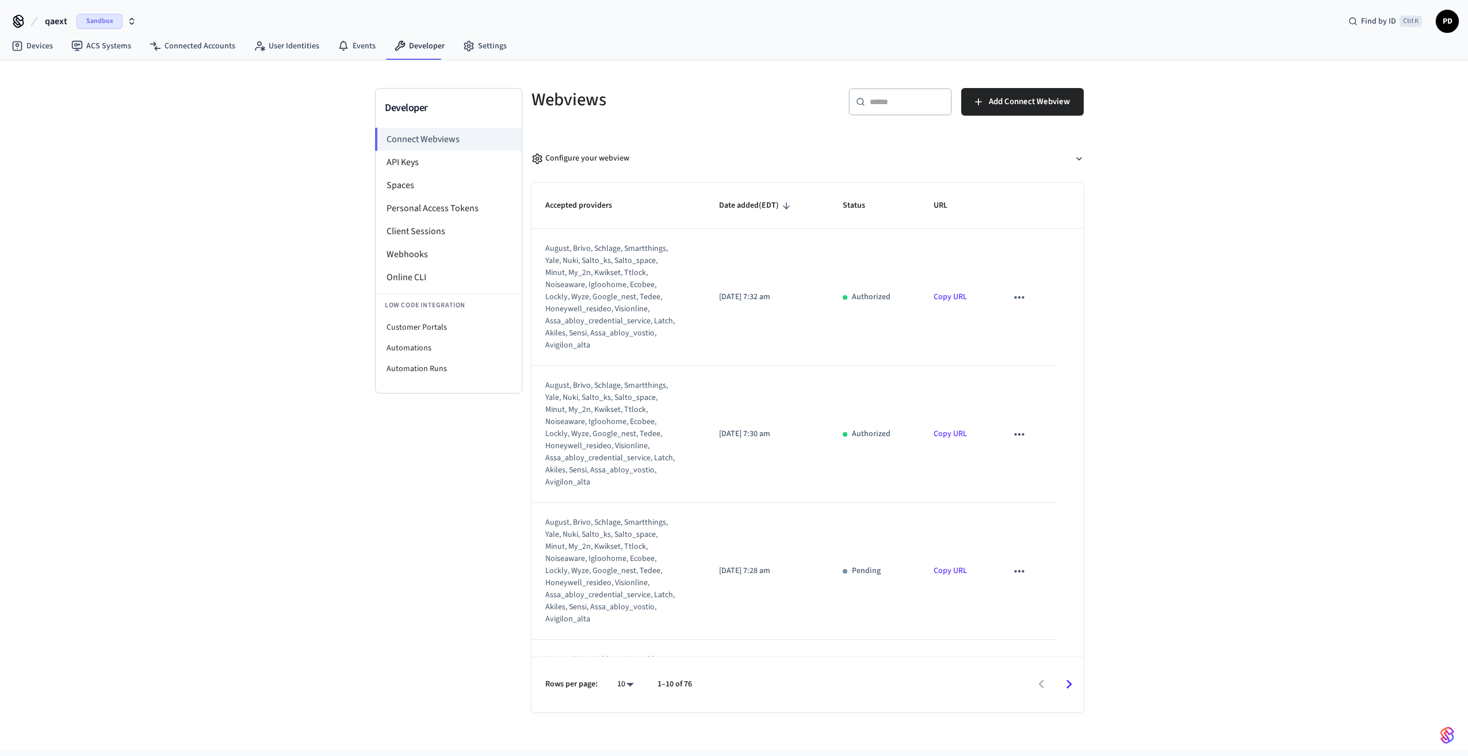
click at [1012, 436] on icon "sticky table" at bounding box center [1019, 434] width 15 height 15
click at [1020, 464] on li "Delete" at bounding box center [1035, 471] width 52 height 30
click at [1014, 432] on icon "sticky table" at bounding box center [1019, 434] width 15 height 15
click at [1033, 473] on li "Delete" at bounding box center [1035, 471] width 52 height 30
click at [1023, 466] on td "sticky table" at bounding box center [1024, 434] width 63 height 137
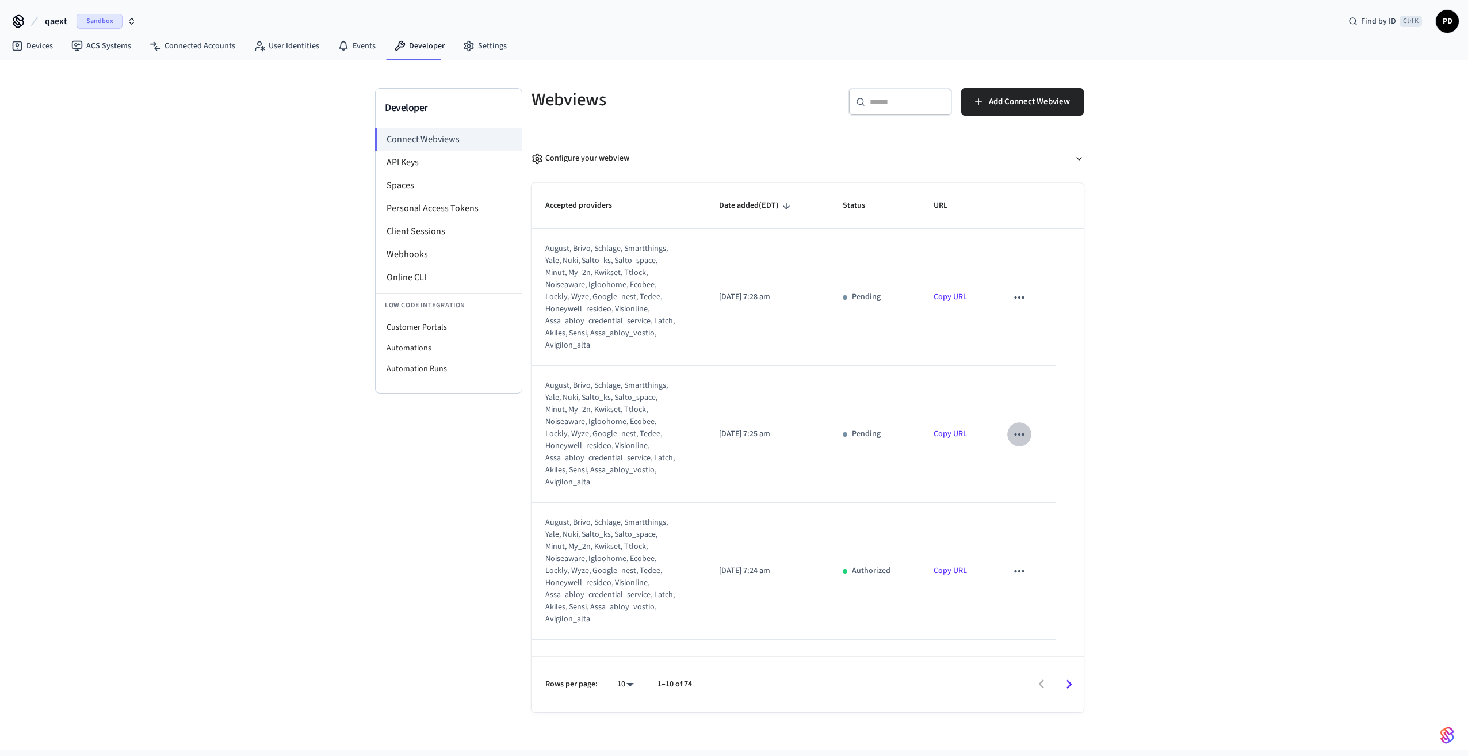
click at [1012, 433] on icon "sticky table" at bounding box center [1019, 434] width 15 height 15
click at [1025, 467] on icon at bounding box center [1022, 471] width 9 height 9
click at [1013, 439] on icon "sticky table" at bounding box center [1019, 434] width 15 height 15
click at [1030, 473] on li "Delete" at bounding box center [1035, 471] width 52 height 30
click at [1012, 437] on icon "sticky table" at bounding box center [1019, 434] width 15 height 15
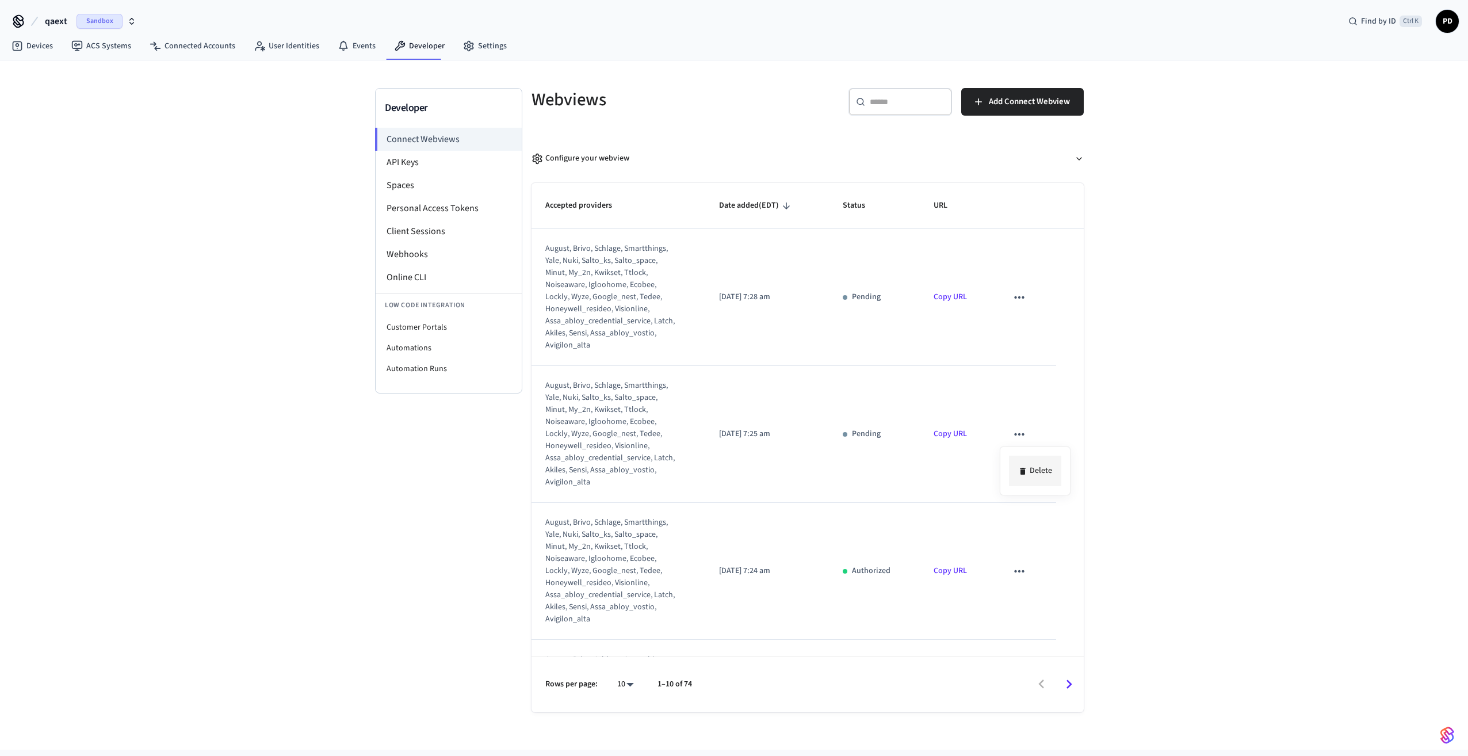
click at [1024, 467] on icon at bounding box center [1022, 471] width 9 height 9
click at [1014, 438] on icon "sticky table" at bounding box center [1019, 434] width 15 height 15
click at [1012, 434] on div at bounding box center [734, 378] width 1468 height 756
click at [1012, 431] on icon "sticky table" at bounding box center [1019, 434] width 15 height 15
click at [1034, 460] on li "Delete" at bounding box center [1035, 471] width 52 height 30
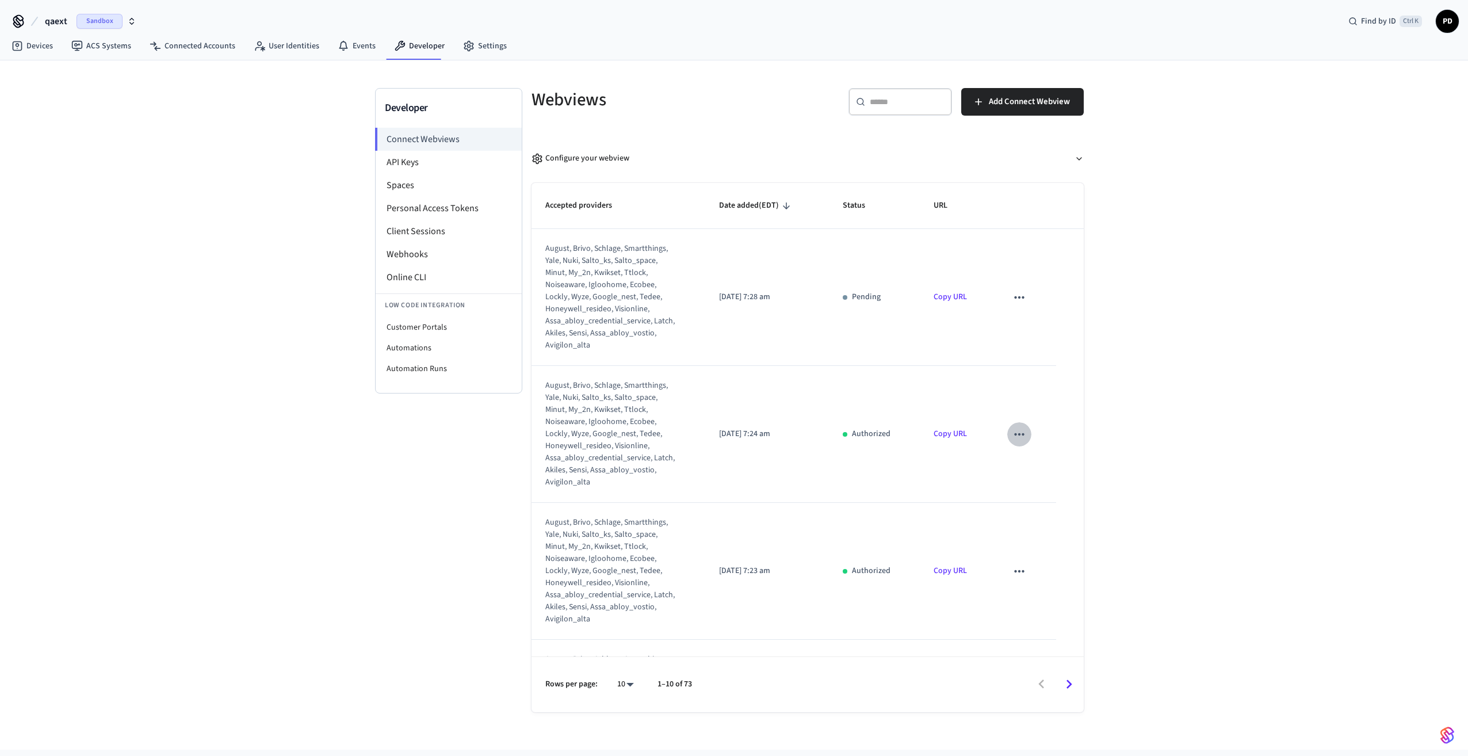
click at [1012, 432] on icon "sticky table" at bounding box center [1019, 434] width 15 height 15
click at [1026, 473] on icon at bounding box center [1022, 471] width 9 height 9
click at [1013, 435] on icon "sticky table" at bounding box center [1019, 434] width 15 height 15
click at [1028, 471] on div at bounding box center [734, 378] width 1468 height 756
click at [1012, 436] on icon "sticky table" at bounding box center [1019, 434] width 15 height 15
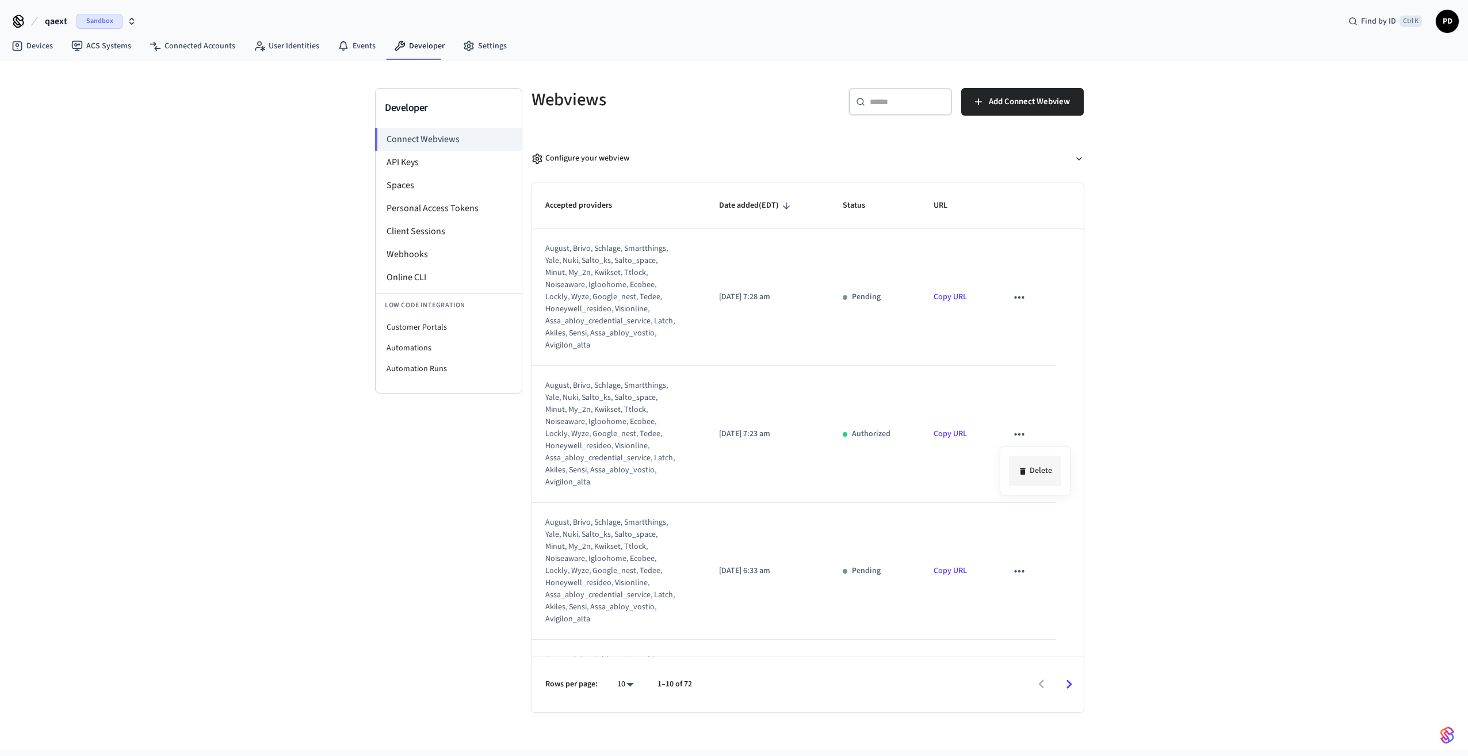
click at [1018, 474] on icon at bounding box center [1022, 471] width 9 height 9
click at [1012, 436] on icon "sticky table" at bounding box center [1019, 434] width 15 height 15
click at [1017, 476] on li "Delete" at bounding box center [1035, 471] width 52 height 30
click at [1012, 439] on icon "sticky table" at bounding box center [1019, 434] width 15 height 15
click at [1021, 467] on icon at bounding box center [1022, 471] width 9 height 9
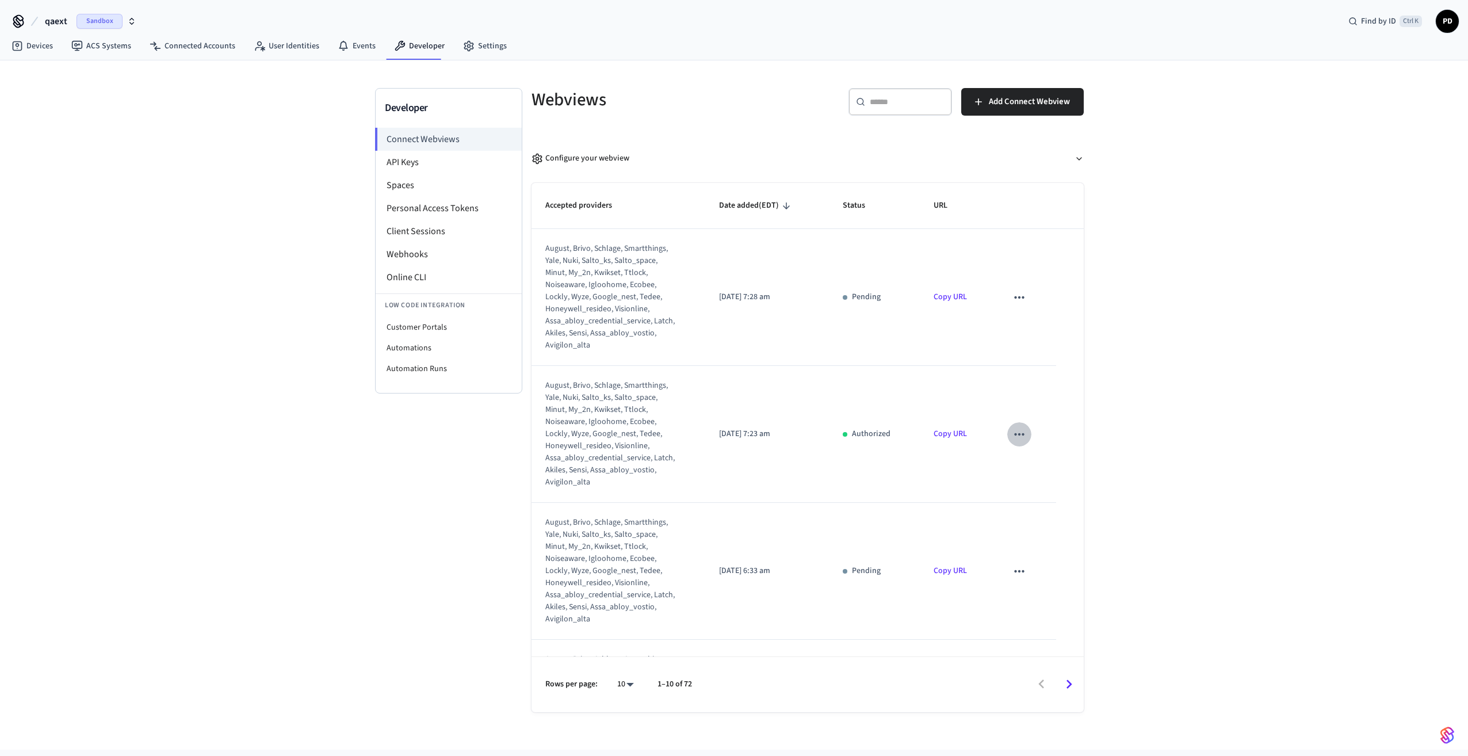
click at [1016, 438] on button "sticky table" at bounding box center [1019, 434] width 24 height 24
drag, startPoint x: 1028, startPoint y: 464, endPoint x: 1028, endPoint y: 471, distance: 6.3
click at [1028, 471] on div at bounding box center [734, 378] width 1468 height 756
click at [1013, 437] on icon "sticky table" at bounding box center [1019, 434] width 15 height 15
click at [1024, 468] on icon at bounding box center [1022, 471] width 5 height 7
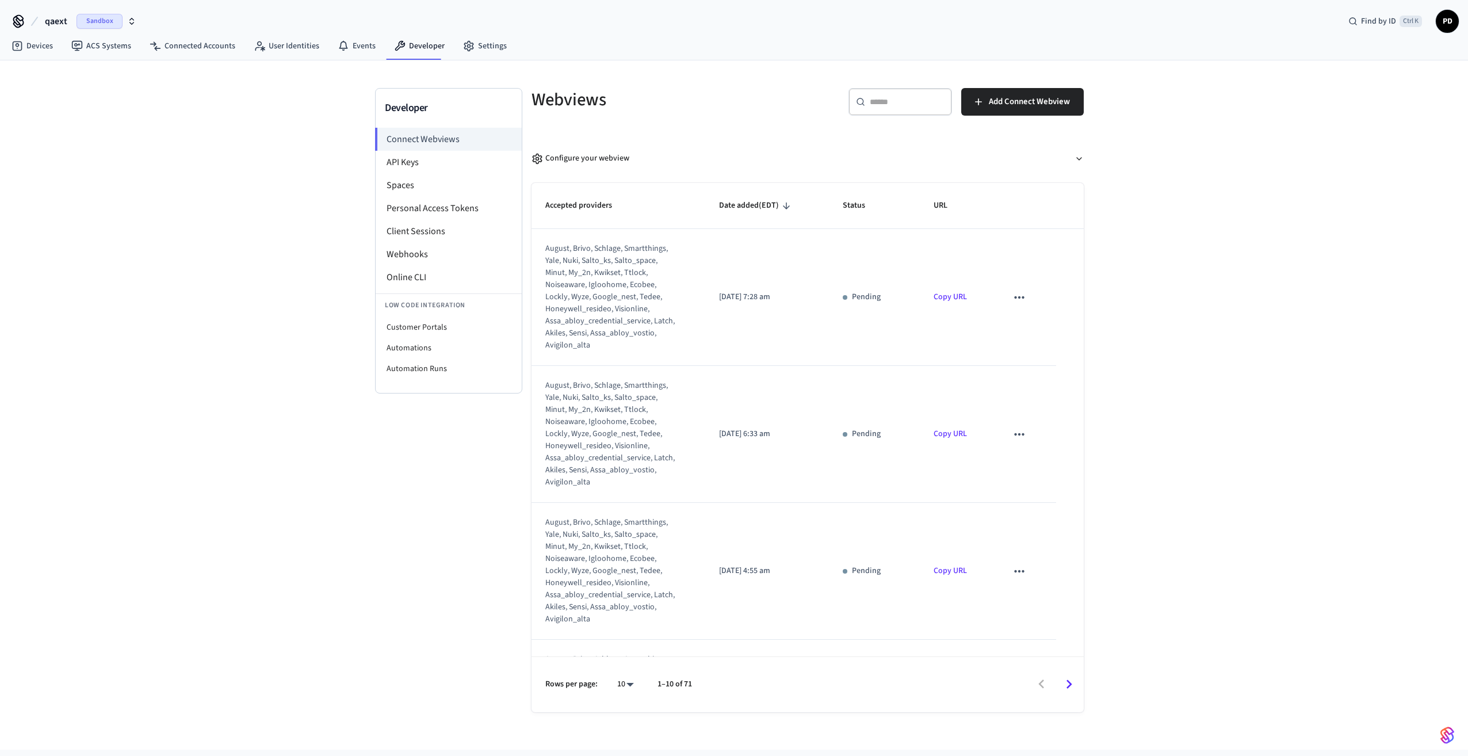
click at [1018, 435] on icon "sticky table" at bounding box center [1019, 434] width 15 height 15
click at [1035, 467] on li "Delete" at bounding box center [1036, 471] width 52 height 30
click at [1021, 434] on button "sticky table" at bounding box center [1019, 434] width 24 height 24
click at [1037, 462] on li "Delete" at bounding box center [1036, 471] width 52 height 30
click at [1019, 432] on icon "sticky table" at bounding box center [1019, 434] width 15 height 15
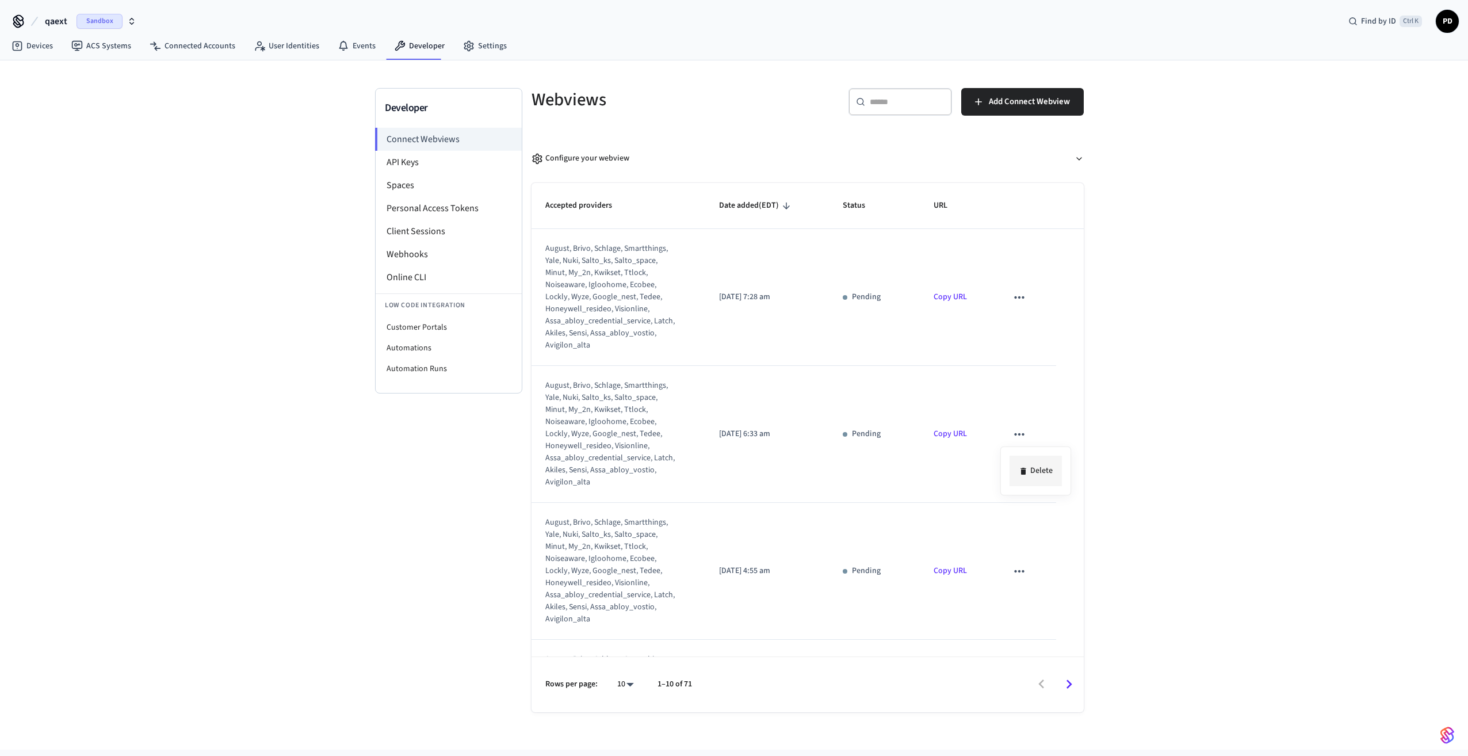
click at [1037, 468] on li "Delete" at bounding box center [1036, 471] width 52 height 30
click at [1017, 564] on icon "sticky table" at bounding box center [1019, 571] width 15 height 15
click at [1031, 465] on li "Delete" at bounding box center [1036, 471] width 52 height 30
click at [1007, 426] on button "sticky table" at bounding box center [1019, 434] width 24 height 24
click at [1027, 473] on icon at bounding box center [1023, 471] width 9 height 9
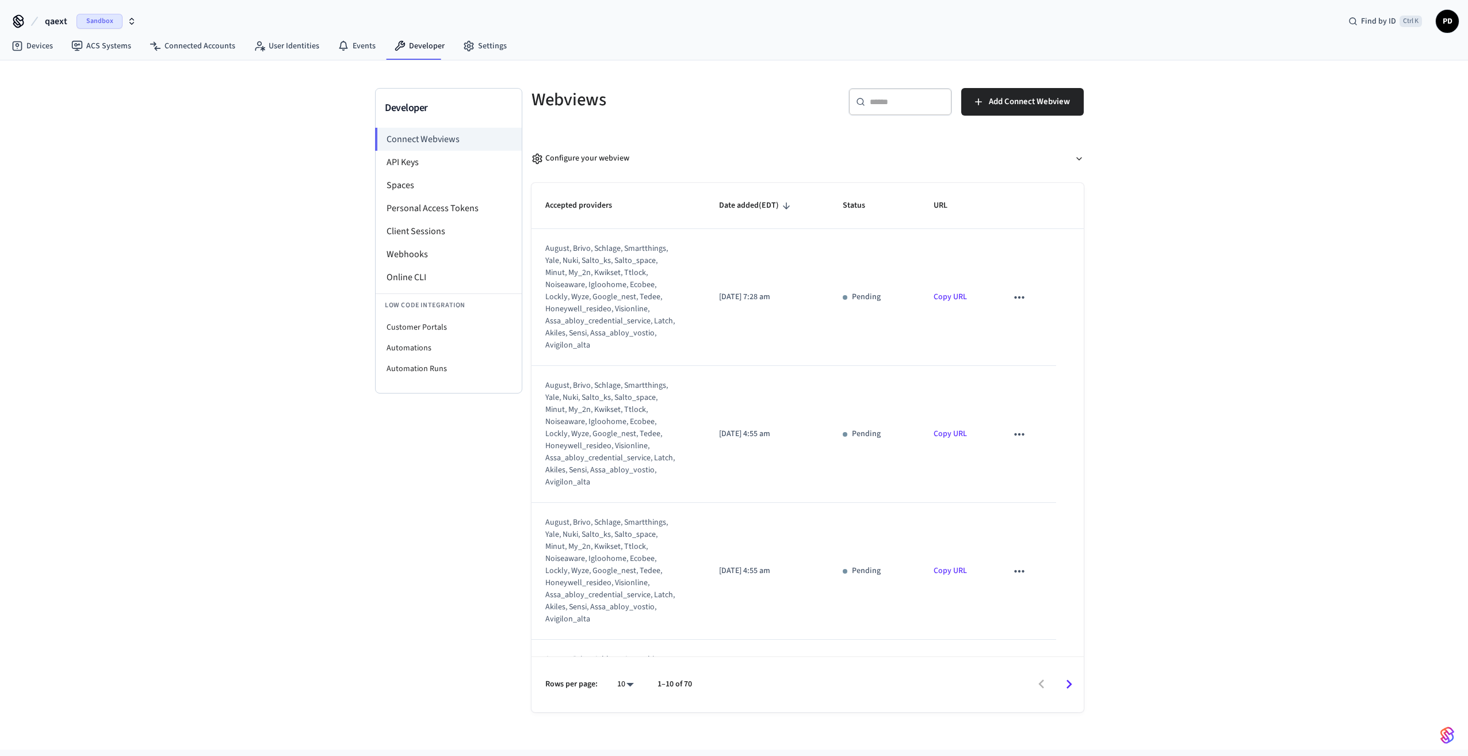
click at [1014, 430] on icon "sticky table" at bounding box center [1019, 434] width 15 height 15
click at [1031, 457] on li "Delete" at bounding box center [1036, 471] width 52 height 30
click at [1015, 431] on icon "sticky table" at bounding box center [1019, 434] width 15 height 15
click at [1030, 462] on li "Delete" at bounding box center [1036, 471] width 52 height 30
click at [1014, 435] on icon "sticky table" at bounding box center [1019, 434] width 10 height 2
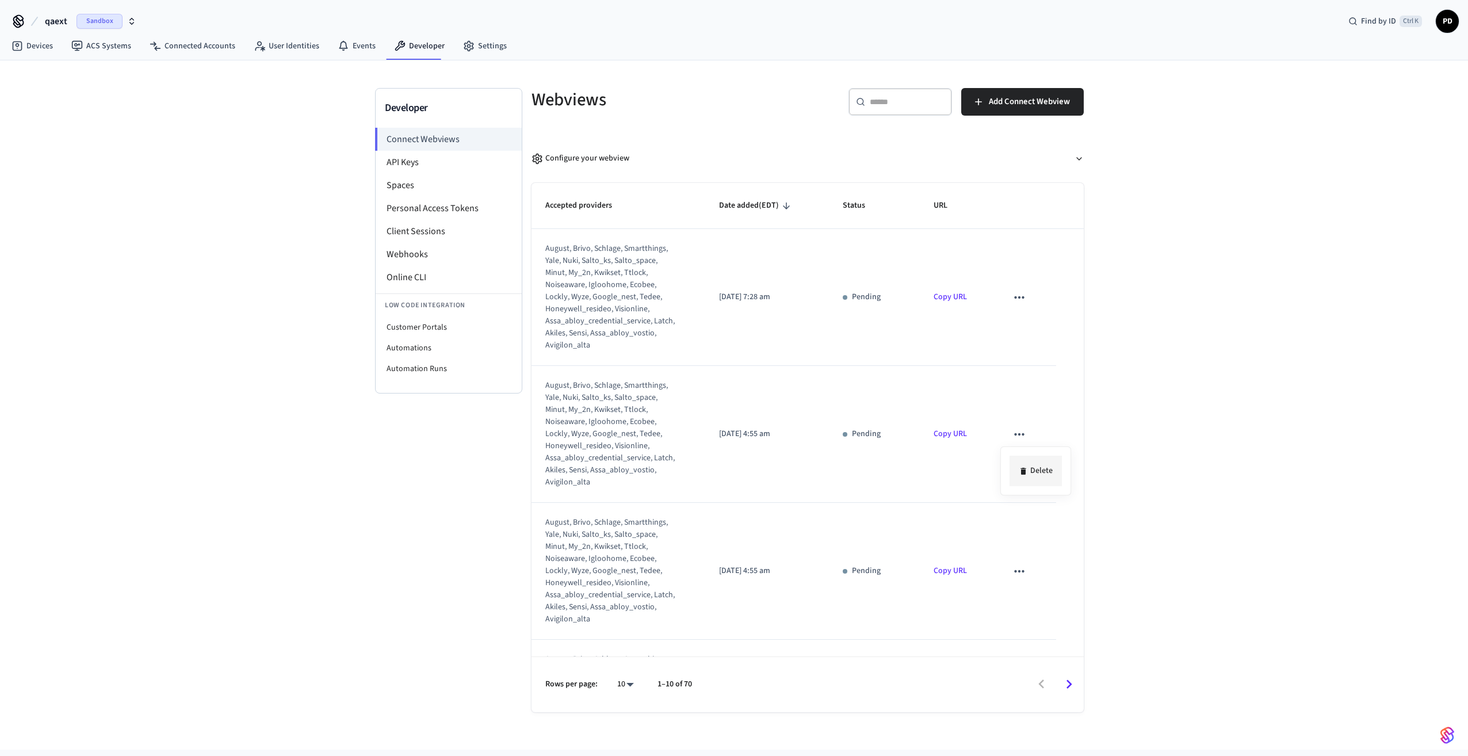
click at [1030, 465] on div "Delete" at bounding box center [734, 378] width 1468 height 756
click at [1011, 433] on div at bounding box center [734, 378] width 1468 height 756
click at [1018, 434] on icon "sticky table" at bounding box center [1019, 434] width 15 height 15
click at [1041, 462] on li "Delete" at bounding box center [1036, 471] width 52 height 30
click at [1017, 434] on icon "sticky table" at bounding box center [1019, 434] width 10 height 2
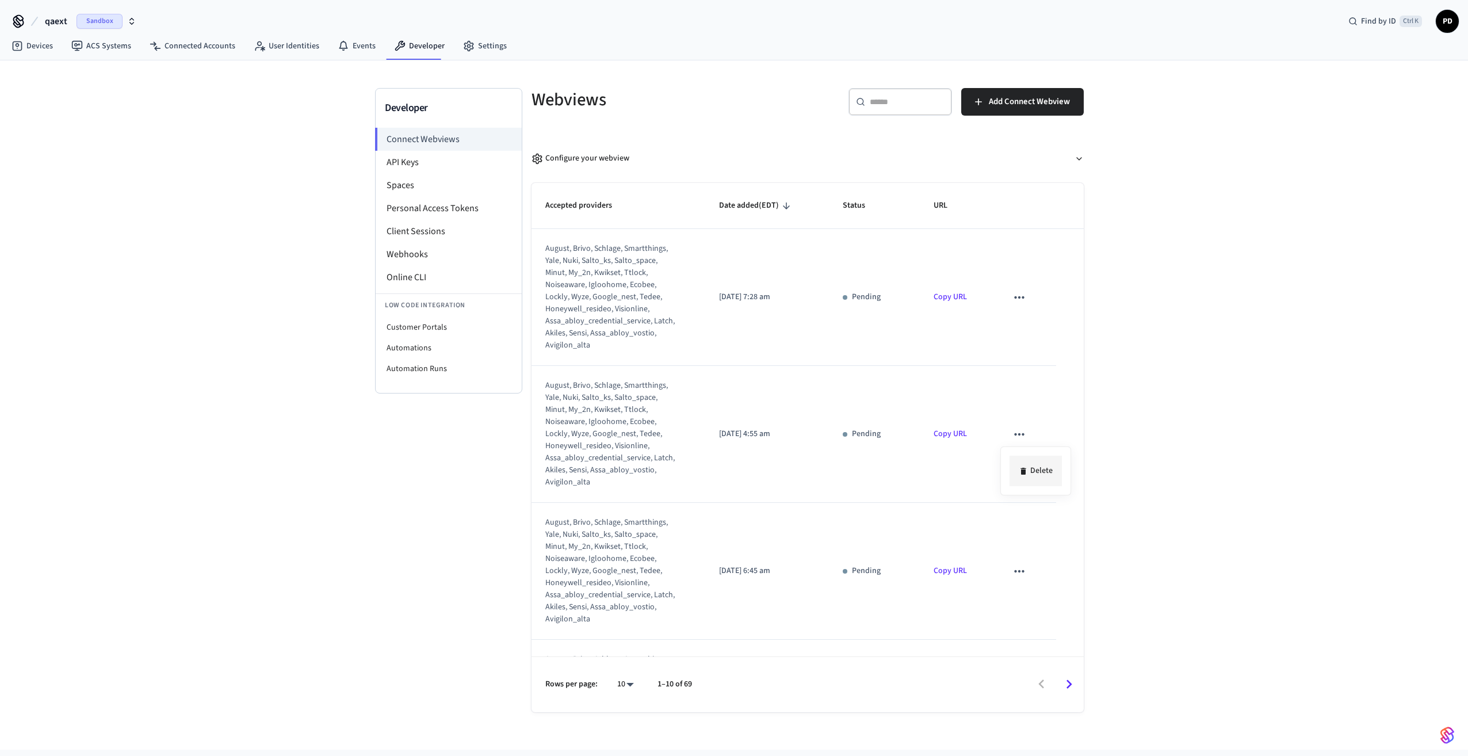
click at [1039, 467] on li "Delete" at bounding box center [1036, 471] width 52 height 30
click at [1014, 435] on icon "sticky table" at bounding box center [1019, 434] width 15 height 15
click at [1026, 462] on li "Delete" at bounding box center [1036, 471] width 52 height 30
click at [1012, 434] on icon "sticky table" at bounding box center [1019, 434] width 15 height 15
click at [394, 159] on div at bounding box center [734, 378] width 1468 height 756
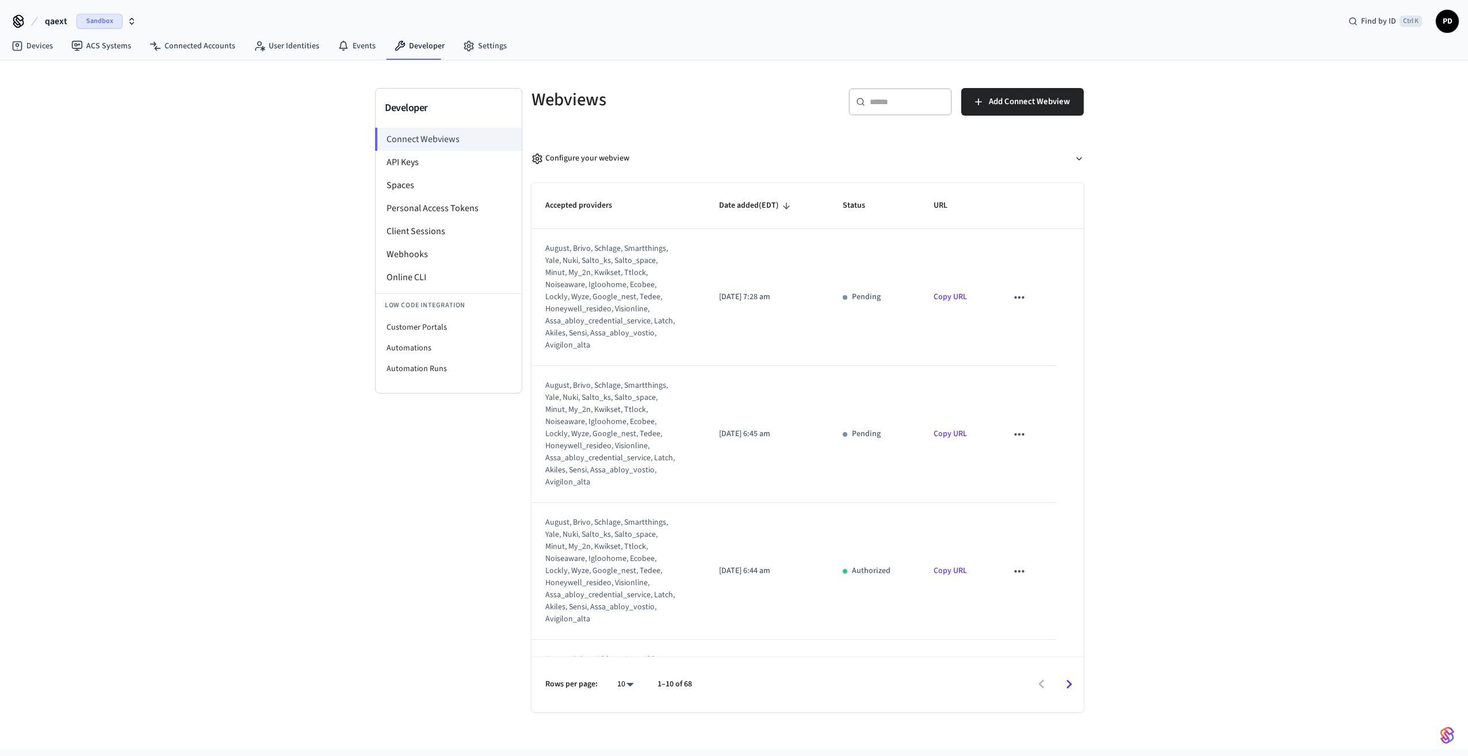
click at [394, 159] on li "API Keys" at bounding box center [449, 162] width 146 height 23
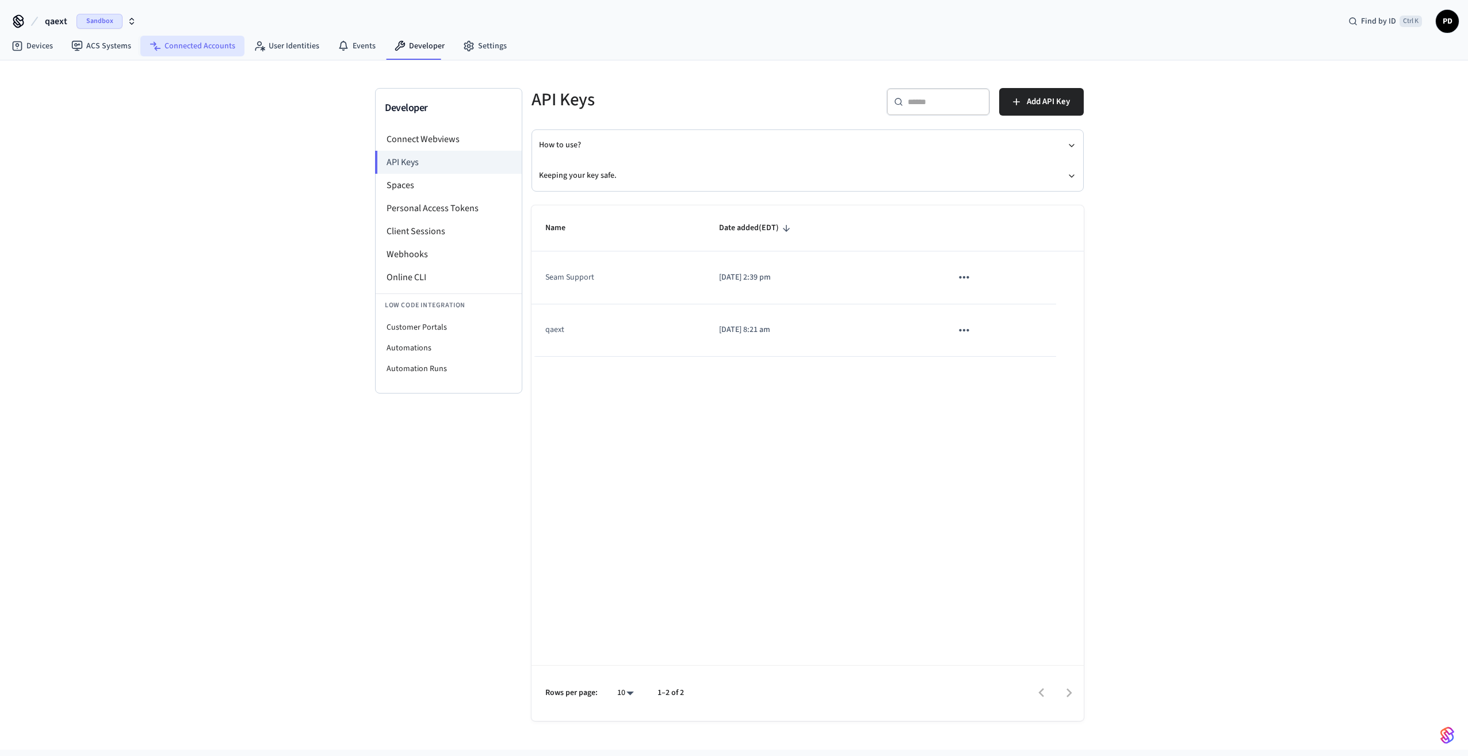
click at [228, 48] on link "Connected Accounts" at bounding box center [192, 46] width 104 height 21
